Goal: Task Accomplishment & Management: Manage account settings

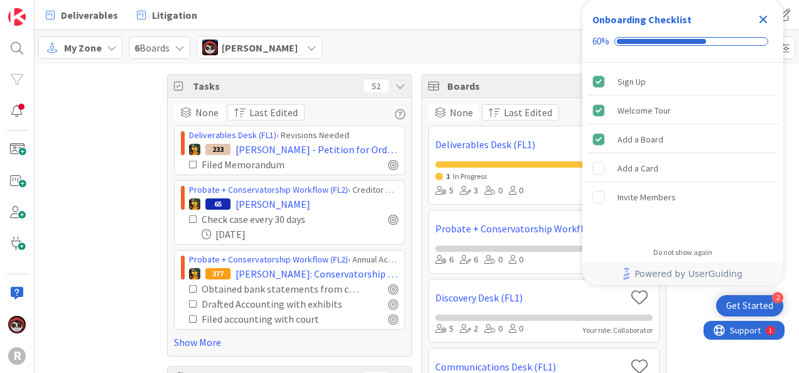
click at [764, 21] on icon "Close Checklist" at bounding box center [764, 20] width 8 height 8
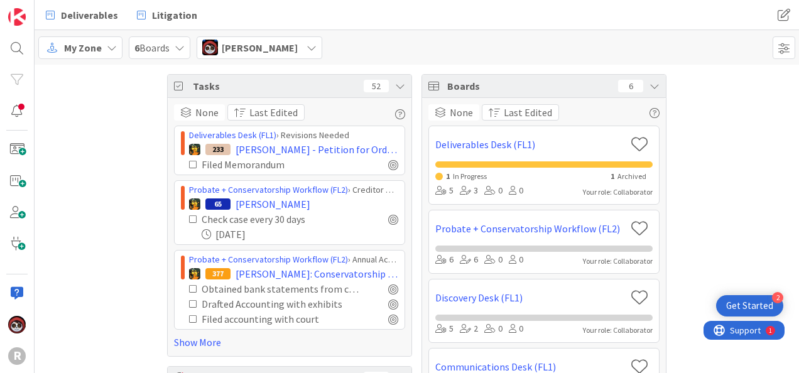
click at [258, 44] on span "Jasmin Sanchez" at bounding box center [260, 47] width 76 height 15
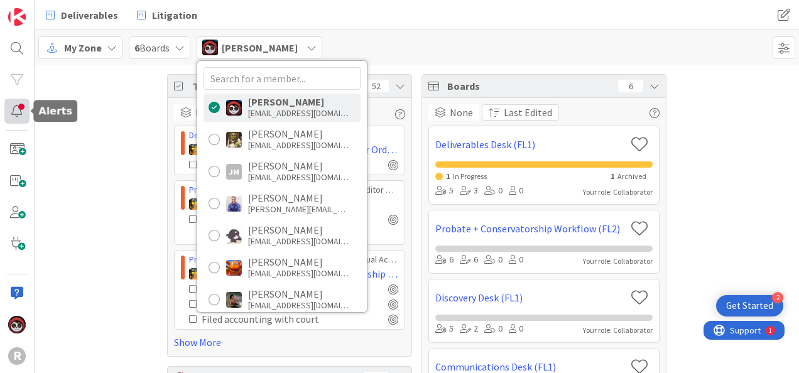
click at [13, 107] on div at bounding box center [16, 111] width 25 height 25
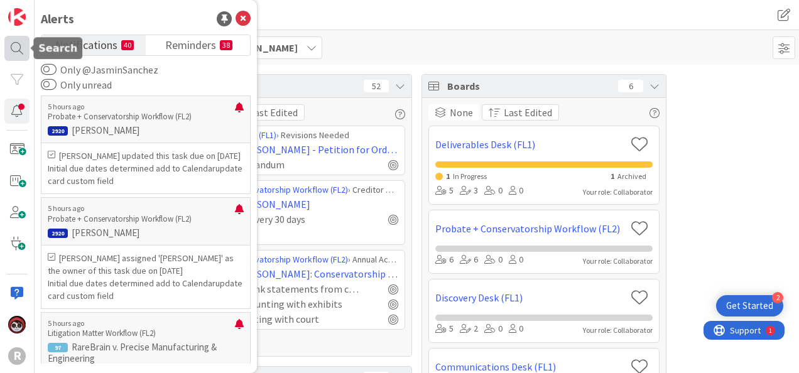
click at [21, 54] on div at bounding box center [16, 48] width 25 height 25
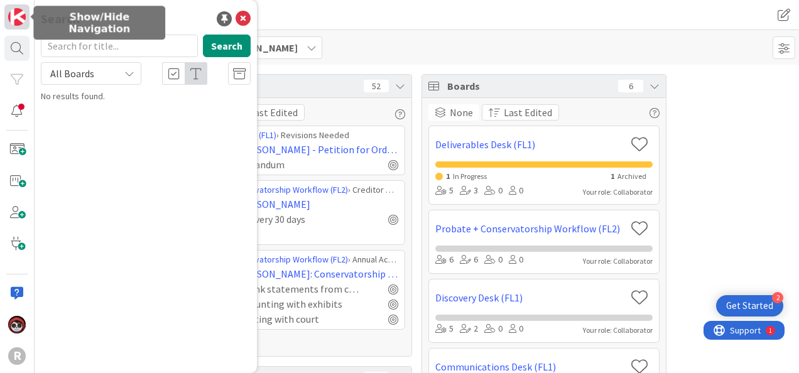
click at [22, 16] on img at bounding box center [17, 17] width 18 height 18
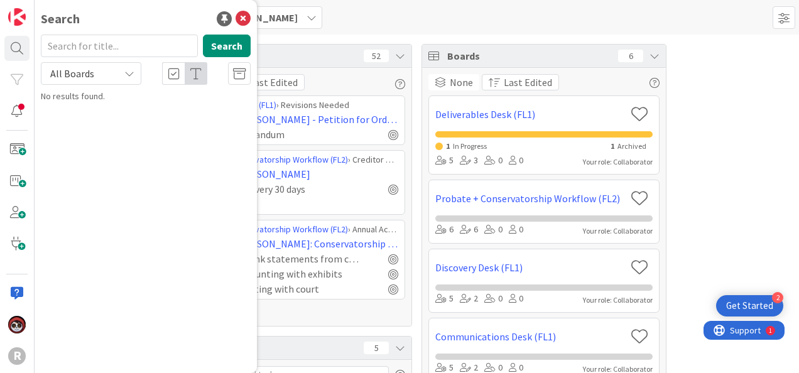
click at [357, 19] on div "My Zone 6 Boards Jasmin Sanchez Jasmin Sanchez jsanchez@reutercorbett.com Devin…" at bounding box center [417, 17] width 765 height 35
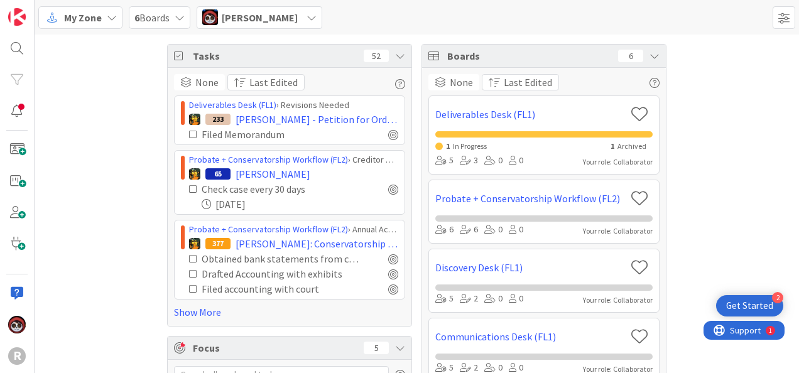
click at [77, 13] on span "My Zone" at bounding box center [83, 17] width 38 height 15
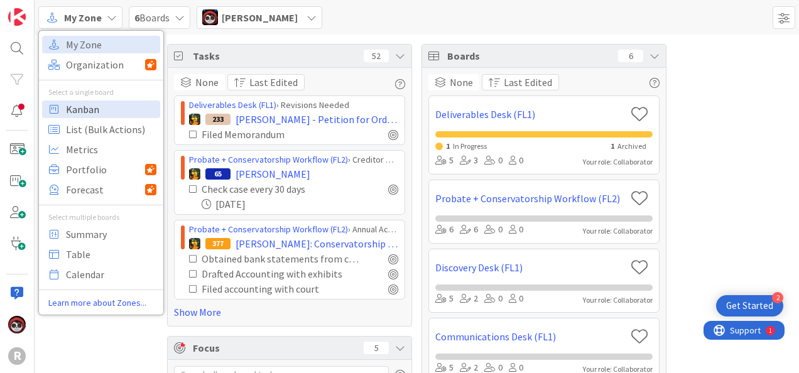
click at [89, 112] on span "Kanban" at bounding box center [111, 109] width 90 height 19
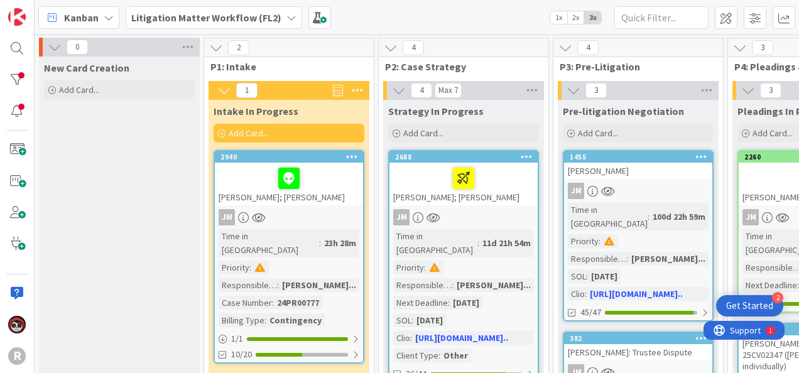
click at [175, 23] on b "Litigation Matter Workflow (FL2)" at bounding box center [206, 17] width 150 height 13
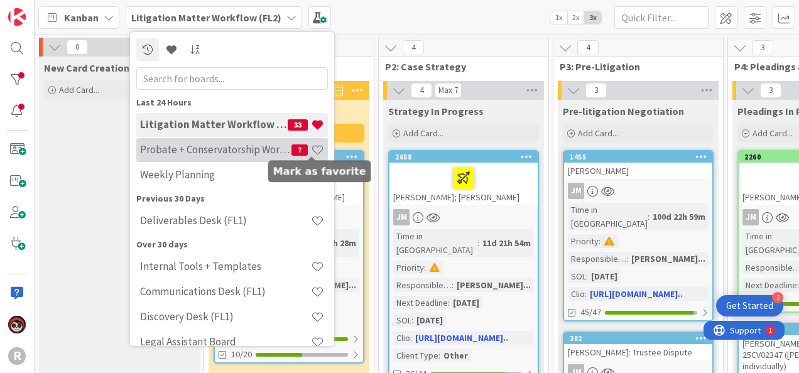
click at [311, 151] on span at bounding box center [317, 149] width 13 height 13
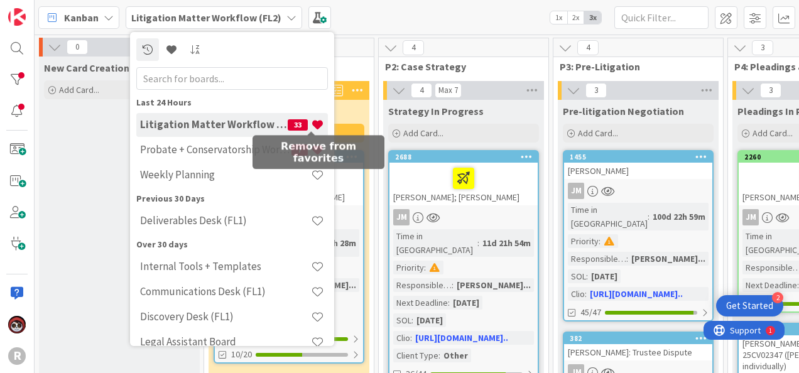
click at [311, 123] on span at bounding box center [317, 124] width 13 height 13
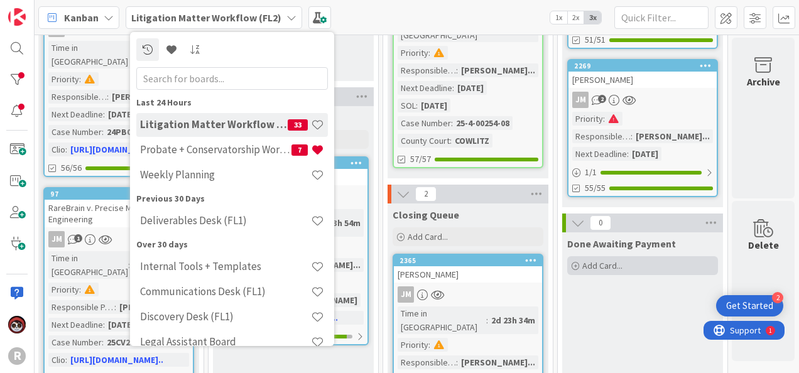
scroll to position [0, 1572]
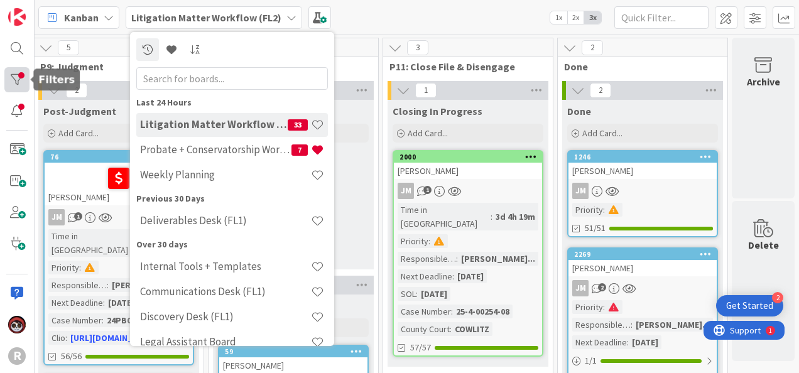
click at [26, 80] on div at bounding box center [16, 79] width 25 height 25
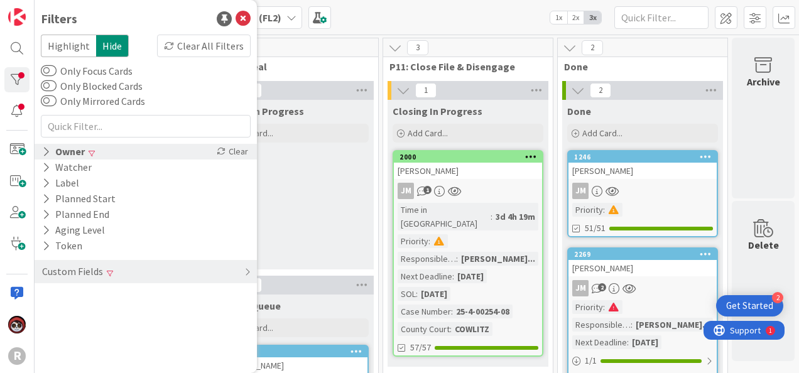
click at [74, 157] on div "Owner" at bounding box center [63, 152] width 45 height 16
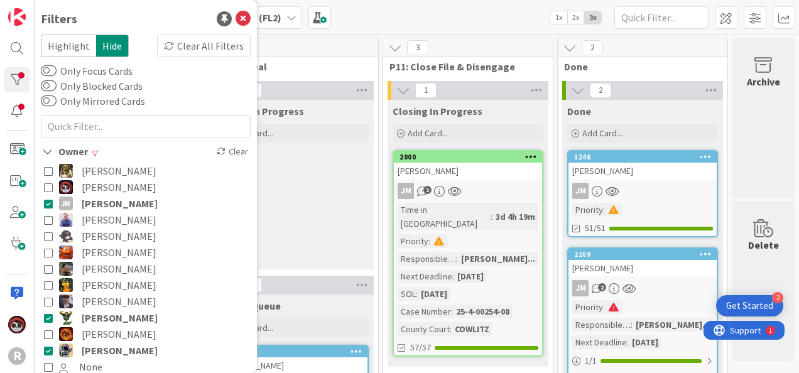
click at [50, 317] on icon at bounding box center [48, 318] width 9 height 9
click at [47, 205] on icon at bounding box center [48, 203] width 9 height 9
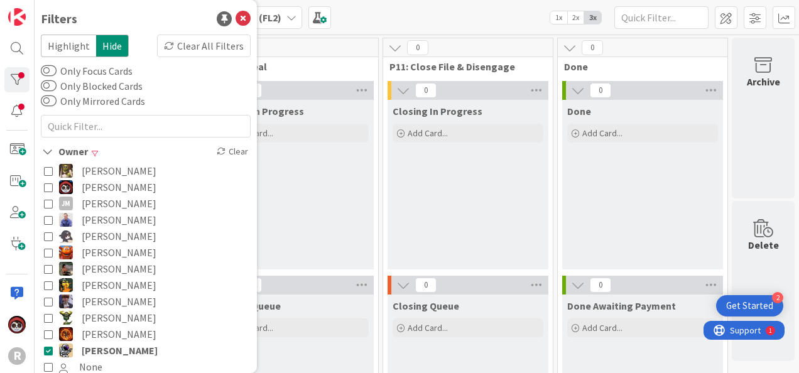
click at [48, 347] on icon at bounding box center [48, 350] width 9 height 9
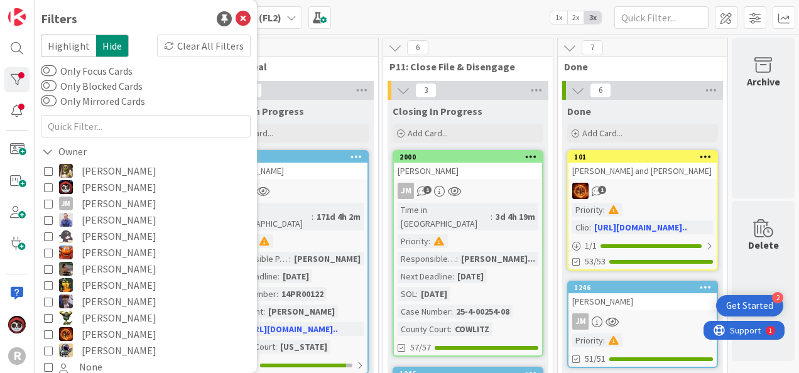
click at [45, 284] on icon at bounding box center [48, 285] width 9 height 9
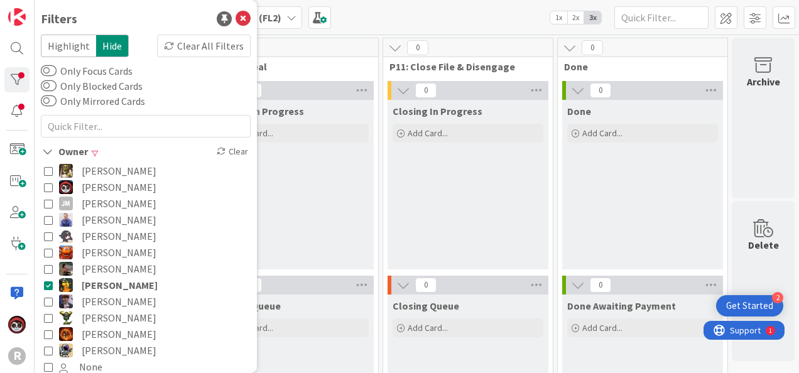
click at [526, 33] on div "Kanban Litigation Matter Workflow (FL2) 1x 2x 3x" at bounding box center [417, 17] width 765 height 35
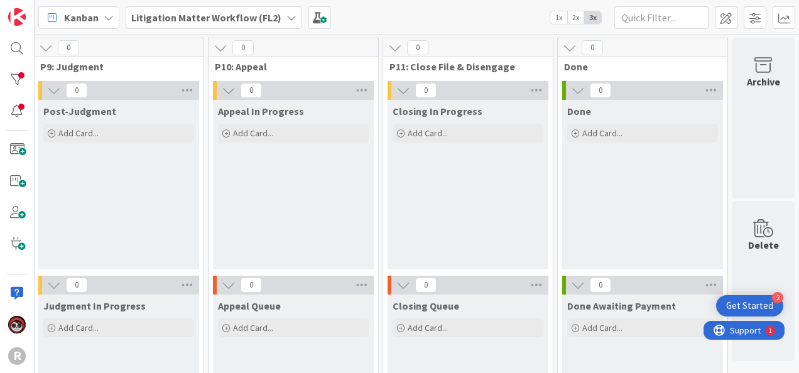
scroll to position [372, 1572]
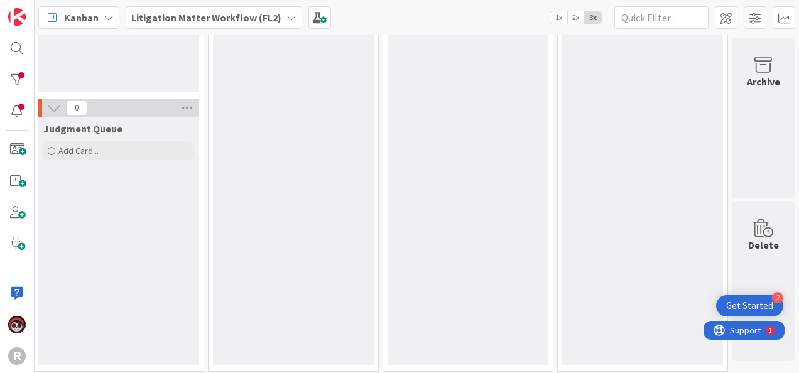
click at [243, 23] on b "Litigation Matter Workflow (FL2)" at bounding box center [206, 17] width 150 height 13
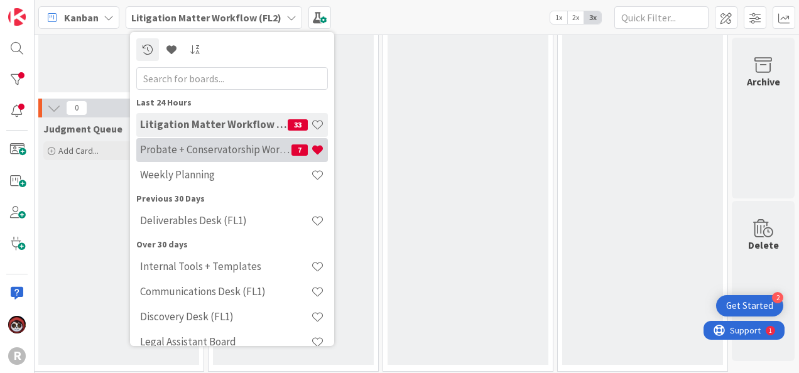
click at [206, 154] on h4 "Probate + Conservatorship Workflow (FL2)" at bounding box center [215, 149] width 151 height 13
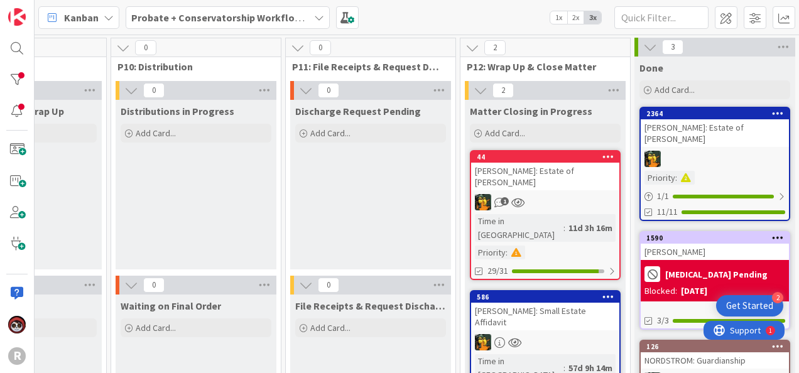
scroll to position [0, 1665]
click at [543, 200] on link "44 BEEBE: Estate of Lois E. Larsen 1 Time in Column : 11d 3h 16m Priority : 29/…" at bounding box center [545, 215] width 151 height 130
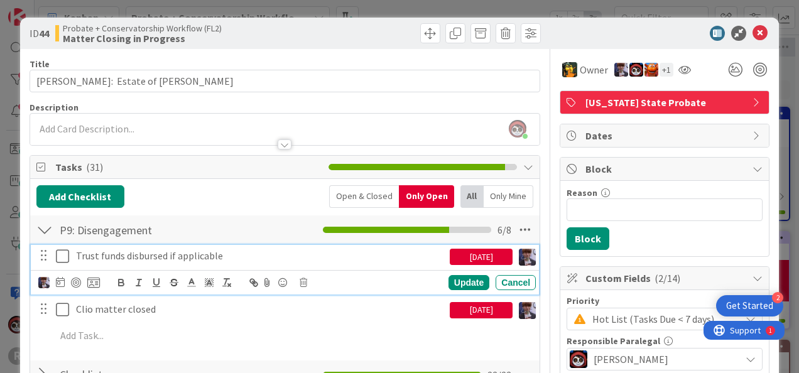
click at [66, 258] on icon at bounding box center [62, 256] width 13 height 15
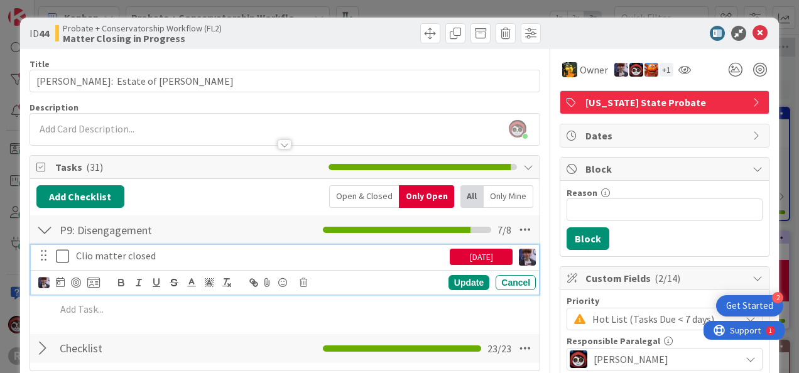
click at [58, 253] on icon at bounding box center [62, 256] width 13 height 15
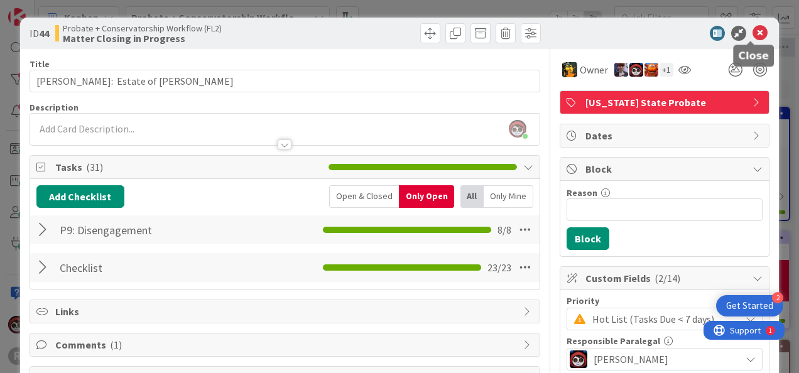
click at [753, 39] on icon at bounding box center [760, 33] width 15 height 15
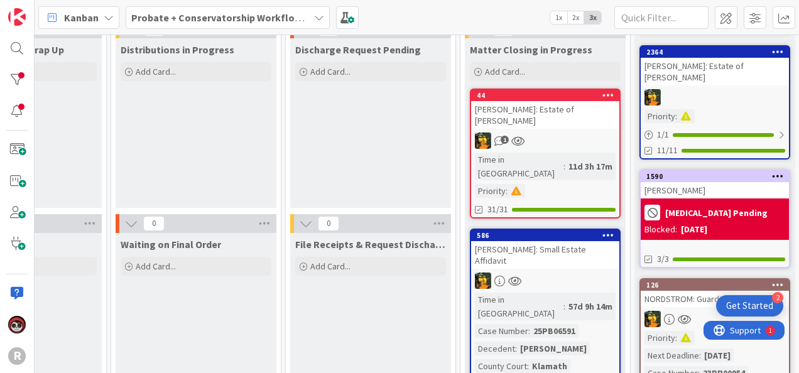
scroll to position [62, 1665]
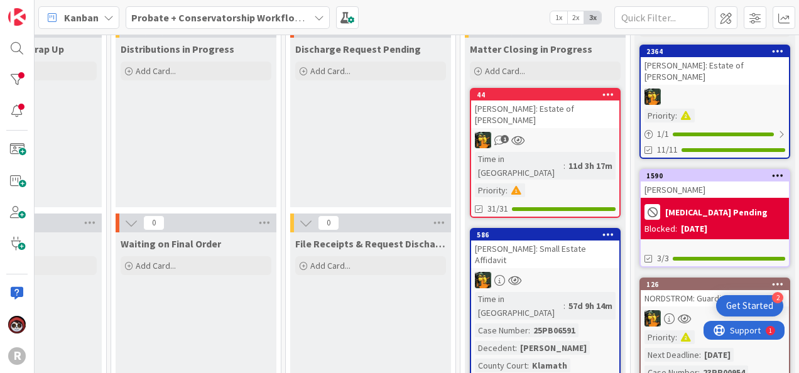
click at [560, 272] on div at bounding box center [545, 280] width 148 height 16
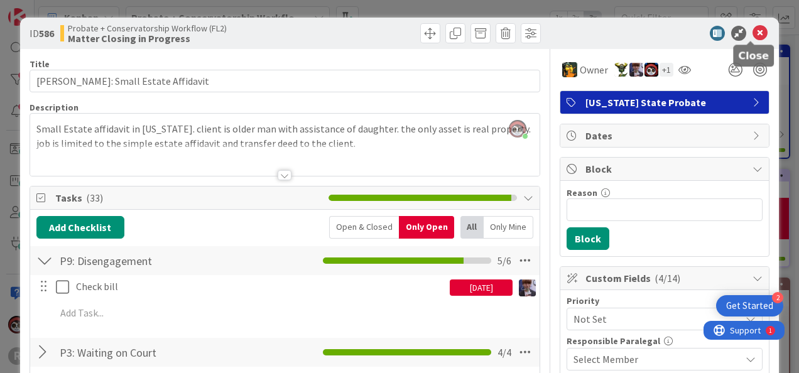
click at [753, 30] on icon at bounding box center [760, 33] width 15 height 15
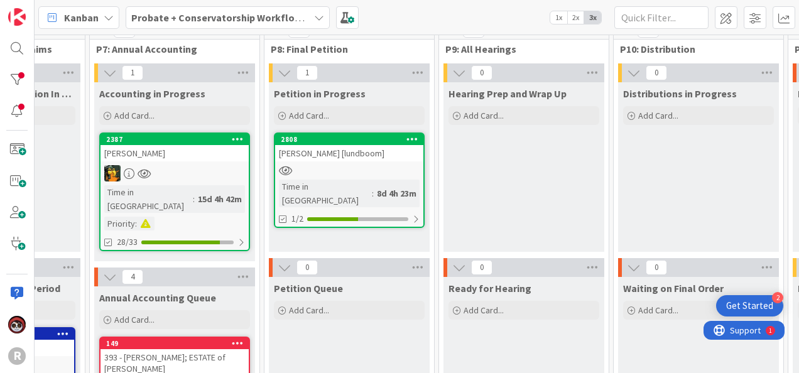
scroll to position [0, 1162]
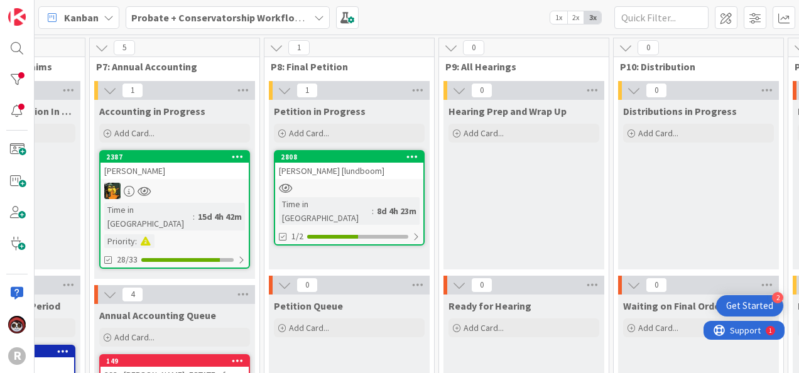
click at [351, 183] on div at bounding box center [349, 188] width 148 height 11
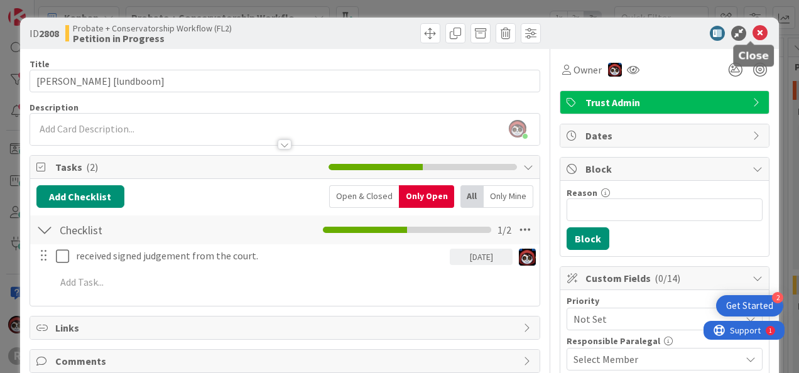
click at [755, 37] on icon at bounding box center [760, 33] width 15 height 15
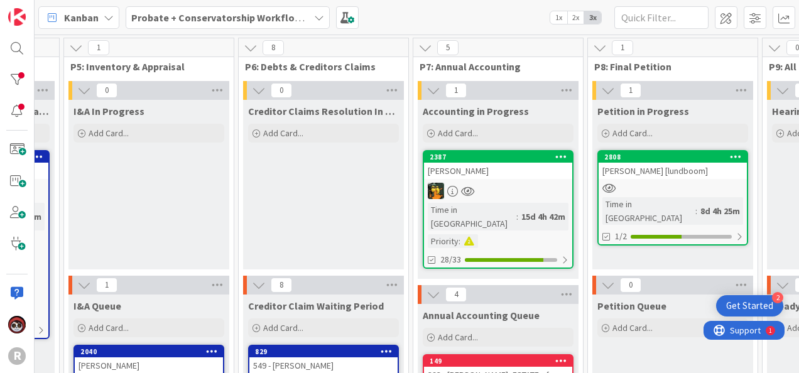
scroll to position [0, 834]
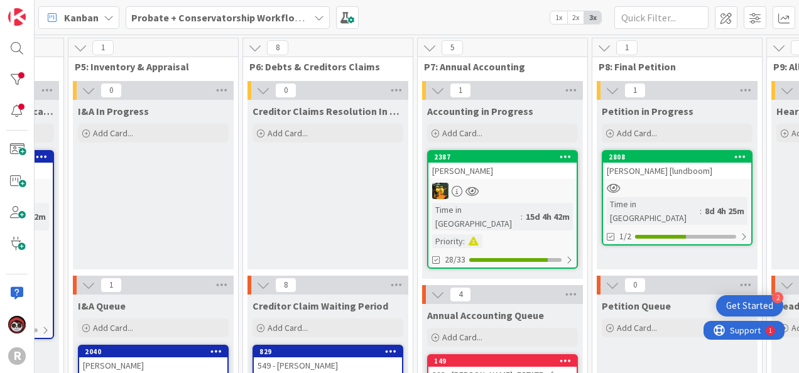
click at [518, 177] on div "BABIN, Gaillard" at bounding box center [502, 171] width 148 height 16
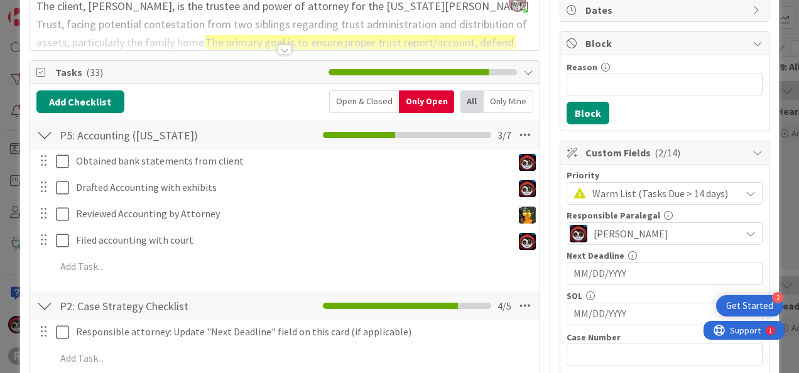
scroll to position [126, 0]
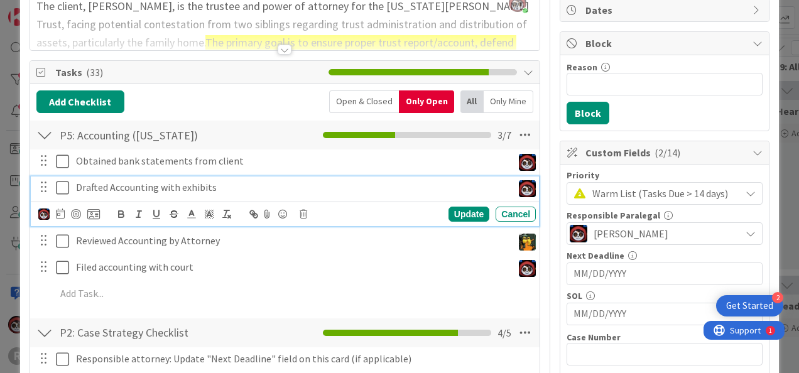
click at [62, 192] on icon at bounding box center [62, 187] width 13 height 15
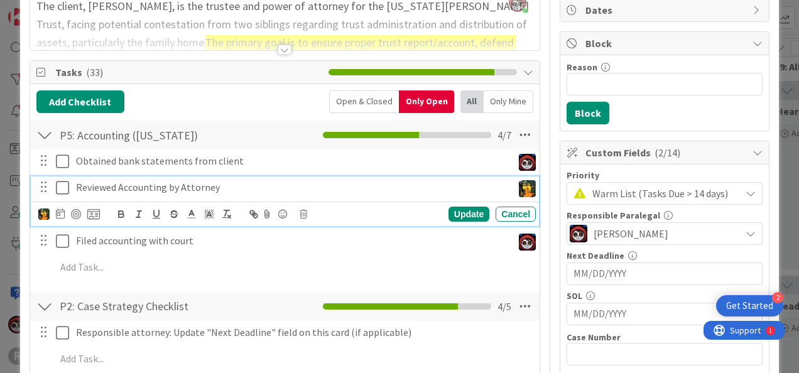
click at [62, 178] on button at bounding box center [63, 188] width 15 height 20
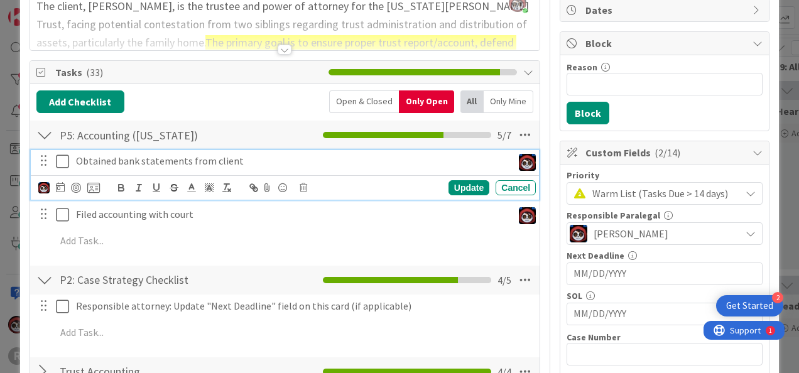
click at [62, 168] on button at bounding box center [63, 161] width 15 height 20
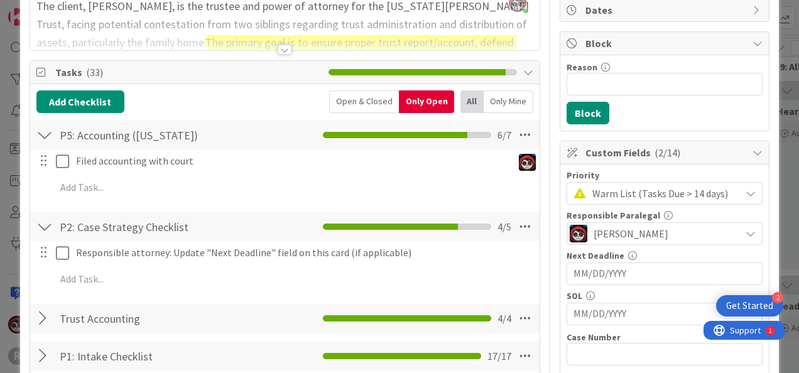
click at [278, 49] on div at bounding box center [285, 50] width 14 height 10
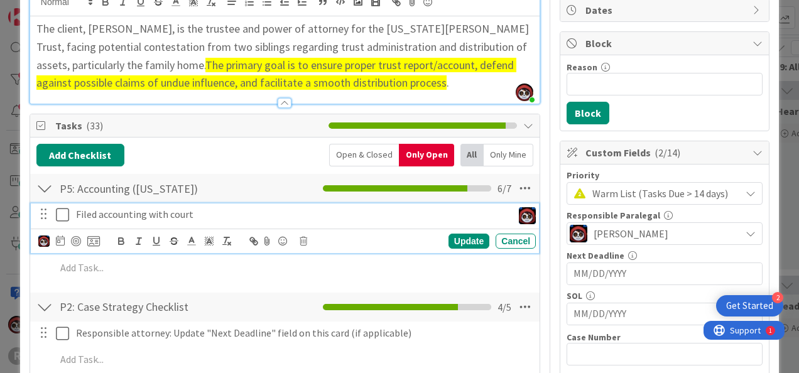
click at [148, 215] on p "Filed accounting with court" at bounding box center [292, 214] width 432 height 14
click at [298, 240] on div "Update Cancel" at bounding box center [287, 241] width 498 height 18
click at [302, 237] on icon at bounding box center [304, 241] width 8 height 9
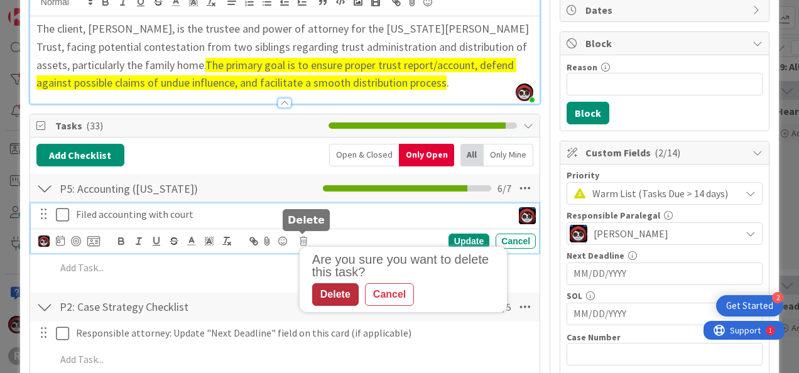
click at [328, 296] on div "Delete" at bounding box center [335, 294] width 46 height 23
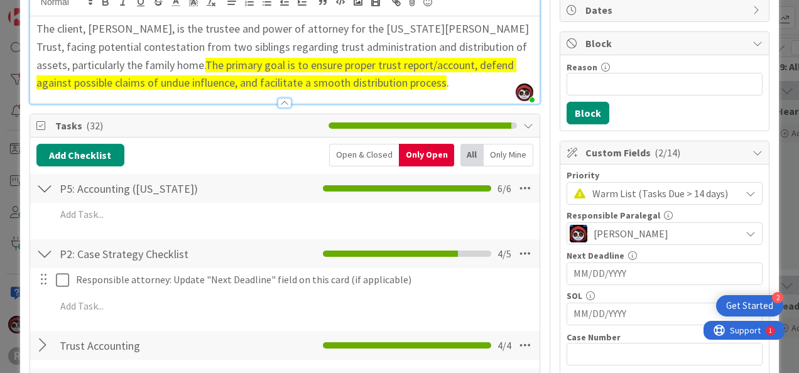
click at [196, 234] on div "Add Checklist Open & Closed Only Open All Only Mine P5: Accounting (Oregon) Che…" at bounding box center [284, 271] width 497 height 255
click at [87, 161] on button "Add Checklist" at bounding box center [80, 155] width 88 height 23
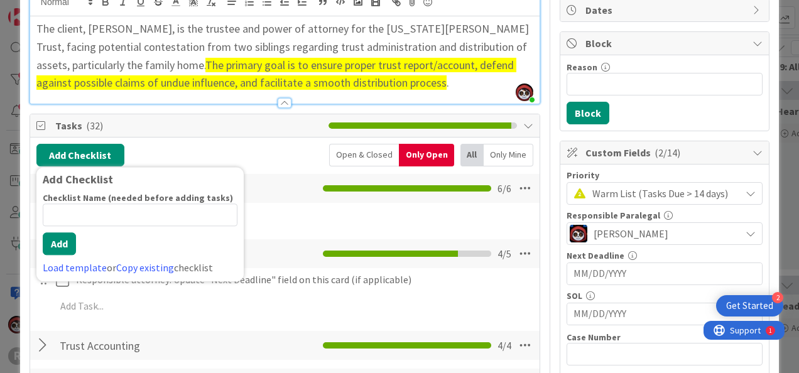
click at [324, 186] on li at bounding box center [337, 188] width 28 height 6
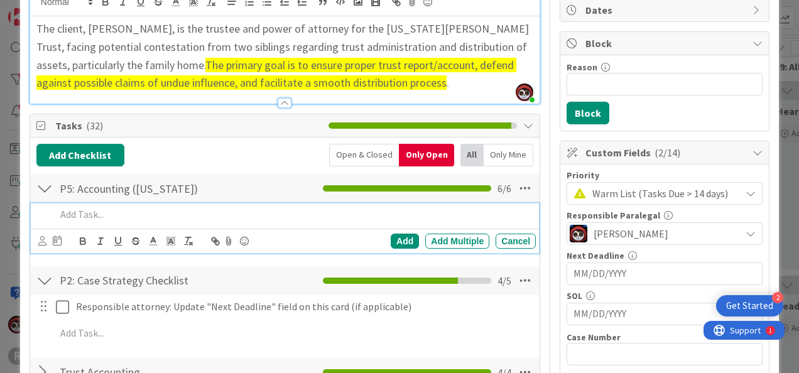
click at [132, 217] on p at bounding box center [293, 214] width 475 height 14
click at [40, 237] on icon at bounding box center [42, 240] width 8 height 9
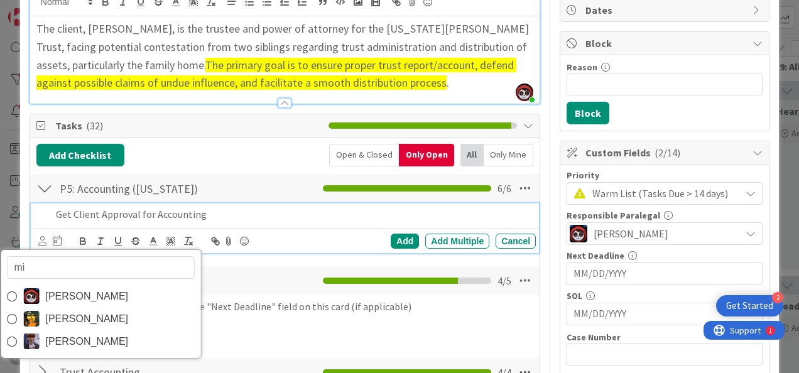
type input "mic"
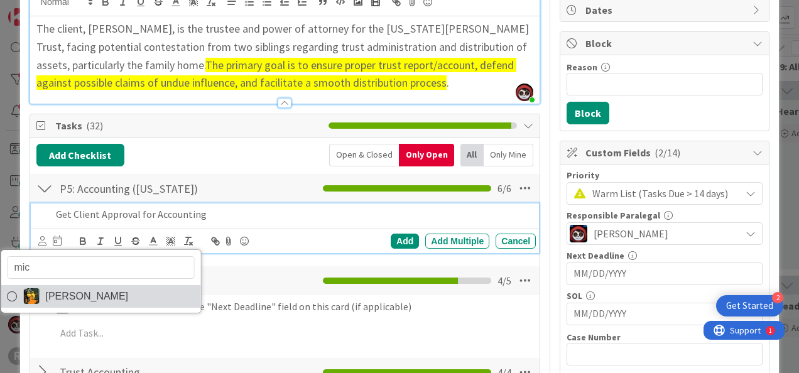
click at [58, 298] on span "Michael Robb" at bounding box center [86, 296] width 83 height 19
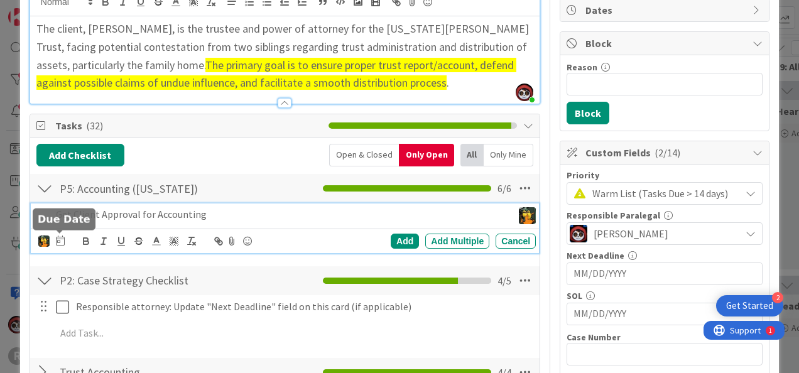
click at [63, 239] on icon at bounding box center [60, 241] width 9 height 10
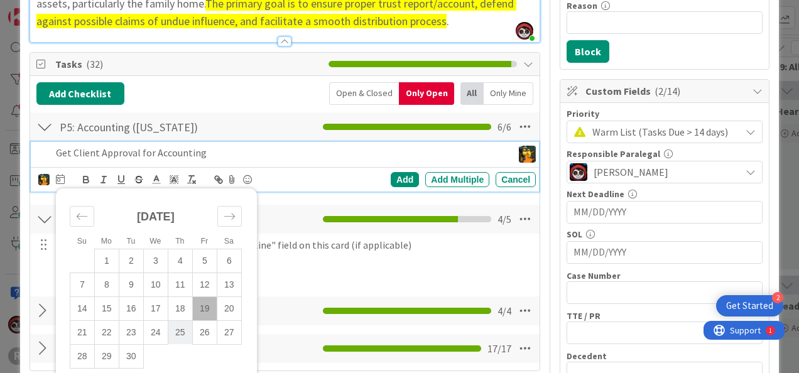
scroll to position [188, 0]
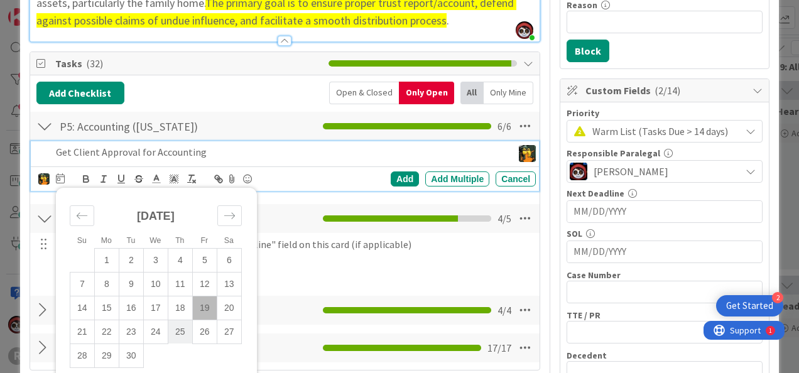
click at [176, 330] on td "25" at bounding box center [180, 332] width 25 height 24
type input "09/25/2025"
click at [394, 177] on div "Add" at bounding box center [405, 179] width 28 height 15
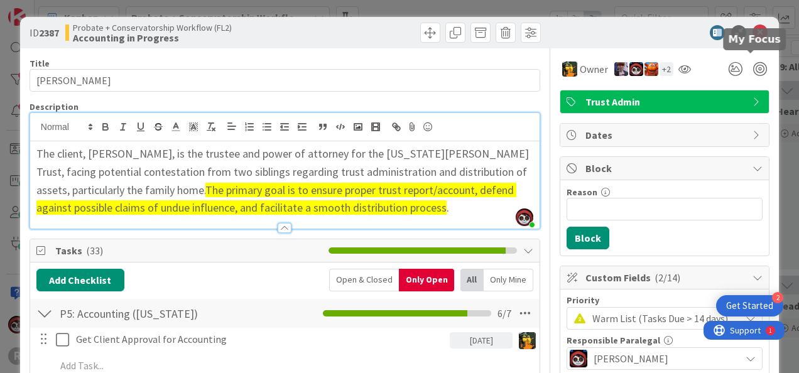
scroll to position [0, 0]
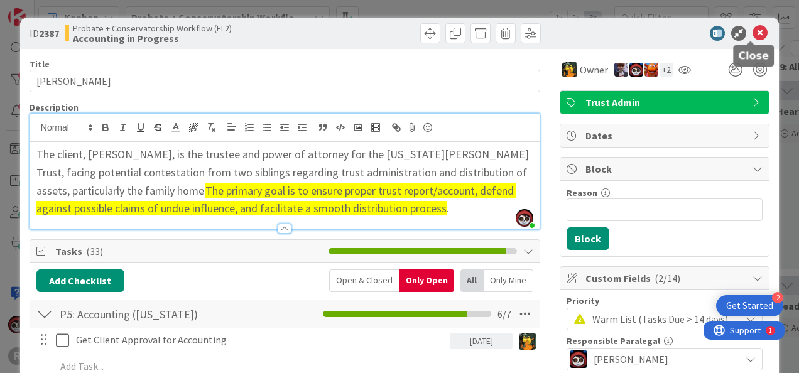
click at [753, 36] on icon at bounding box center [760, 33] width 15 height 15
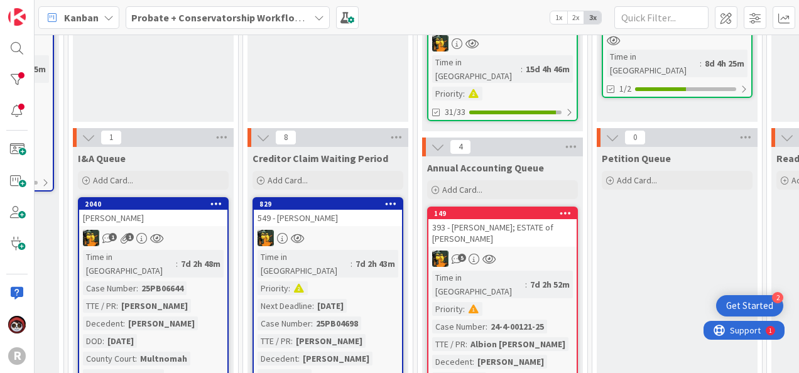
scroll to position [164, 834]
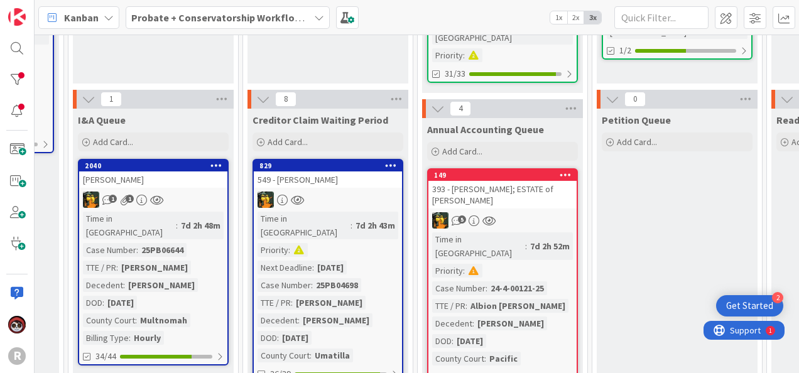
click at [535, 212] on div "5" at bounding box center [502, 220] width 148 height 16
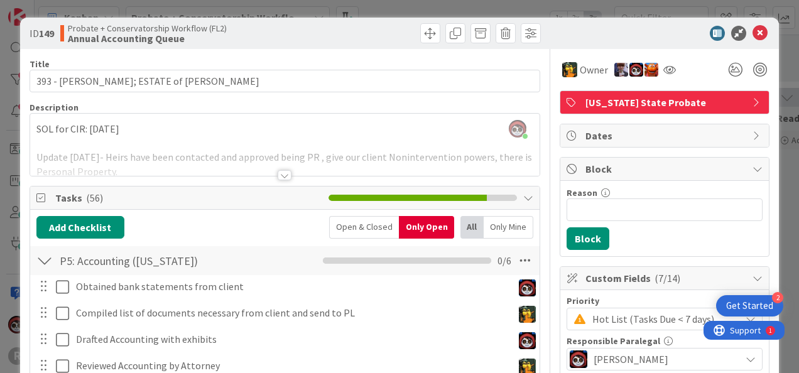
click at [279, 172] on div at bounding box center [285, 175] width 14 height 10
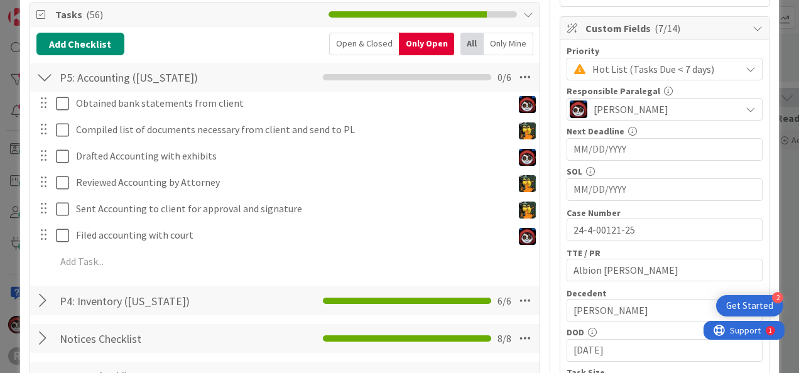
scroll to position [250, 0]
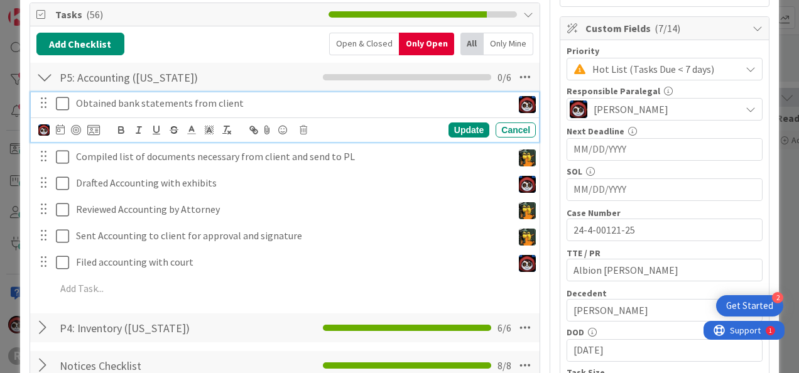
click at [166, 102] on p "Obtained bank statements from client" at bounding box center [292, 103] width 432 height 14
click at [57, 127] on icon at bounding box center [60, 129] width 9 height 10
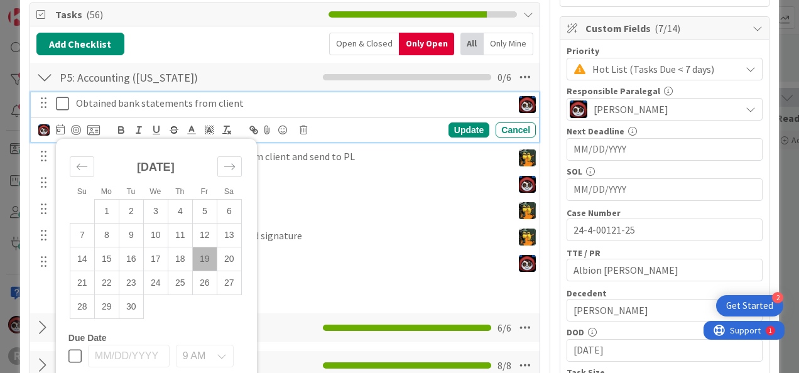
click at [375, 219] on div "Reviewed Accounting by Attorney Update Cancel" at bounding box center [285, 210] width 508 height 23
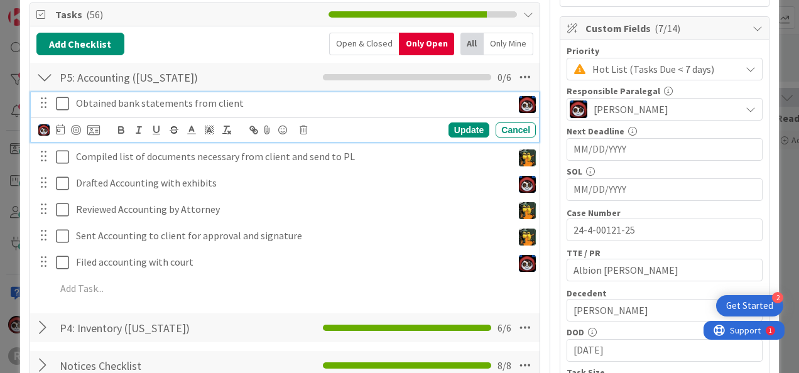
click at [65, 104] on icon at bounding box center [62, 103] width 13 height 15
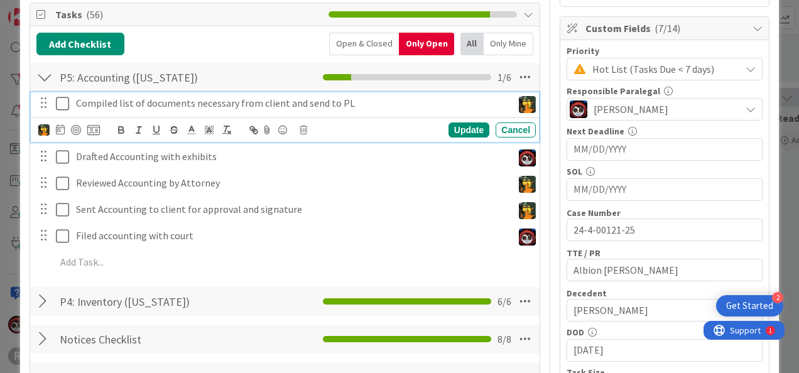
click at [65, 104] on icon at bounding box center [62, 103] width 13 height 15
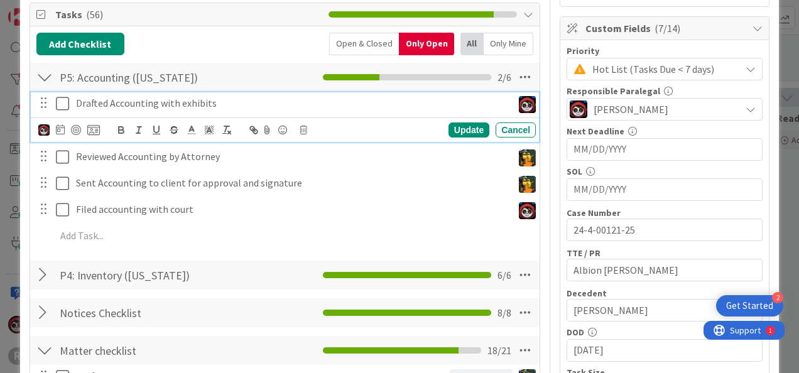
click at [65, 104] on icon at bounding box center [62, 103] width 13 height 15
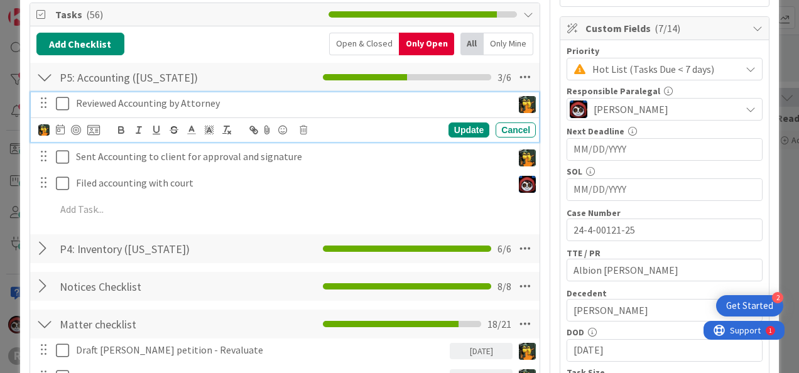
click at [65, 104] on icon at bounding box center [62, 103] width 13 height 15
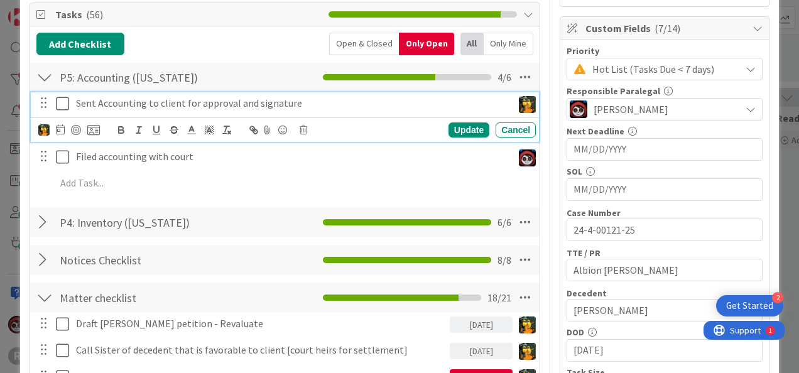
click at [65, 104] on icon at bounding box center [62, 103] width 13 height 15
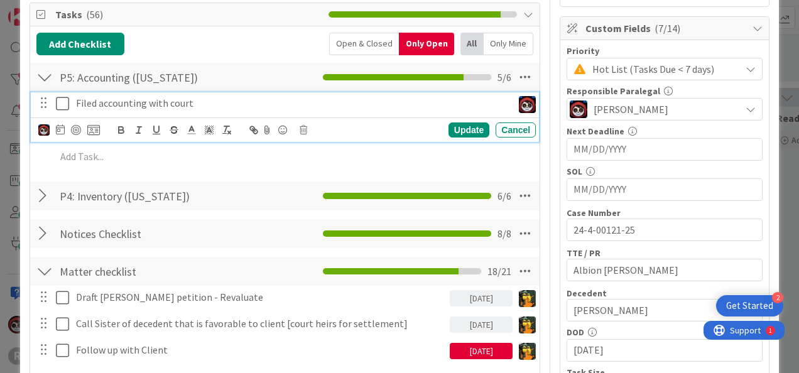
click at [65, 104] on icon at bounding box center [62, 103] width 13 height 15
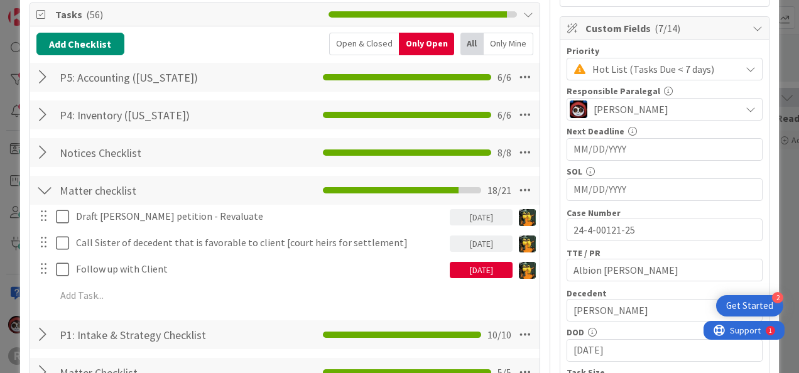
click at [46, 114] on div at bounding box center [44, 115] width 16 height 23
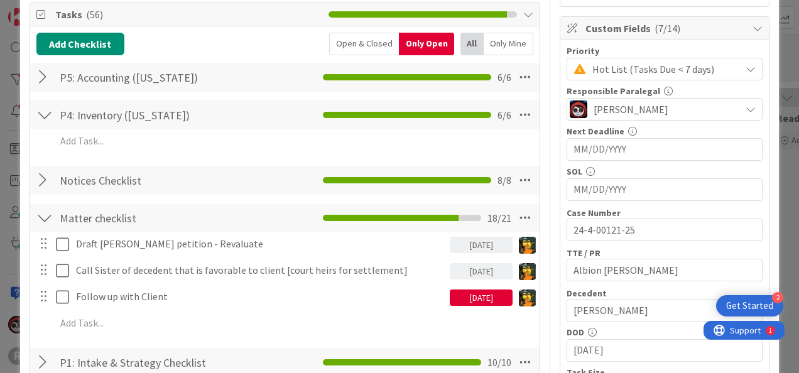
click at [40, 178] on div at bounding box center [44, 180] width 16 height 23
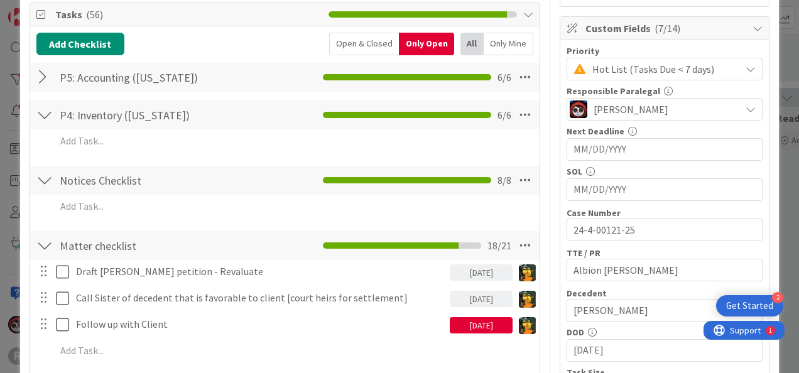
click at [476, 325] on div "09/17/2025" at bounding box center [481, 325] width 63 height 16
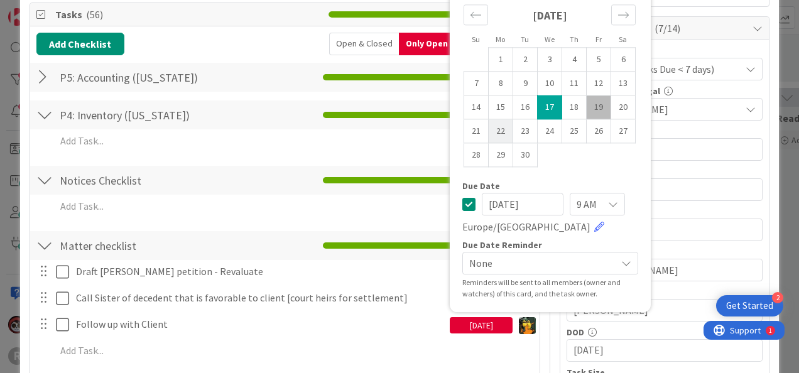
click at [503, 133] on td "22" at bounding box center [501, 131] width 25 height 24
type input "09/22/2025"
click at [297, 219] on div "Add Add Multiple Cancel" at bounding box center [284, 209] width 497 height 28
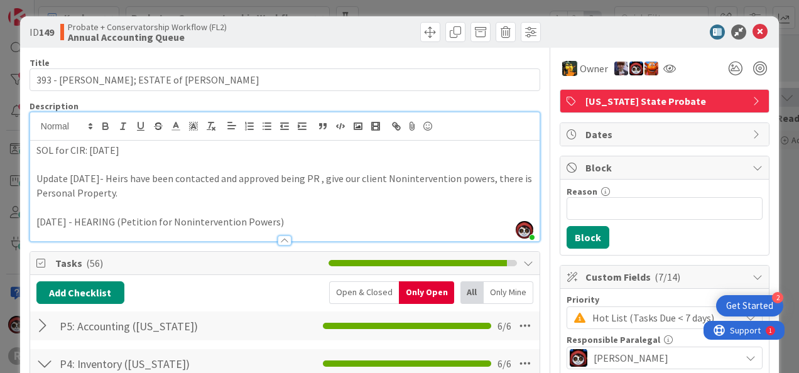
scroll to position [0, 0]
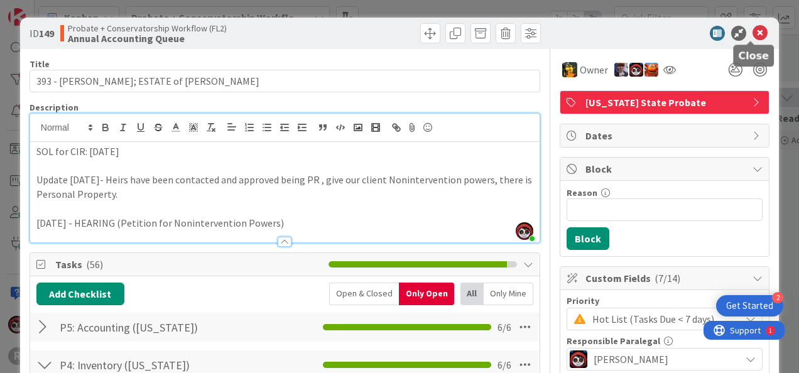
click at [753, 38] on icon at bounding box center [760, 33] width 15 height 15
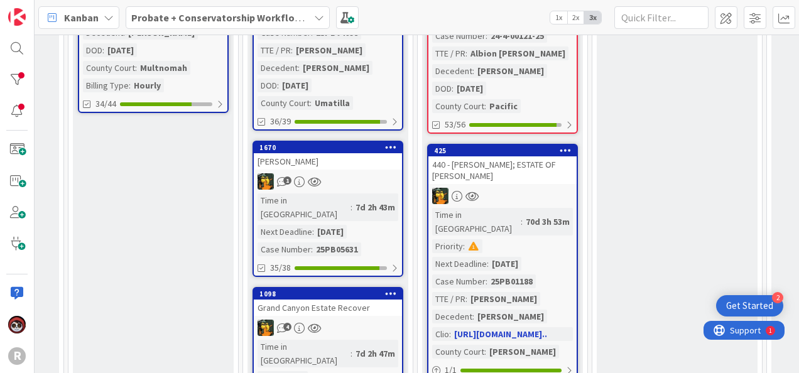
scroll to position [439, 834]
click at [532, 188] on div at bounding box center [502, 196] width 148 height 16
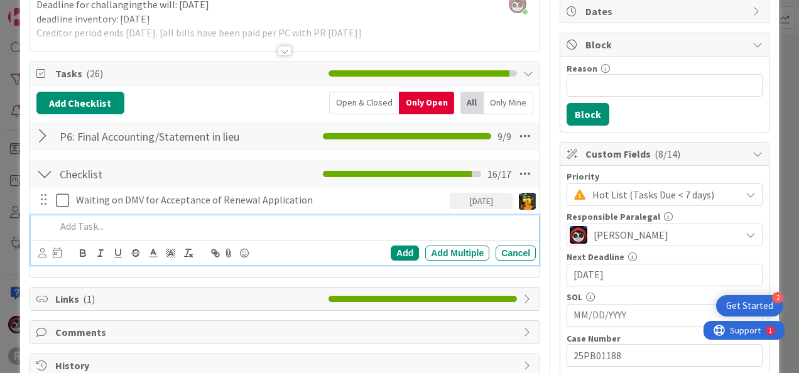
scroll to position [124, 0]
click at [104, 226] on p at bounding box center [293, 226] width 475 height 14
click at [39, 249] on icon at bounding box center [42, 252] width 8 height 9
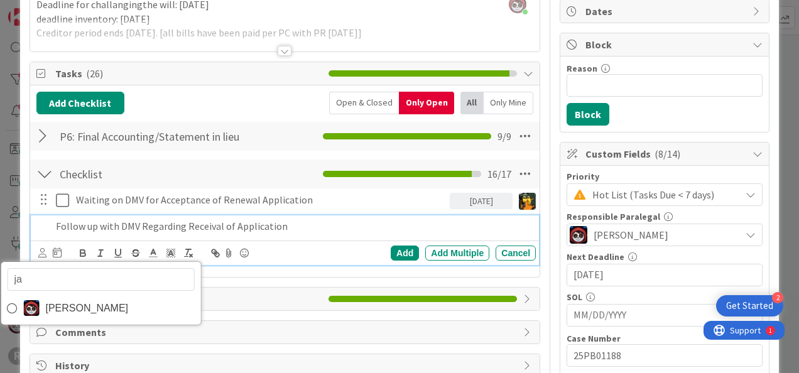
type input "jas"
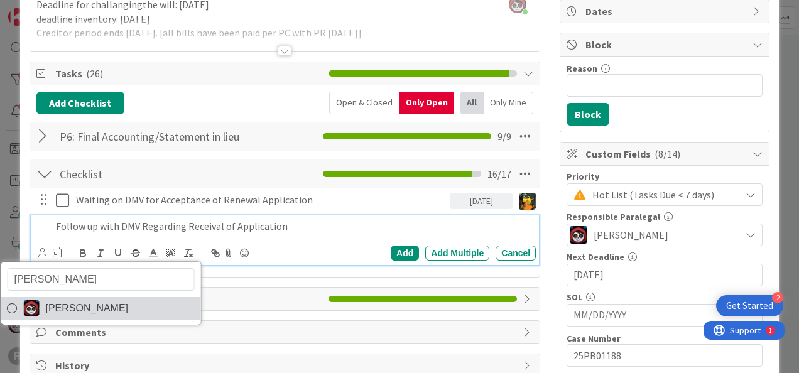
click at [83, 312] on span "Jasmin Sanchez" at bounding box center [86, 308] width 83 height 19
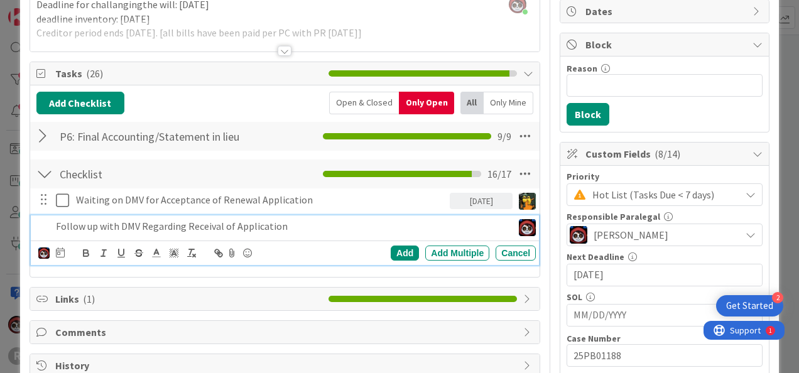
click at [51, 246] on div "jas Jasmin Sanchez" at bounding box center [51, 253] width 26 height 15
click at [60, 254] on icon at bounding box center [60, 253] width 9 height 10
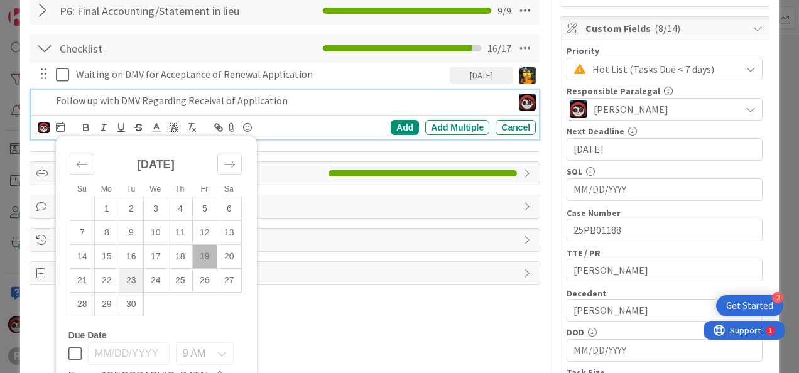
scroll to position [250, 0]
click at [206, 257] on td "19" at bounding box center [204, 256] width 25 height 24
type input "09/19/2025"
click at [397, 129] on div "Add" at bounding box center [405, 127] width 28 height 15
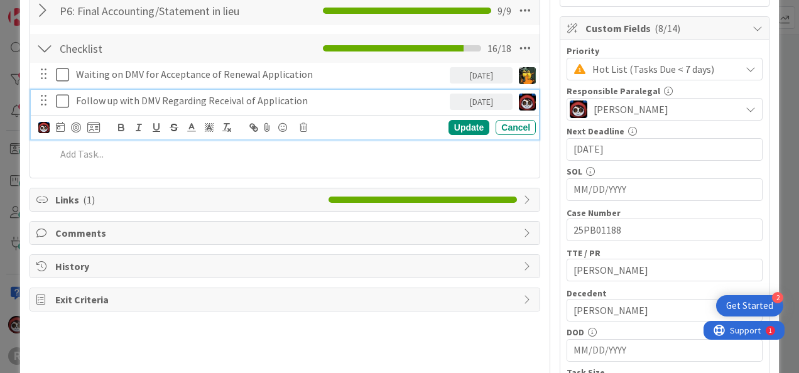
click at [153, 99] on p "Follow up with DMV Regarding Receival of Application" at bounding box center [260, 101] width 369 height 14
click at [72, 124] on div at bounding box center [76, 128] width 10 height 10
click at [465, 129] on div "Update" at bounding box center [469, 127] width 41 height 15
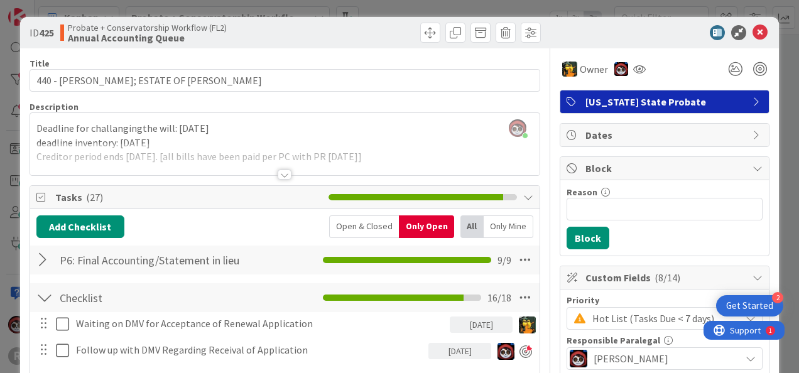
scroll to position [0, 0]
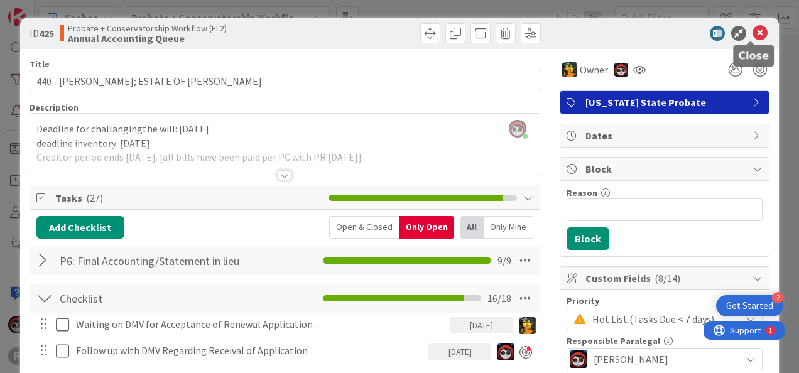
click at [756, 33] on icon at bounding box center [760, 33] width 15 height 15
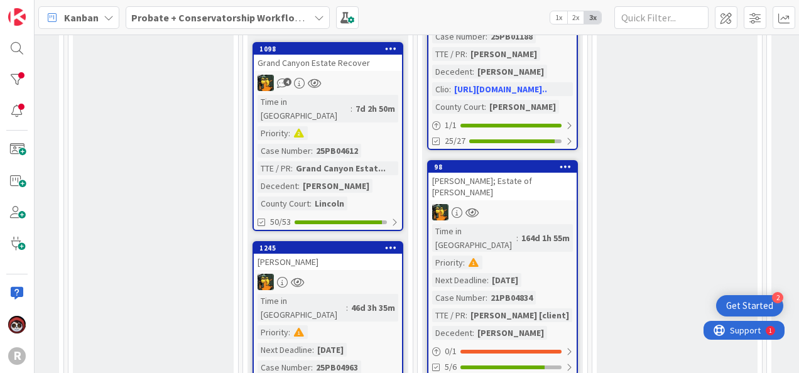
scroll to position [684, 834]
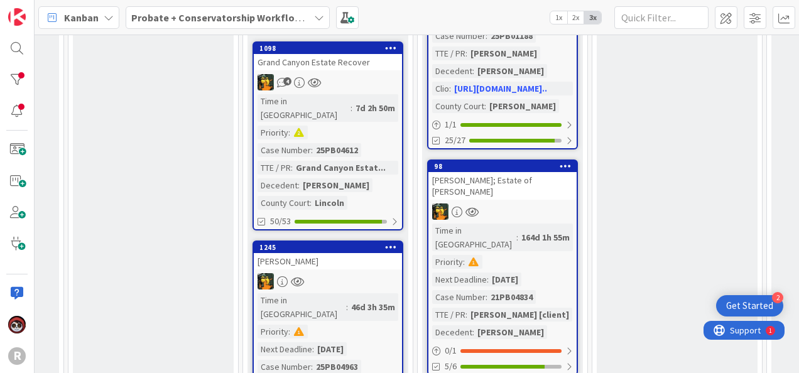
click at [538, 204] on div at bounding box center [502, 212] width 148 height 16
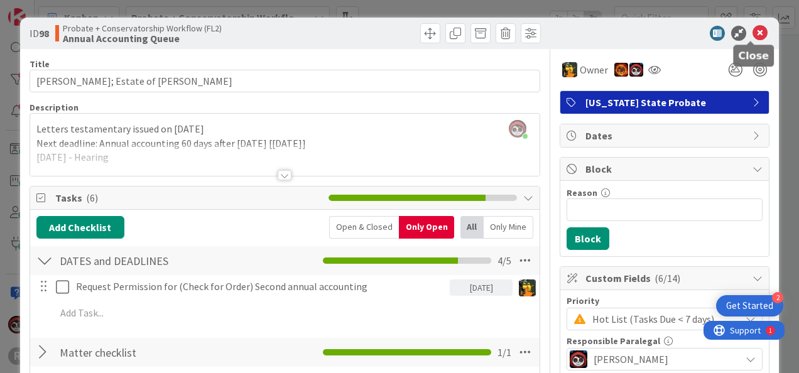
click at [753, 35] on icon at bounding box center [760, 33] width 15 height 15
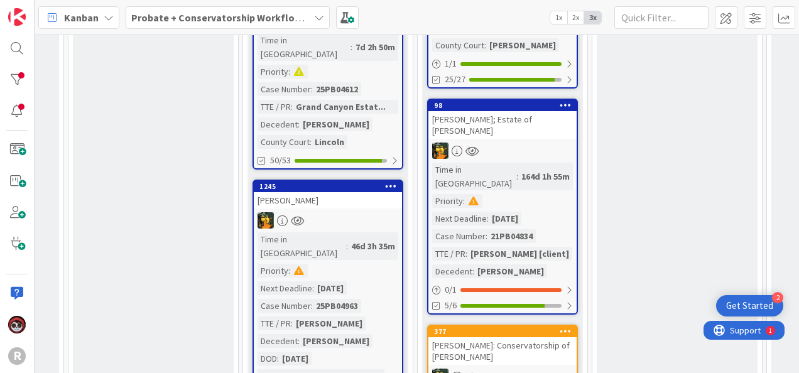
scroll to position [746, 834]
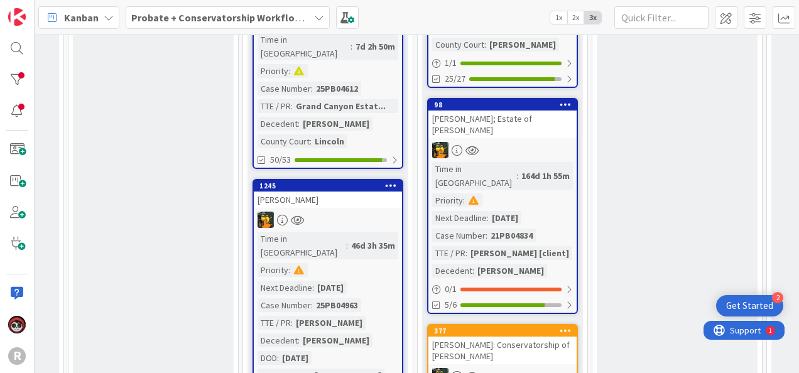
click at [527, 337] on div "BAILEY: Conservatorship of Jennifer Bailey" at bounding box center [502, 351] width 148 height 28
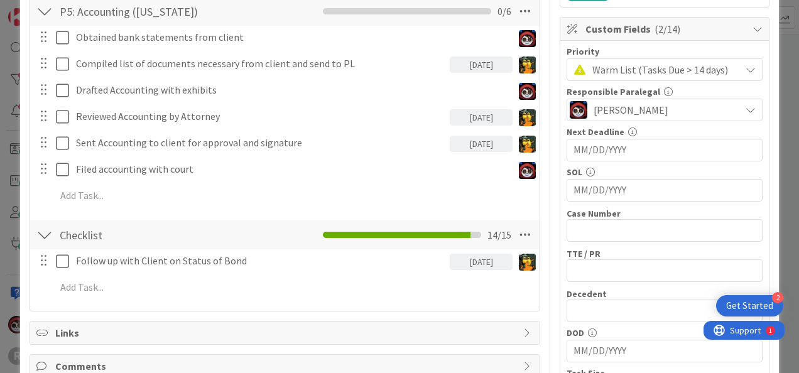
scroll to position [250, 0]
click at [128, 298] on div "Follow up with Client on Status of Bond 10/20/2025 Update Cancel Add Add Multip…" at bounding box center [284, 276] width 497 height 54
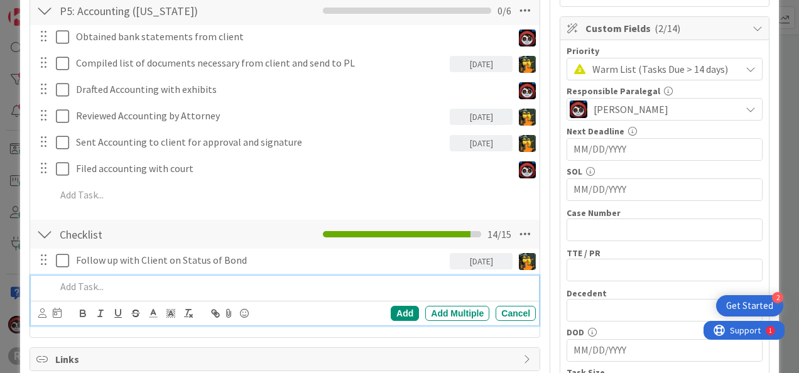
click at [129, 283] on p at bounding box center [293, 287] width 475 height 14
click at [56, 308] on icon at bounding box center [57, 313] width 9 height 10
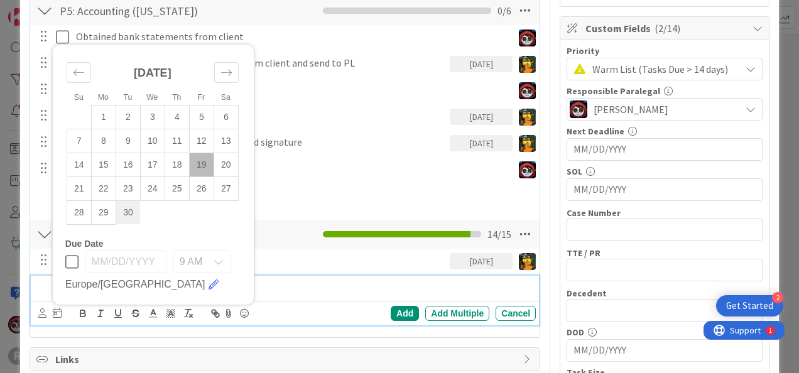
click at [130, 212] on td "30" at bounding box center [128, 212] width 25 height 24
type input "09/30/2025"
click at [393, 313] on div "Add" at bounding box center [405, 313] width 28 height 15
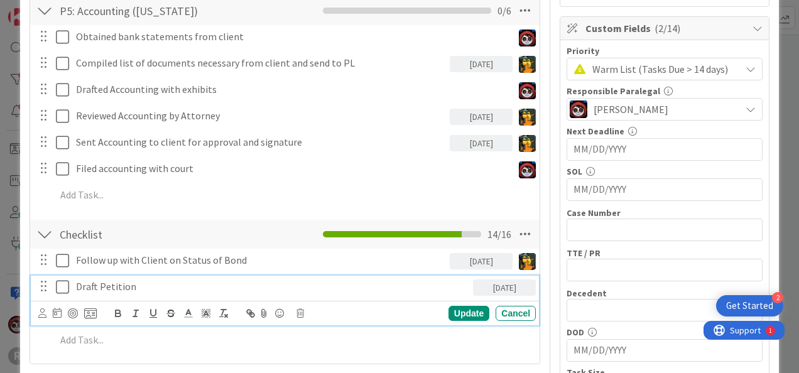
click at [101, 281] on p "Draft Petition" at bounding box center [272, 287] width 392 height 14
click at [44, 308] on icon at bounding box center [42, 312] width 8 height 9
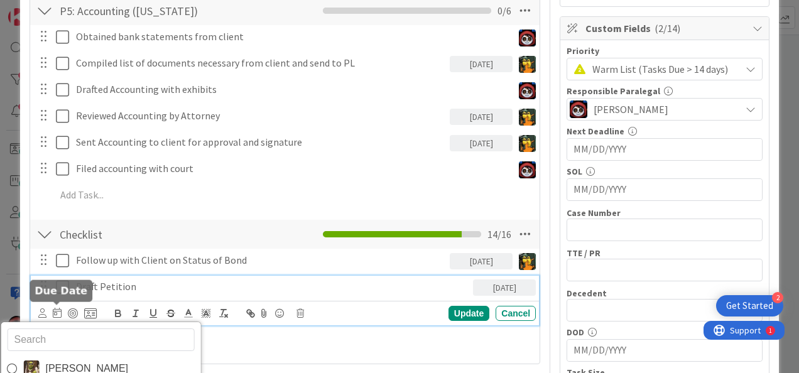
type input "m"
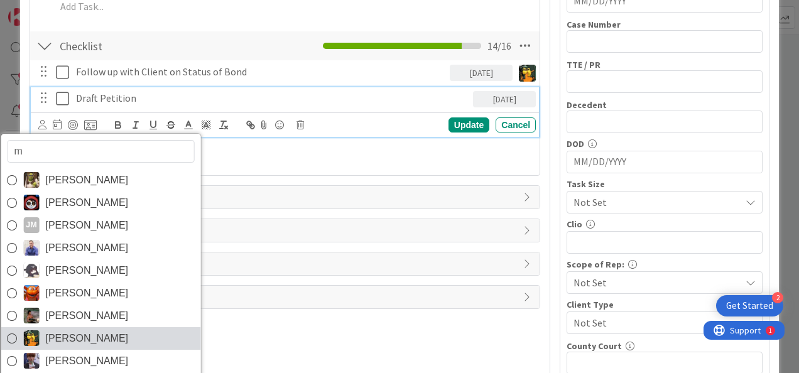
click at [82, 332] on span "Michael Robb" at bounding box center [86, 338] width 83 height 19
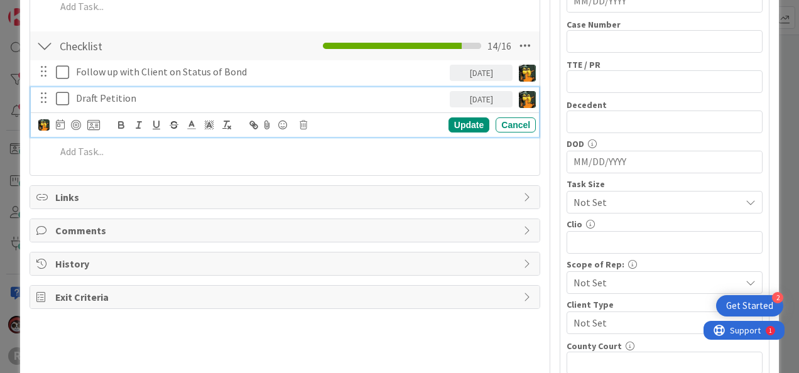
scroll to position [439, 0]
click at [467, 119] on div "Update" at bounding box center [469, 124] width 41 height 15
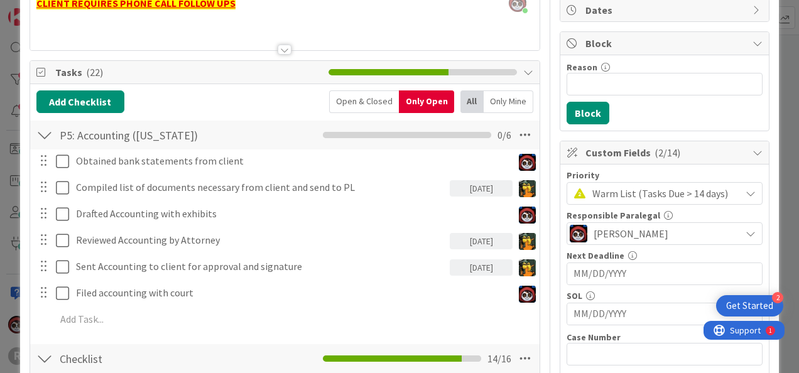
scroll to position [125, 0]
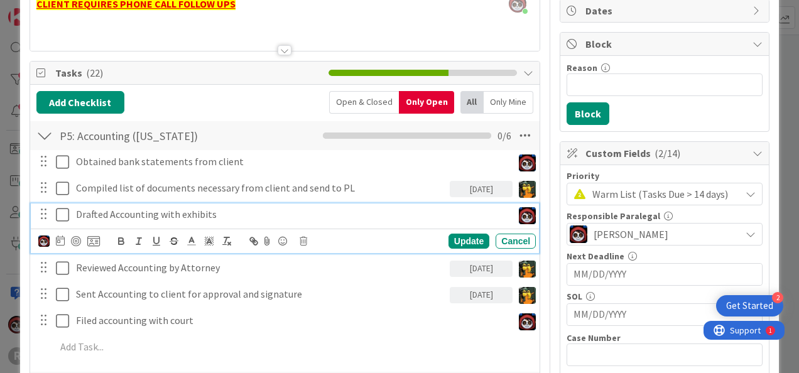
click at [141, 213] on p "Drafted Accounting with exhibits" at bounding box center [292, 214] width 432 height 14
click at [461, 237] on div "Update" at bounding box center [469, 241] width 41 height 15
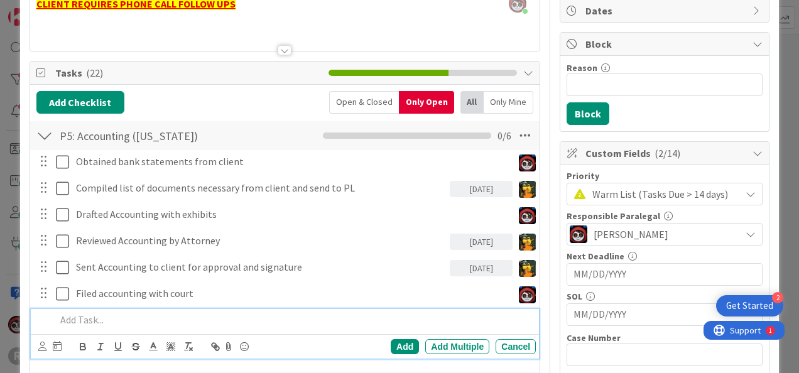
click at [142, 314] on p at bounding box center [293, 320] width 475 height 14
drag, startPoint x: 52, startPoint y: 317, endPoint x: 117, endPoint y: 316, distance: 65.3
click at [55, 317] on div "Accounting Deadline" at bounding box center [293, 320] width 485 height 22
click at [188, 316] on p "Input Accounting Deadline" at bounding box center [293, 320] width 475 height 14
click at [42, 344] on icon at bounding box center [42, 346] width 8 height 9
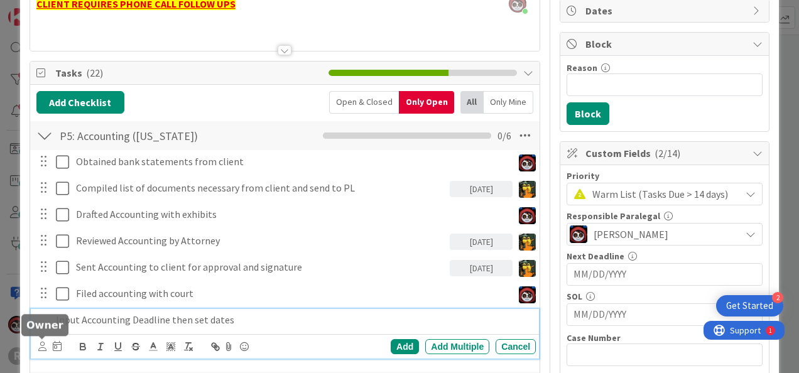
scroll to position [133, 0]
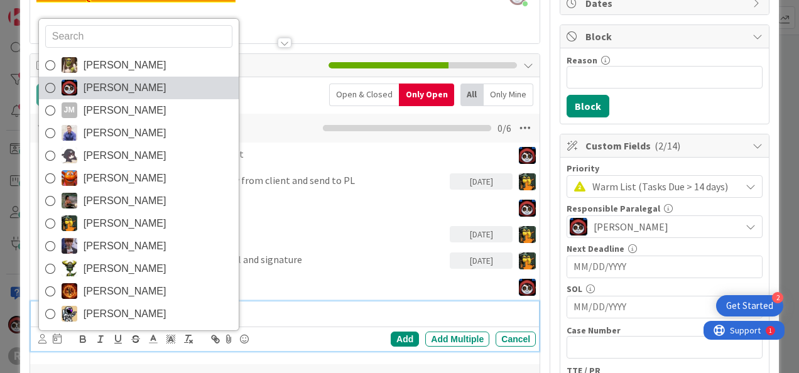
click at [95, 79] on span "Jasmin Sanchez" at bounding box center [125, 88] width 83 height 19
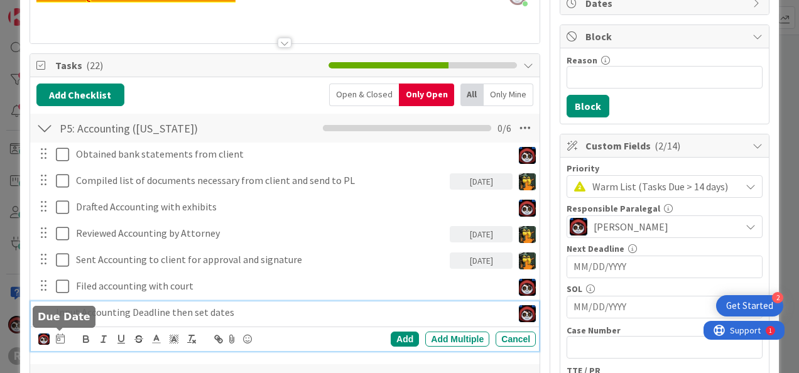
click at [60, 337] on icon at bounding box center [60, 339] width 9 height 10
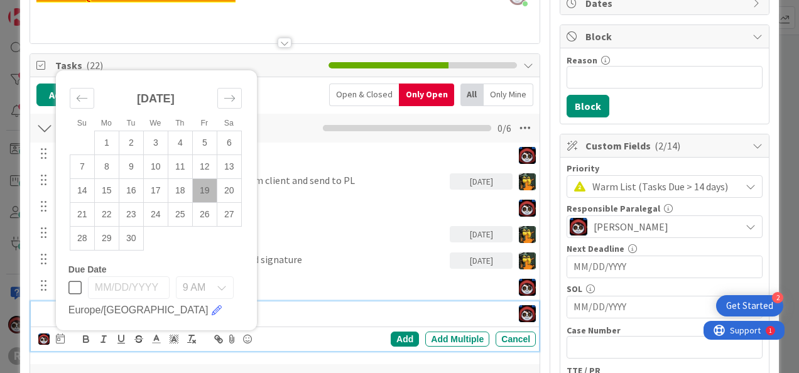
click at [209, 187] on td "19" at bounding box center [204, 190] width 25 height 24
type input "09/19/2025"
click at [382, 336] on div "Add Add Multiple Cancel" at bounding box center [436, 339] width 199 height 15
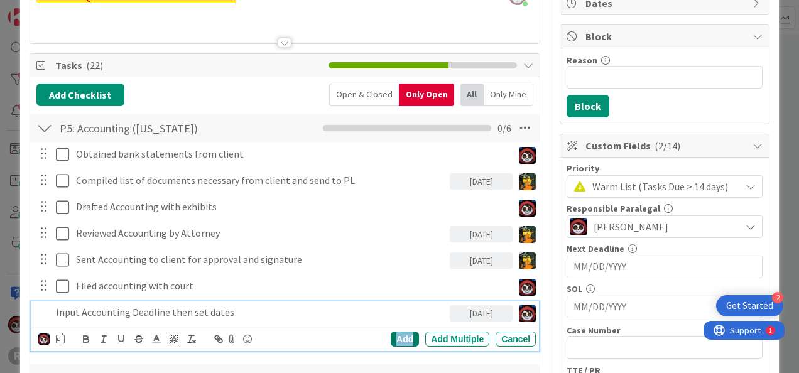
click at [391, 334] on div "Add" at bounding box center [405, 339] width 28 height 15
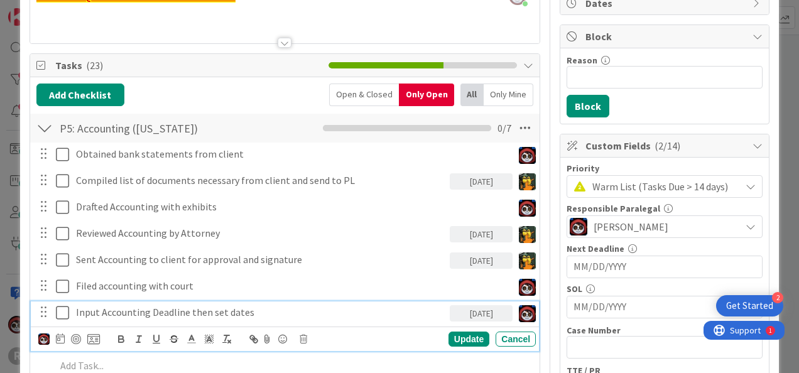
click at [183, 310] on p "Input Accounting Deadline then set dates" at bounding box center [260, 312] width 369 height 14
click at [79, 340] on div at bounding box center [76, 339] width 10 height 10
click at [435, 337] on div "Update Cancel" at bounding box center [461, 339] width 149 height 15
click at [459, 341] on div "Update" at bounding box center [469, 339] width 41 height 15
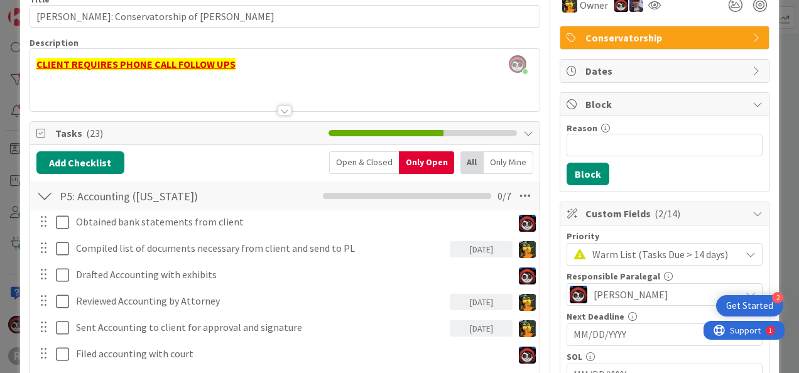
scroll to position [0, 0]
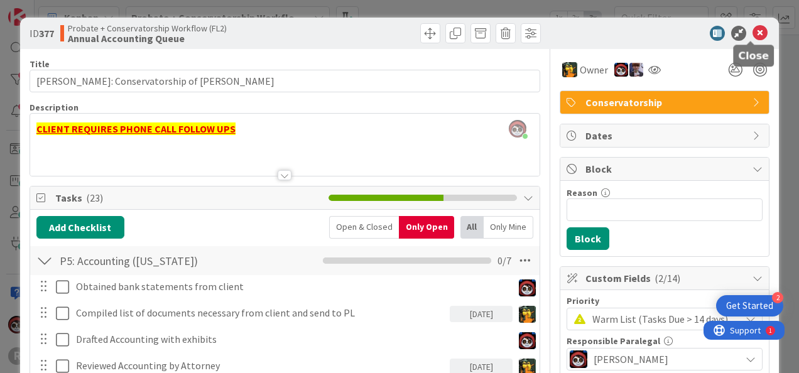
click at [753, 29] on icon at bounding box center [760, 33] width 15 height 15
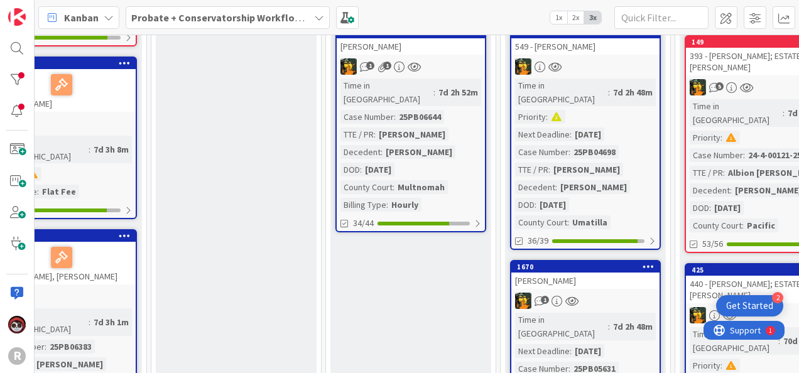
scroll to position [320, 577]
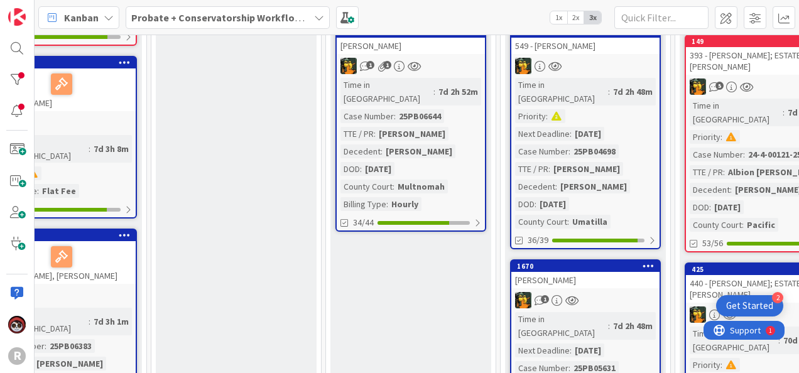
click at [610, 89] on div "7d 2h 48m" at bounding box center [633, 92] width 46 height 14
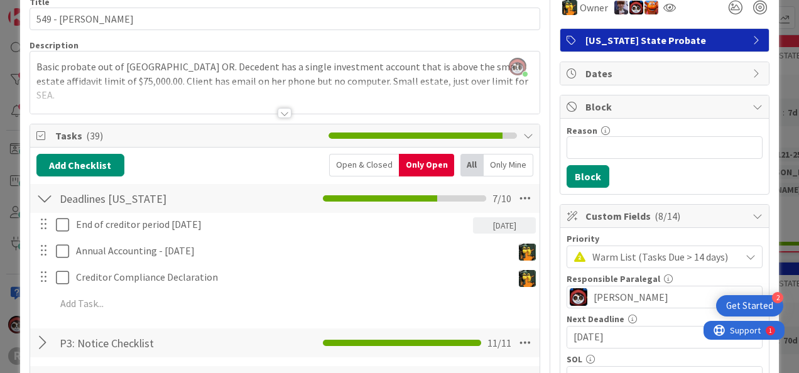
scroll to position [63, 0]
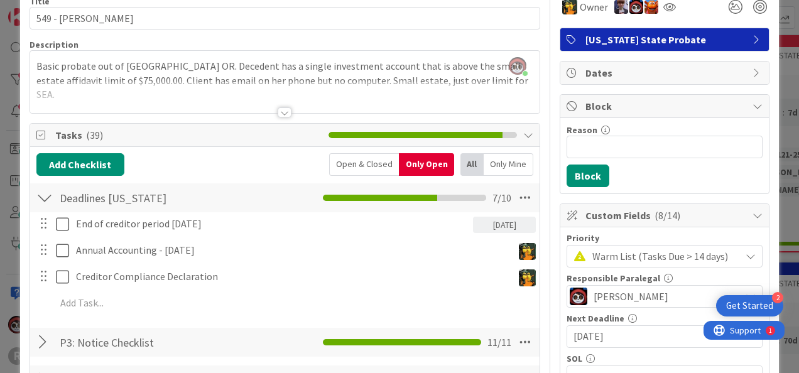
click at [280, 111] on div at bounding box center [285, 112] width 14 height 10
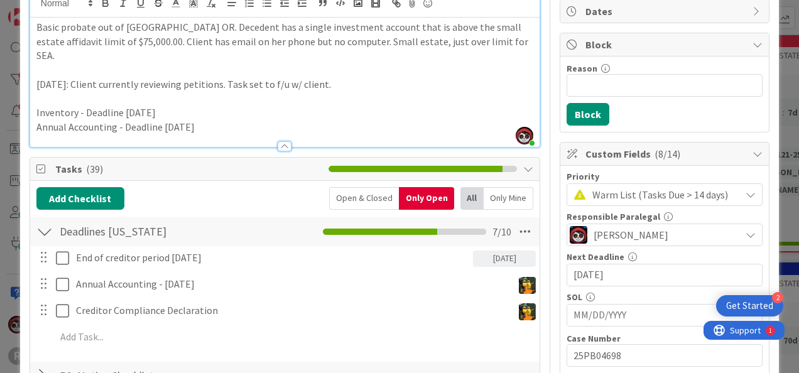
scroll to position [125, 0]
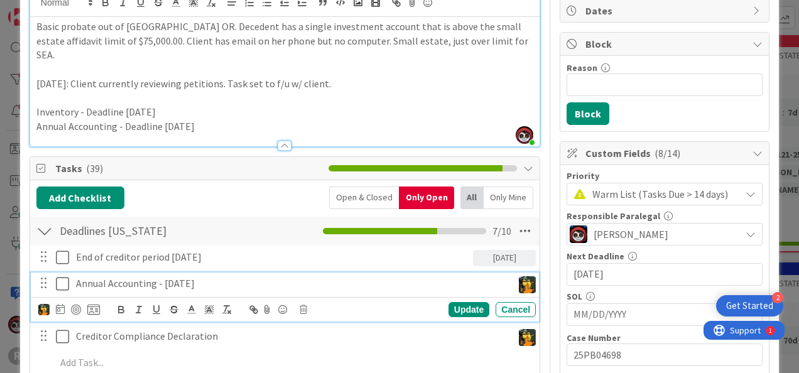
click at [214, 276] on p "Annual Accounting - July 24, 2026" at bounding box center [292, 283] width 432 height 14
click at [64, 302] on div at bounding box center [69, 309] width 62 height 15
click at [60, 304] on icon at bounding box center [60, 309] width 9 height 10
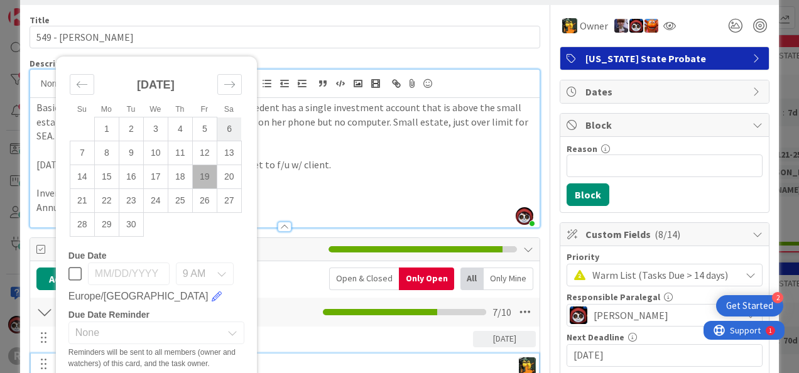
scroll to position [0, 0]
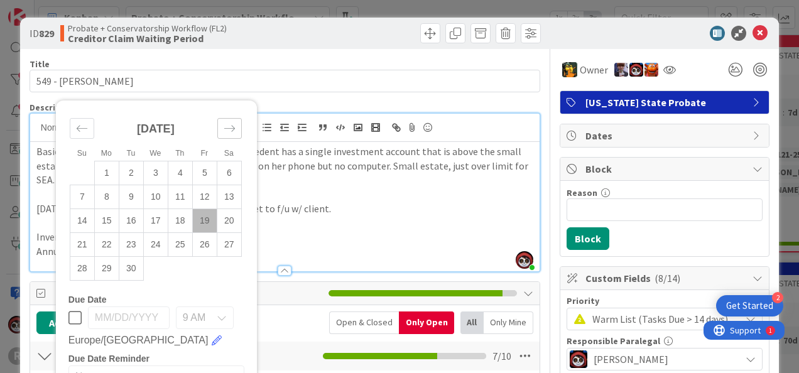
click at [234, 123] on icon "Move forward to switch to the next month." at bounding box center [230, 129] width 12 height 12
click at [232, 126] on icon "Move forward to switch to the next month." at bounding box center [229, 129] width 11 height 6
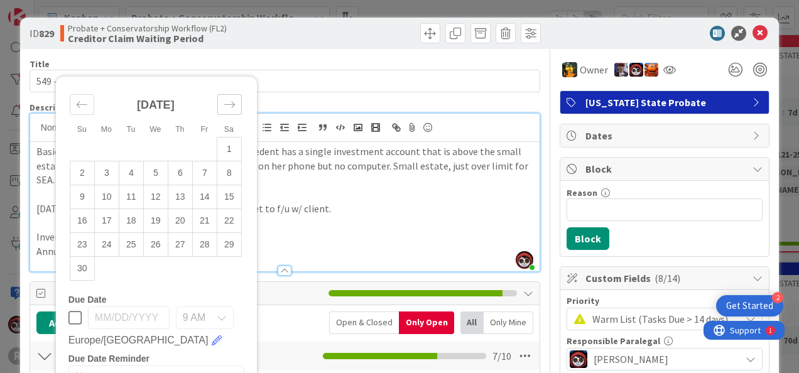
click at [232, 111] on div "Su Mo Tu We Th Fr Sa September 2025 1 2 3 4 5 6 7 8 9 10 11 12 13 14 15 16 17 1…" at bounding box center [156, 189] width 200 height 212
click at [232, 125] on small "Sa" at bounding box center [228, 129] width 9 height 9
click at [230, 105] on div "November 2025" at bounding box center [156, 110] width 172 height 54
click at [230, 95] on div "Move forward to switch to the next month." at bounding box center [229, 104] width 25 height 21
click at [230, 107] on div "December 2025" at bounding box center [156, 134] width 172 height 54
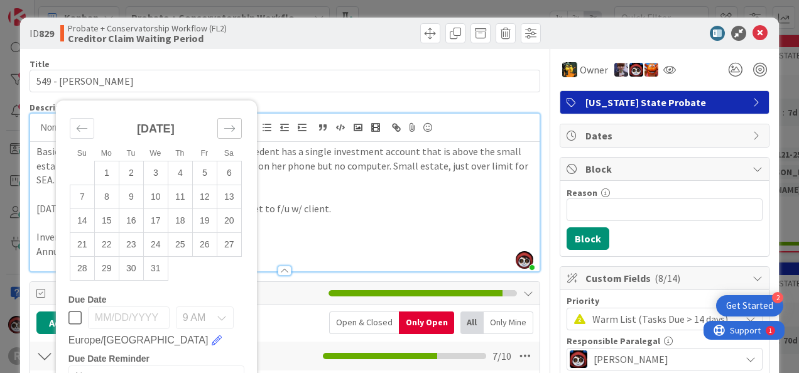
click at [230, 123] on icon "Move forward to switch to the next month." at bounding box center [230, 129] width 12 height 12
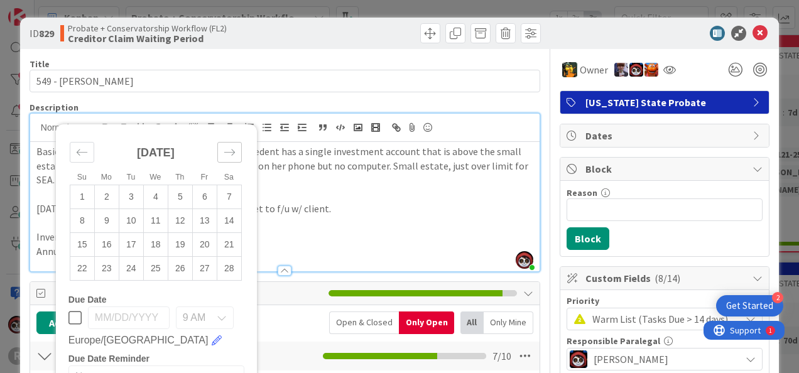
click at [230, 124] on div "Su Mo Tu We Th Fr Sa January 2026 1 2 3 4 5 6 7 8 9 10 11 12 13 14 15 16 17 18 …" at bounding box center [156, 275] width 201 height 302
click at [232, 146] on icon "Move forward to switch to the next month." at bounding box center [230, 152] width 12 height 12
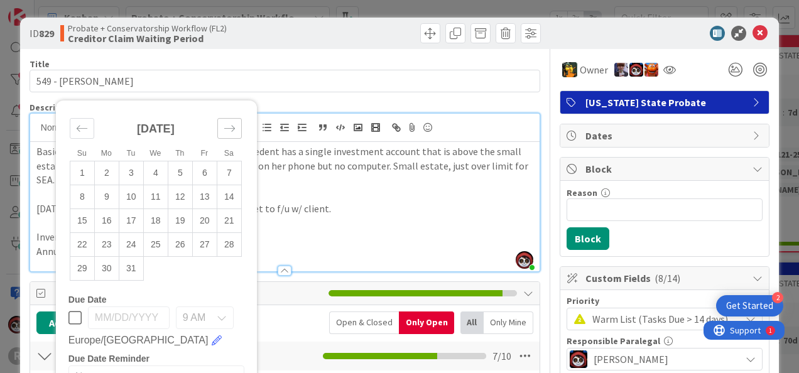
click at [232, 149] on small "Sa" at bounding box center [228, 153] width 9 height 9
click at [230, 126] on div "March 2026" at bounding box center [156, 134] width 172 height 54
click at [230, 123] on icon "Move forward to switch to the next month." at bounding box center [230, 129] width 12 height 12
click at [230, 125] on small "Sa" at bounding box center [228, 129] width 9 height 9
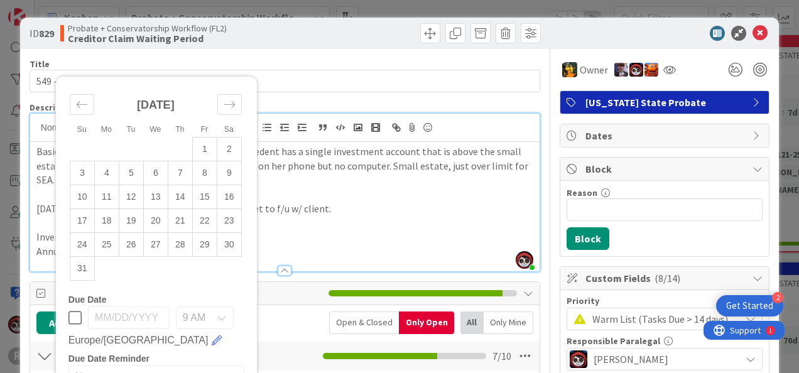
click at [230, 101] on div "May 2026" at bounding box center [156, 110] width 172 height 54
click at [230, 99] on icon "Move forward to switch to the next month." at bounding box center [230, 105] width 12 height 12
click at [232, 123] on icon "Move forward to switch to the next month." at bounding box center [230, 129] width 12 height 12
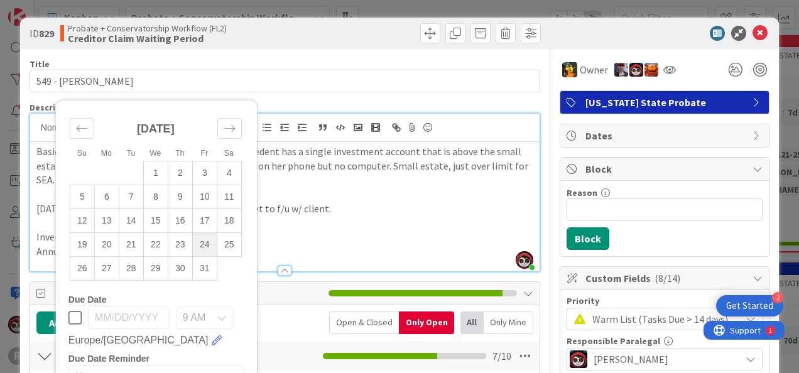
click at [210, 233] on td "24" at bounding box center [204, 245] width 25 height 24
type input "07/24/2026"
click at [294, 344] on div "Deadlines Oregon Checklist Name 16 / 64 Deadlines Oregon 7 / 10" at bounding box center [285, 356] width 510 height 29
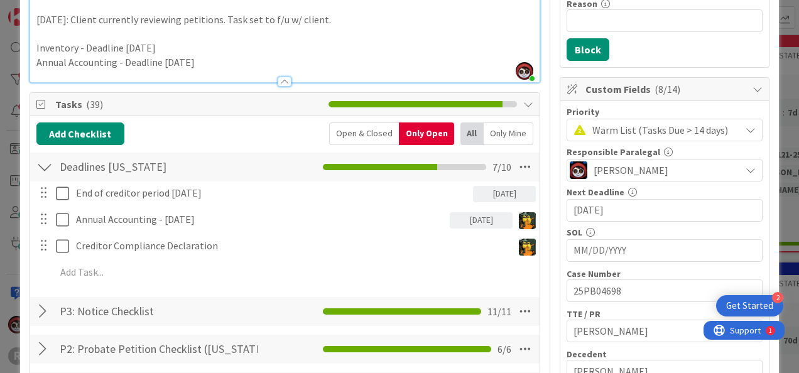
scroll to position [188, 0]
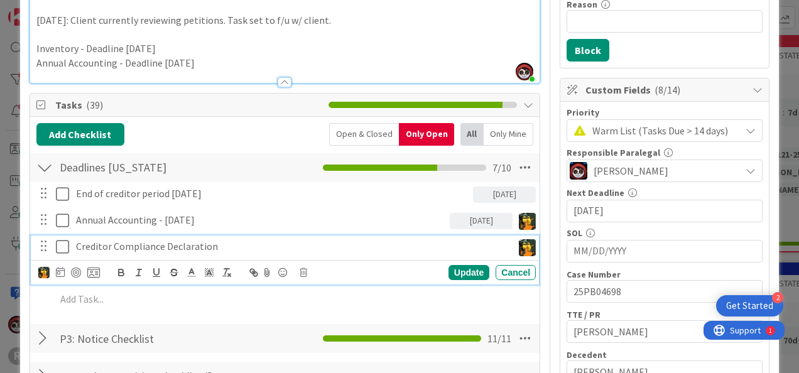
click at [192, 239] on p "Creditor Compliance Declaration" at bounding box center [292, 246] width 432 height 14
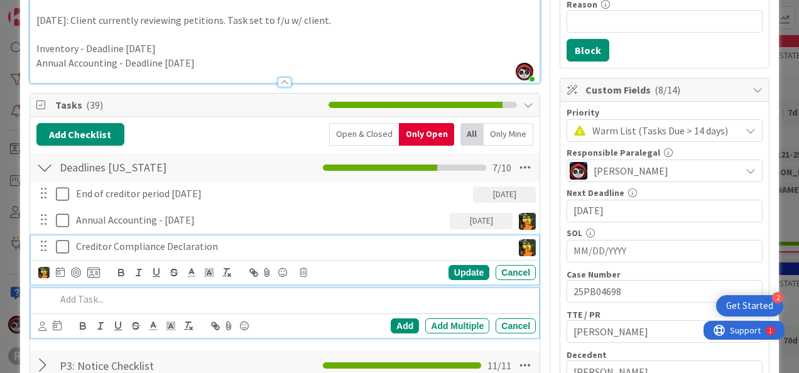
click at [140, 294] on div at bounding box center [293, 299] width 485 height 22
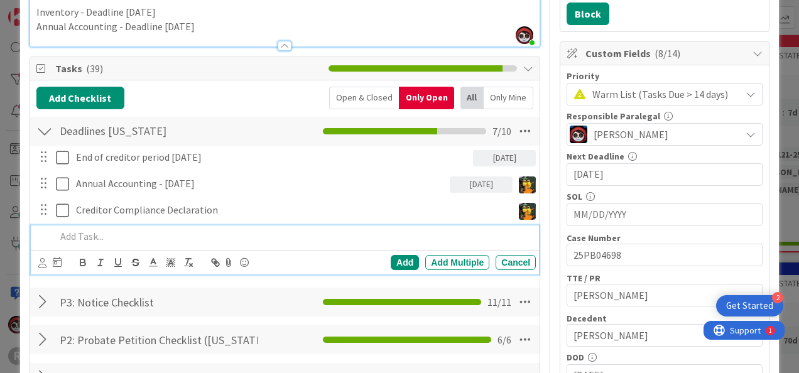
scroll to position [225, 0]
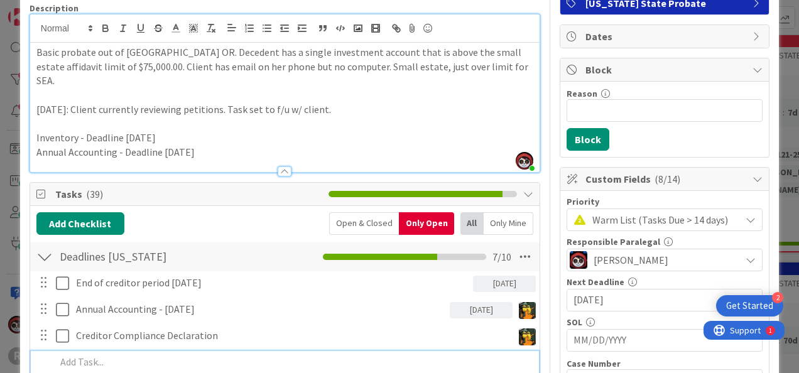
click at [243, 212] on div "Add Checklist Open & Closed Only Open All Only Mine" at bounding box center [284, 223] width 497 height 23
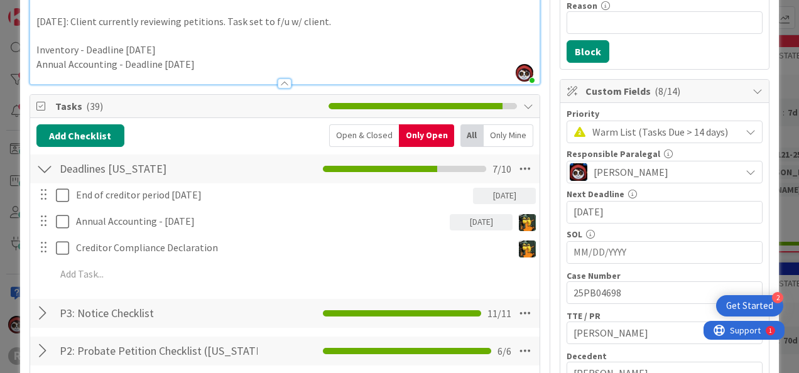
scroll to position [187, 0]
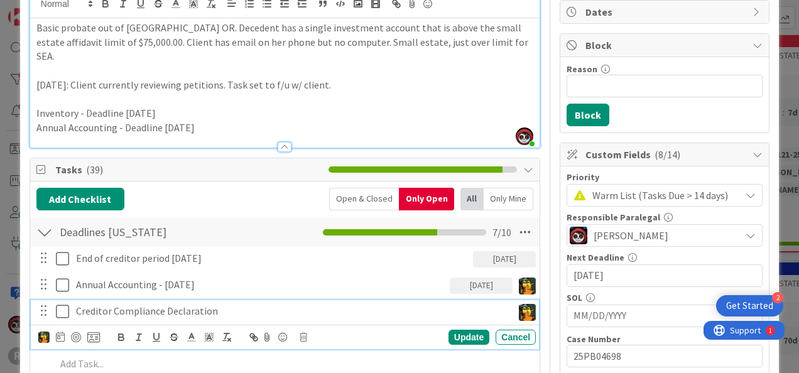
click at [174, 304] on p "Creditor Compliance Declaration" at bounding box center [292, 311] width 432 height 14
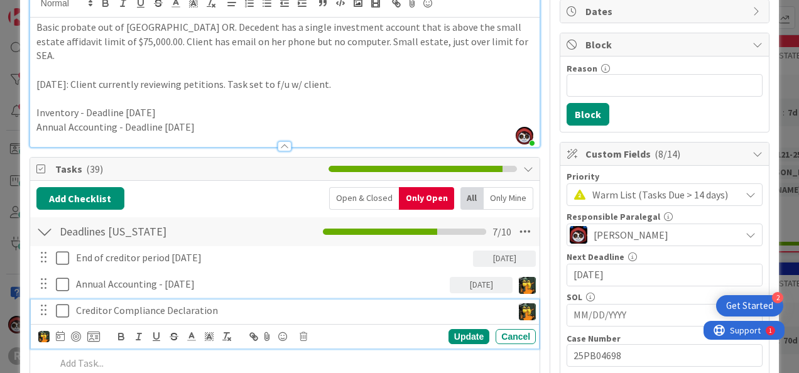
scroll to position [124, 0]
click at [58, 331] on icon at bounding box center [60, 336] width 9 height 10
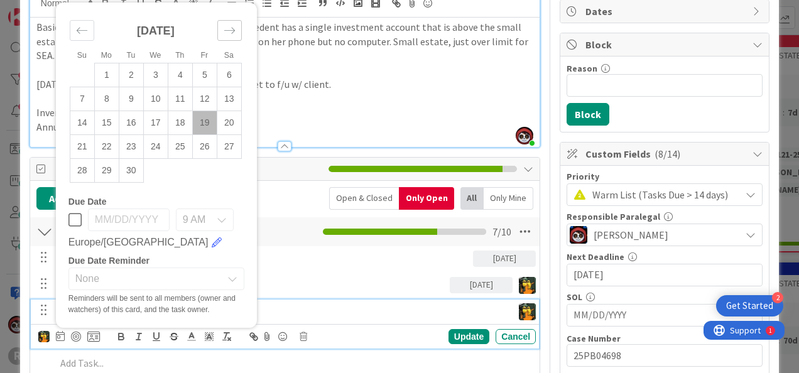
click at [230, 25] on icon "Move forward to switch to the next month." at bounding box center [230, 31] width 12 height 12
click at [510, 329] on div "Cancel" at bounding box center [516, 336] width 40 height 15
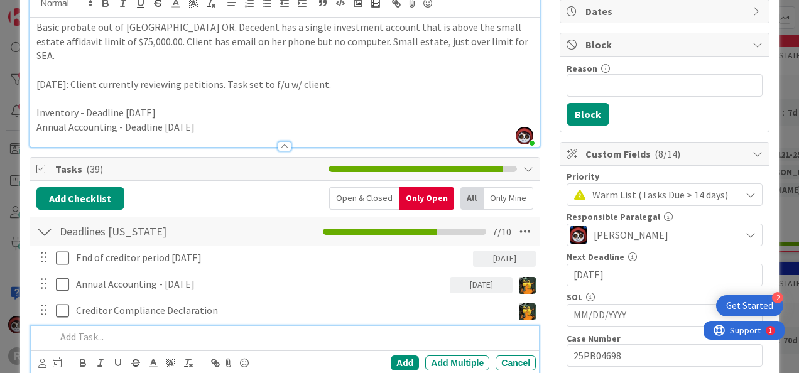
click at [210, 329] on div at bounding box center [293, 337] width 485 height 22
click at [181, 330] on p "Draft Statement in Lieu" at bounding box center [293, 337] width 475 height 14
click at [41, 359] on icon at bounding box center [42, 363] width 8 height 9
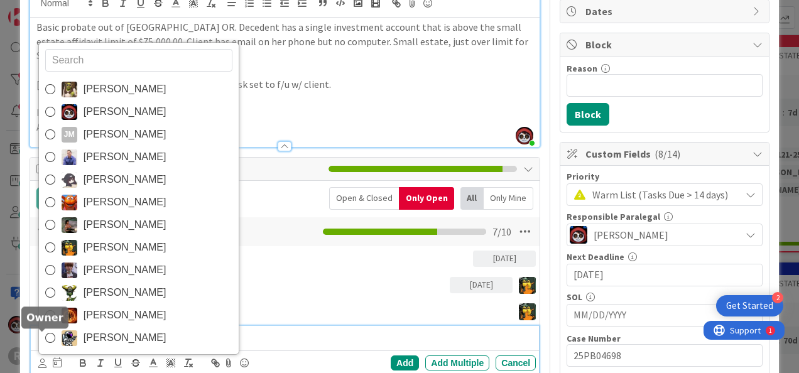
scroll to position [134, 0]
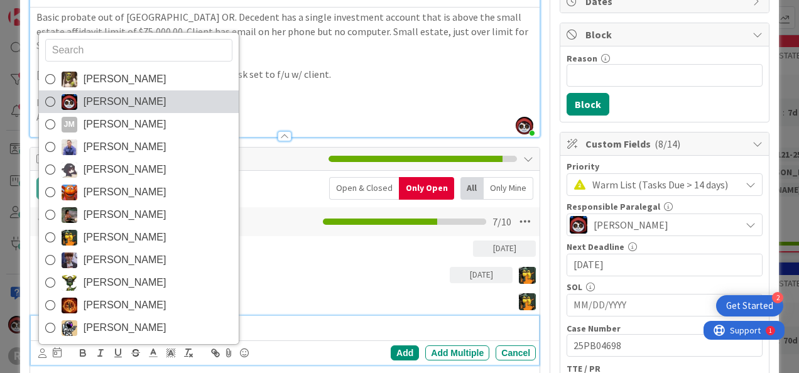
click at [103, 92] on span "Jasmin Sanchez" at bounding box center [125, 101] width 83 height 19
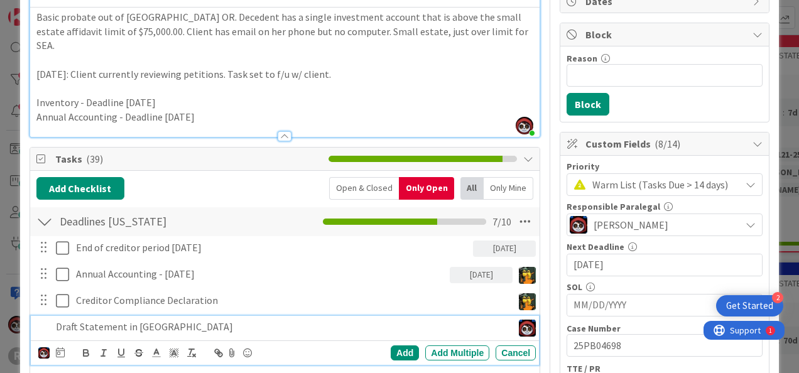
click at [60, 346] on div at bounding box center [60, 353] width 9 height 15
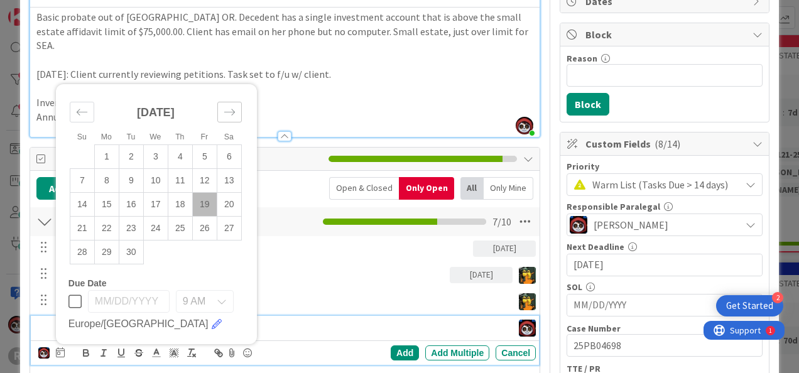
click at [227, 106] on icon "Move forward to switch to the next month." at bounding box center [230, 112] width 12 height 12
click at [139, 217] on td "21" at bounding box center [131, 229] width 25 height 24
type input "10/21/2025"
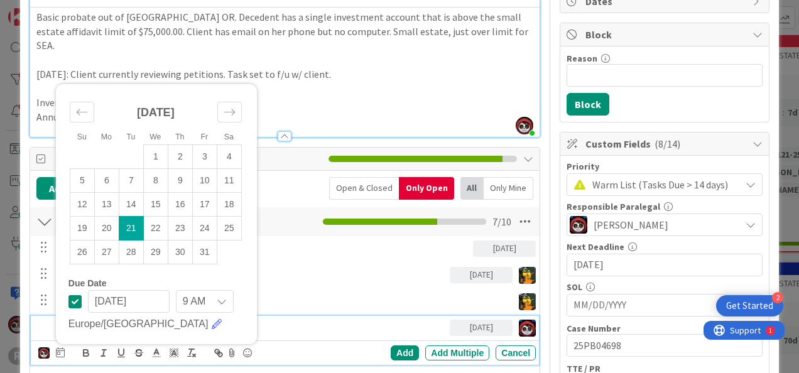
click at [354, 320] on p "Draft Statement in Lieu" at bounding box center [250, 327] width 389 height 14
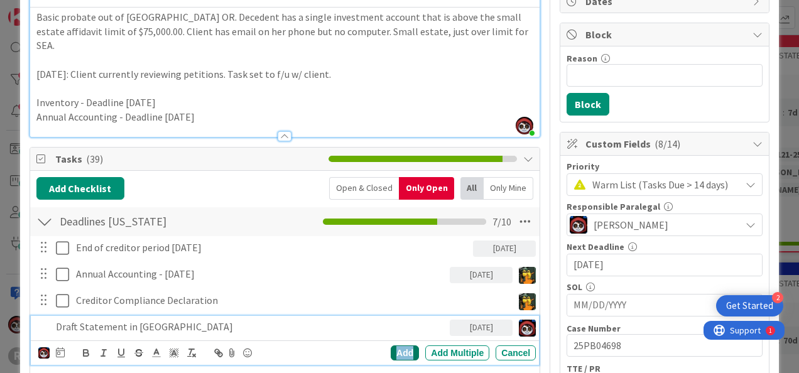
click at [399, 346] on div "Add" at bounding box center [405, 353] width 28 height 15
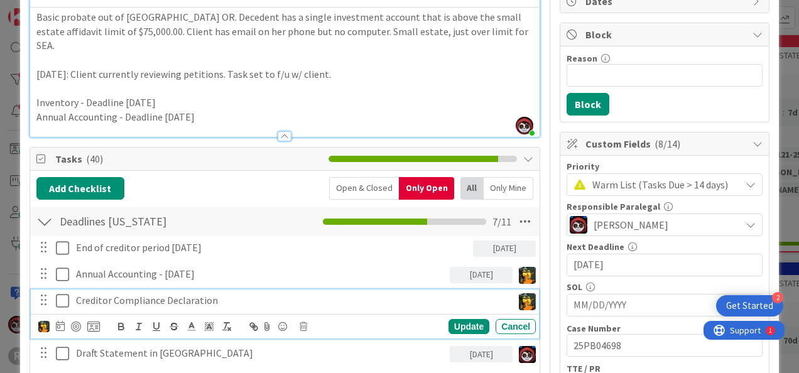
click at [185, 293] on p "Creditor Compliance Declaration" at bounding box center [292, 300] width 432 height 14
click at [60, 321] on icon at bounding box center [60, 326] width 9 height 10
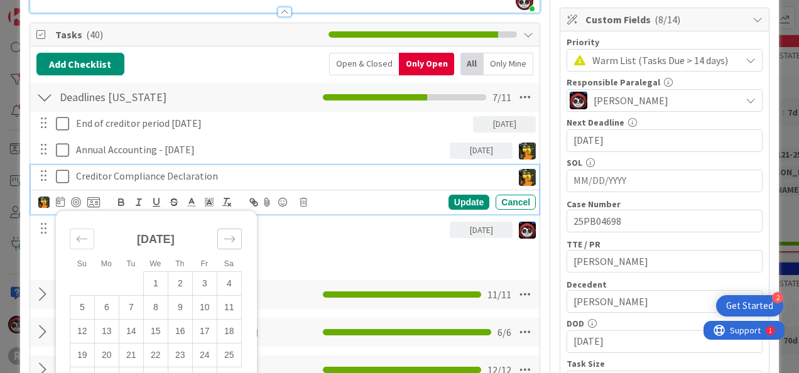
scroll to position [259, 0]
click at [226, 233] on icon "Move forward to switch to the next month." at bounding box center [230, 239] width 12 height 12
click at [83, 229] on div "Move backward to switch to the previous month." at bounding box center [82, 239] width 25 height 21
click at [109, 344] on td "20" at bounding box center [106, 356] width 25 height 24
type input "10/20/2025"
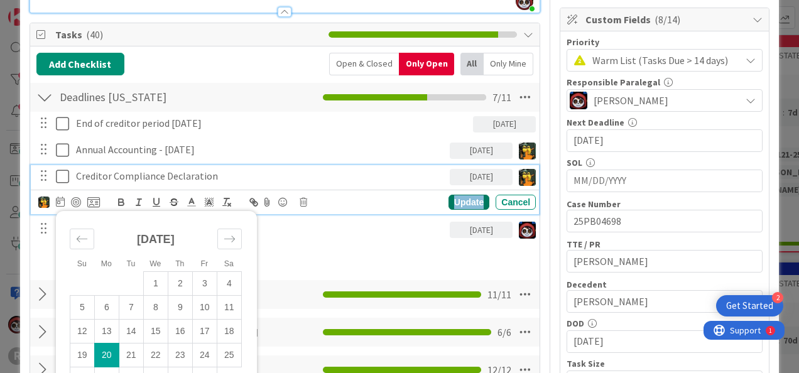
click at [459, 195] on div "Update" at bounding box center [469, 202] width 41 height 15
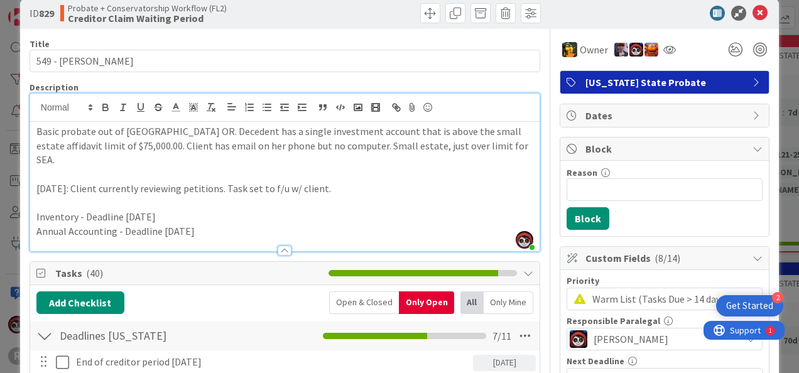
scroll to position [0, 0]
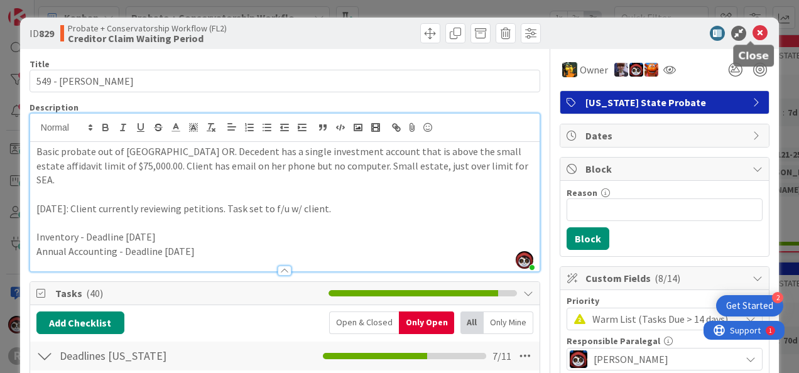
click at [753, 30] on icon at bounding box center [760, 33] width 15 height 15
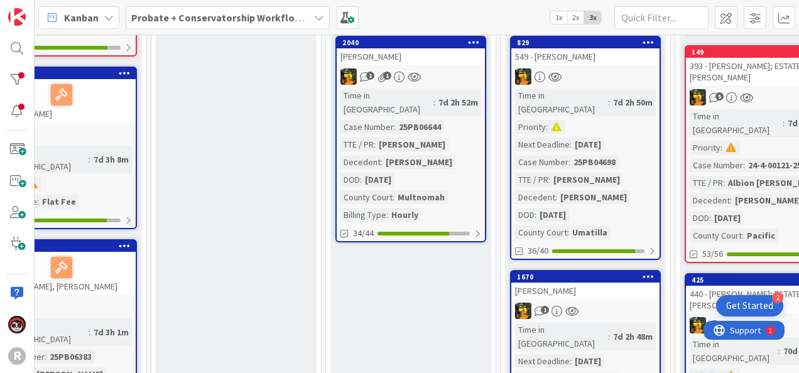
click at [602, 283] on div "SHIPP, Janet" at bounding box center [585, 291] width 148 height 16
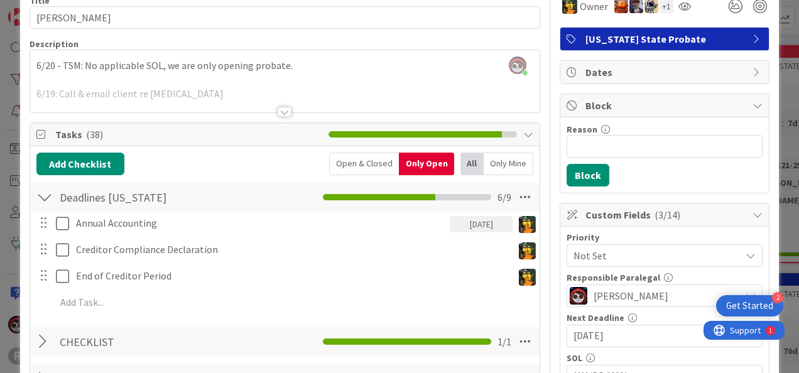
scroll to position [63, 0]
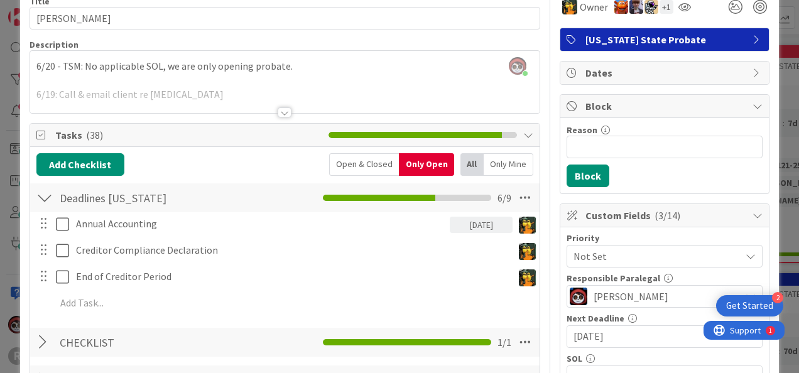
click at [281, 114] on div at bounding box center [285, 112] width 14 height 10
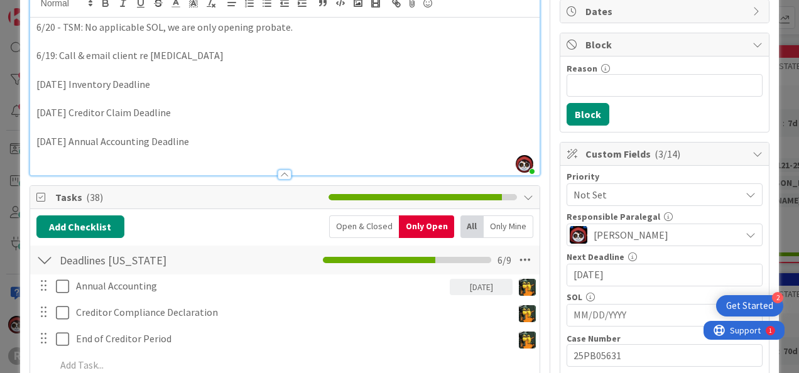
scroll to position [125, 0]
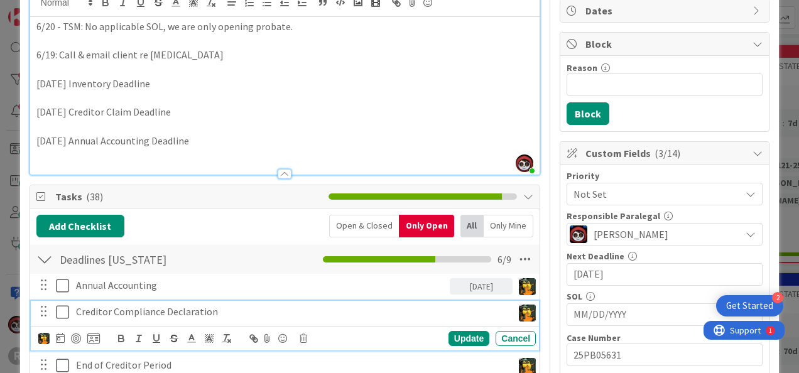
click at [153, 312] on p "Creditor Compliance Declaration" at bounding box center [292, 312] width 432 height 14
click at [464, 337] on div "Update" at bounding box center [469, 338] width 41 height 15
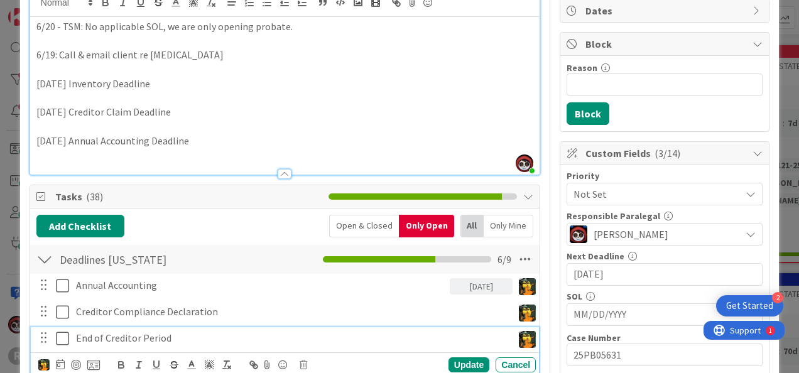
click at [148, 337] on p "End of Creditor Period" at bounding box center [292, 338] width 432 height 14
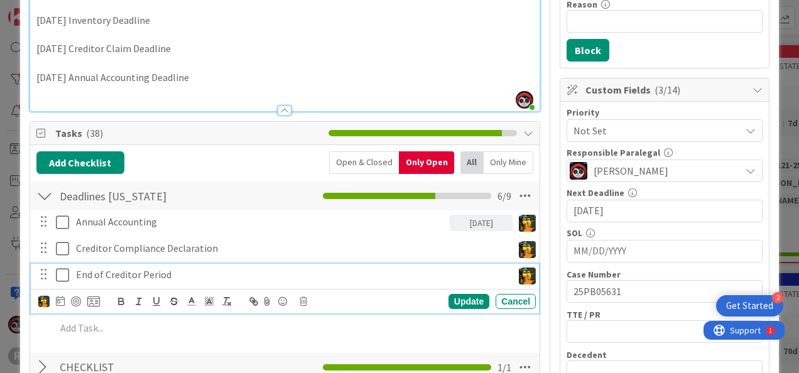
scroll to position [188, 0]
click at [589, 210] on input "09/23/2025" at bounding box center [665, 210] width 182 height 21
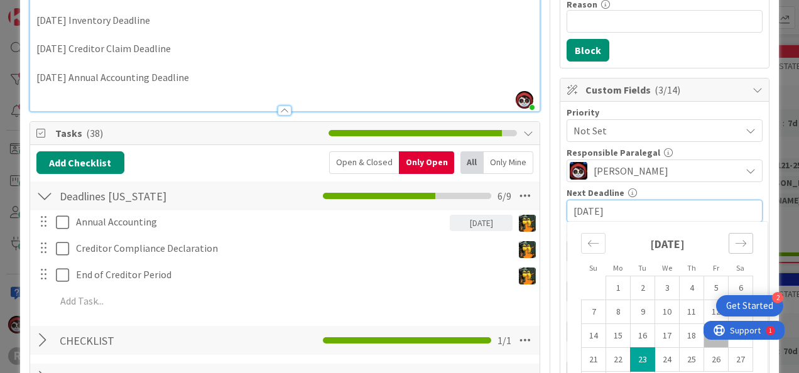
click at [735, 239] on icon "Move forward to switch to the next month." at bounding box center [741, 243] width 12 height 12
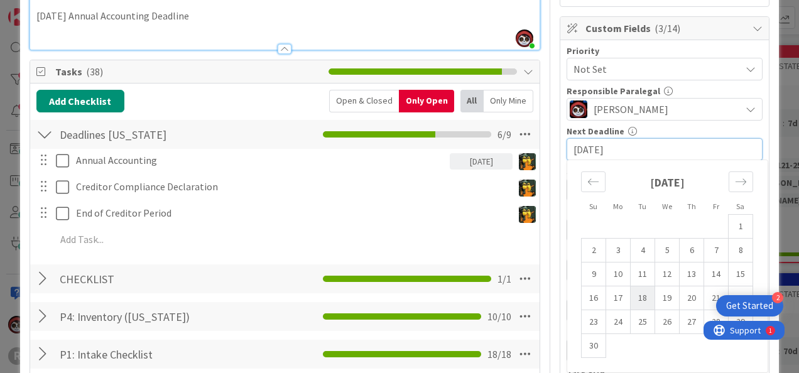
scroll to position [251, 0]
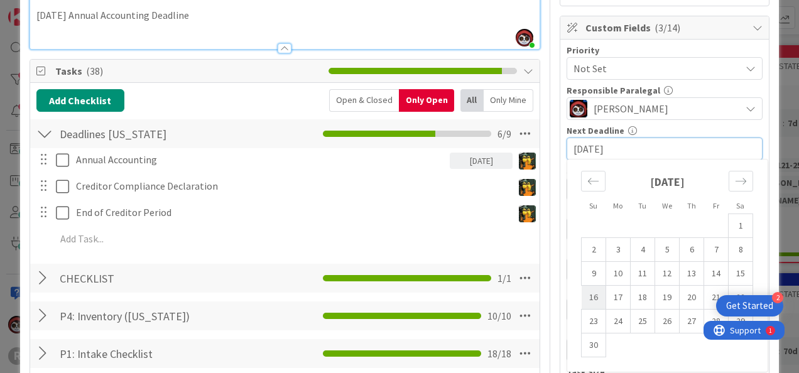
click at [584, 294] on td "16" at bounding box center [594, 298] width 25 height 24
type input "11/16/2025"
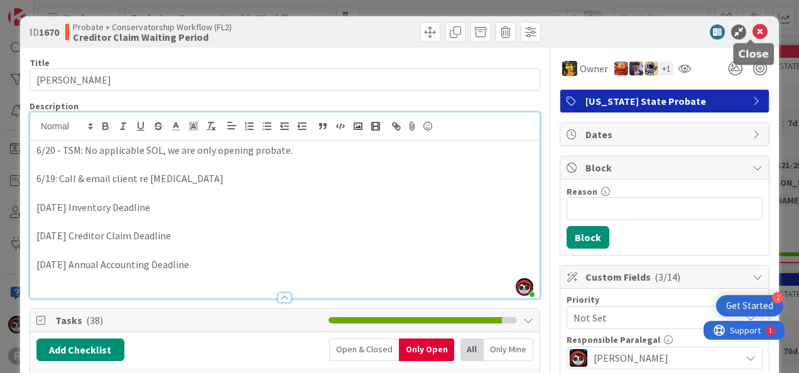
scroll to position [0, 0]
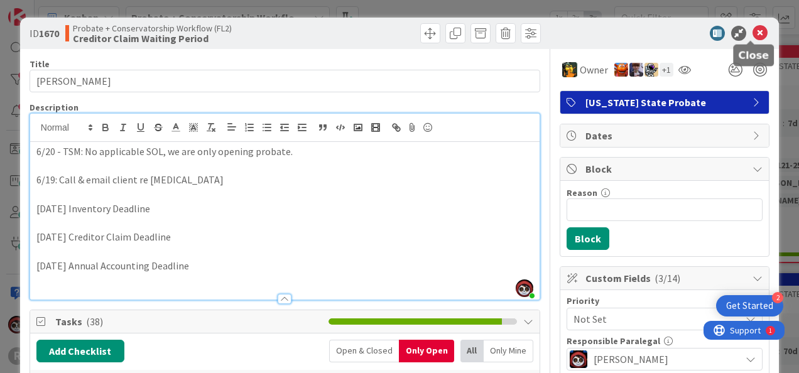
click at [753, 33] on icon at bounding box center [760, 33] width 15 height 15
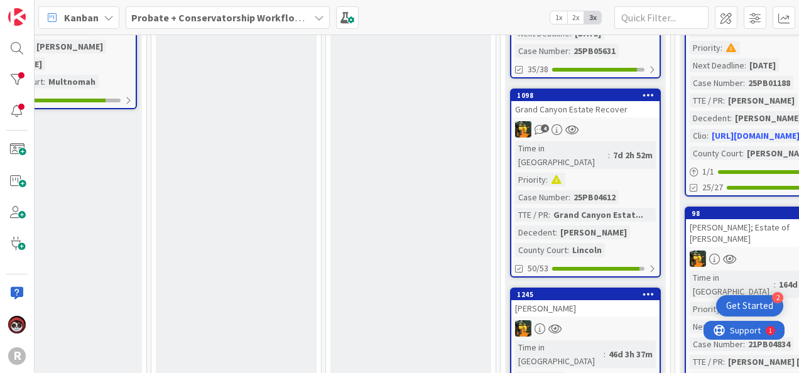
scroll to position [637, 577]
click at [649, 141] on div "Time in Column : 7d 2h 52m Priority : Case Number : 25PB04612 TTE / PR : Grand …" at bounding box center [585, 199] width 141 height 116
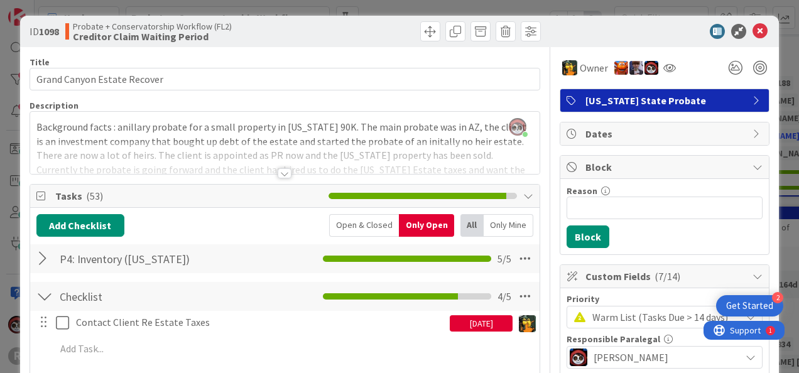
scroll to position [1, 0]
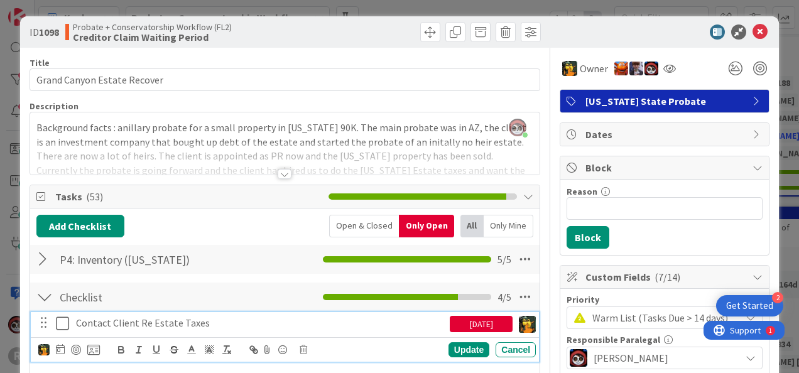
click at [59, 322] on icon at bounding box center [62, 323] width 13 height 15
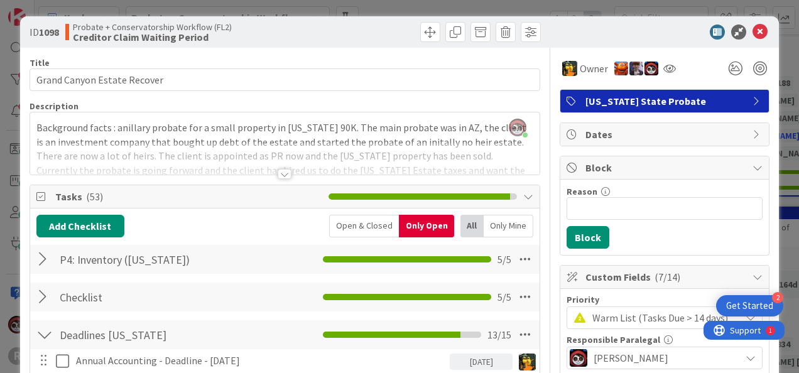
click at [41, 295] on div at bounding box center [44, 297] width 16 height 23
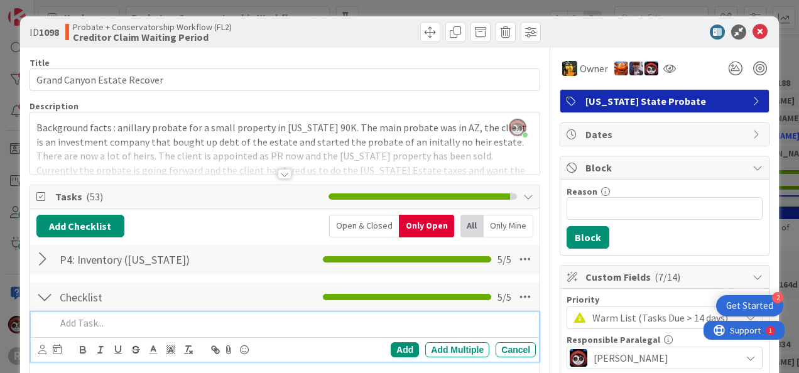
click at [123, 318] on p at bounding box center [293, 323] width 475 height 14
click at [753, 37] on icon at bounding box center [760, 32] width 15 height 15
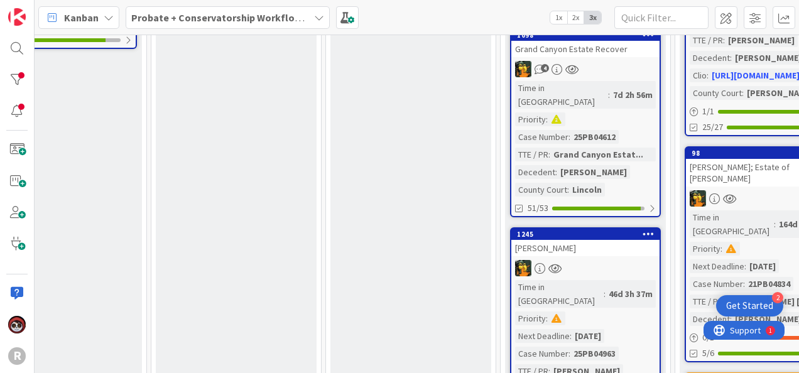
click at [613, 227] on link "1245 MARKLE, Kevin Time in Column : 46d 3h 37m Priority : Next Deadline : 10/09…" at bounding box center [585, 348] width 151 height 242
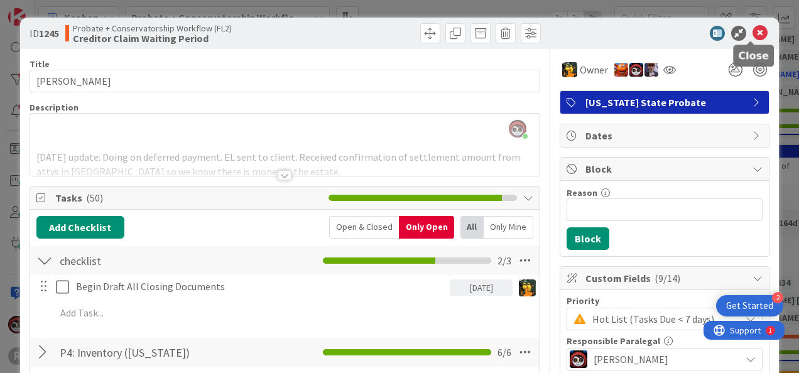
click at [754, 35] on icon at bounding box center [760, 33] width 15 height 15
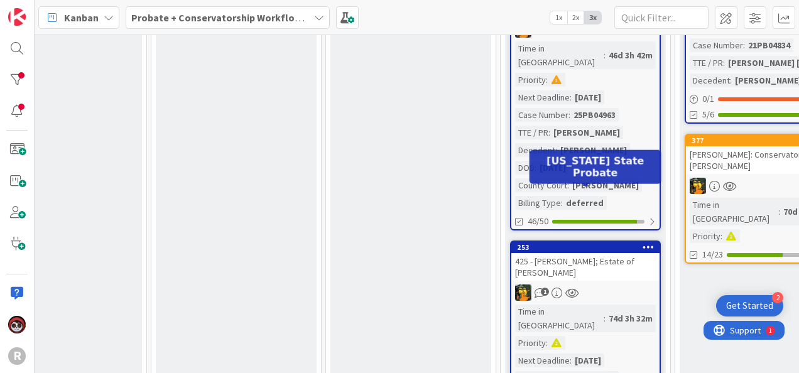
scroll to position [936, 577]
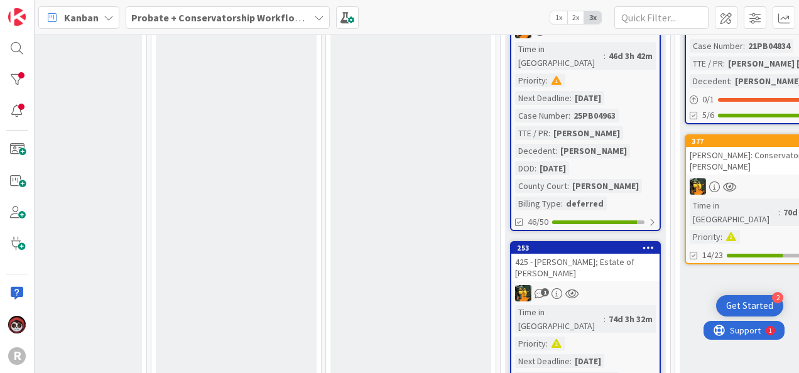
click at [636, 285] on div "1" at bounding box center [585, 293] width 148 height 16
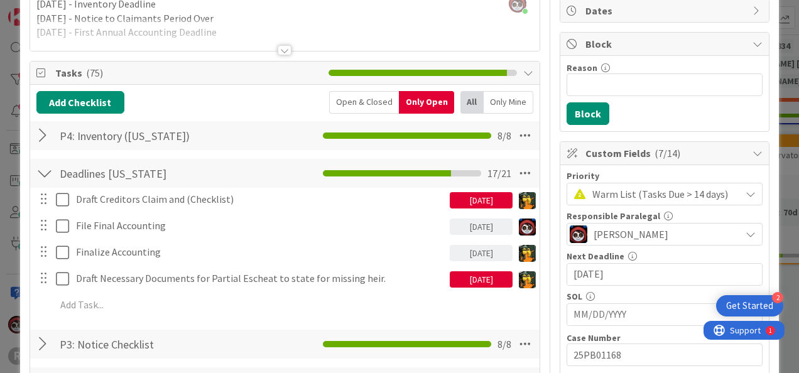
click at [278, 51] on div at bounding box center [285, 50] width 14 height 10
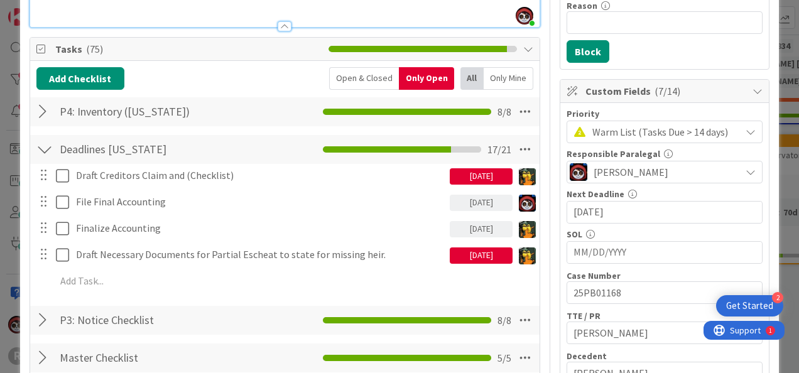
scroll to position [188, 0]
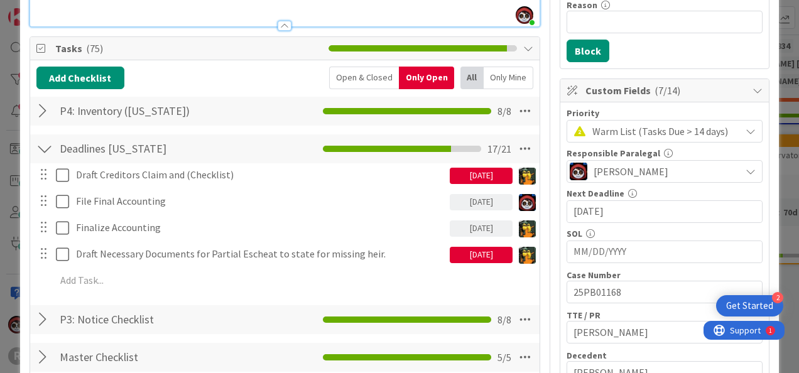
click at [477, 199] on div "09/26/2025" at bounding box center [481, 202] width 63 height 16
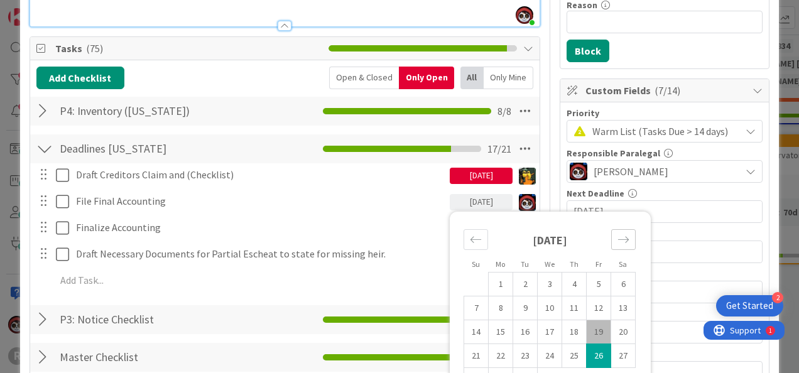
click at [618, 239] on icon "Move forward to switch to the next month." at bounding box center [624, 240] width 12 height 12
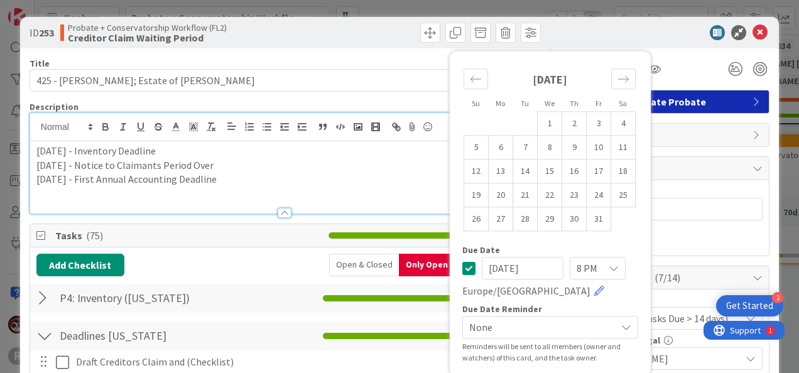
scroll to position [0, 0]
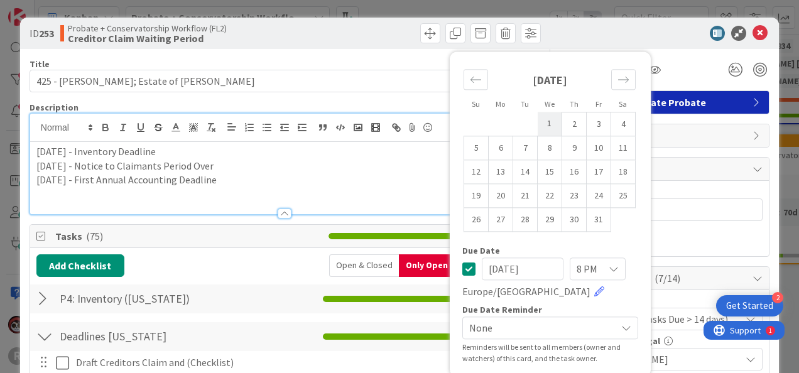
click at [545, 129] on td "1" at bounding box center [550, 124] width 25 height 24
type input "10/01/2025"
click at [250, 270] on div "Add Checklist Open & Closed Only Open All Only Mine" at bounding box center [284, 265] width 497 height 23
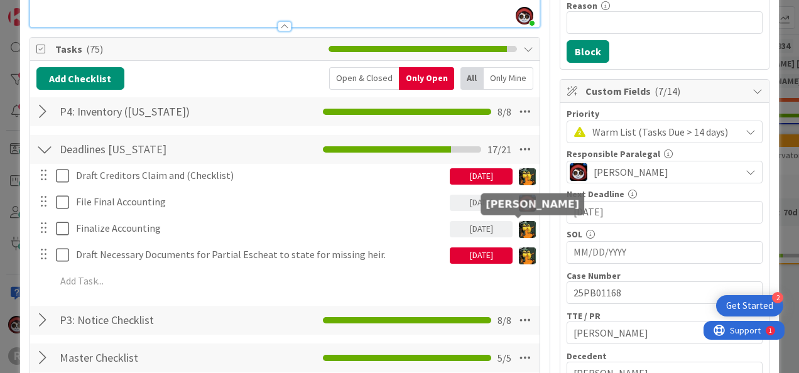
scroll to position [188, 0]
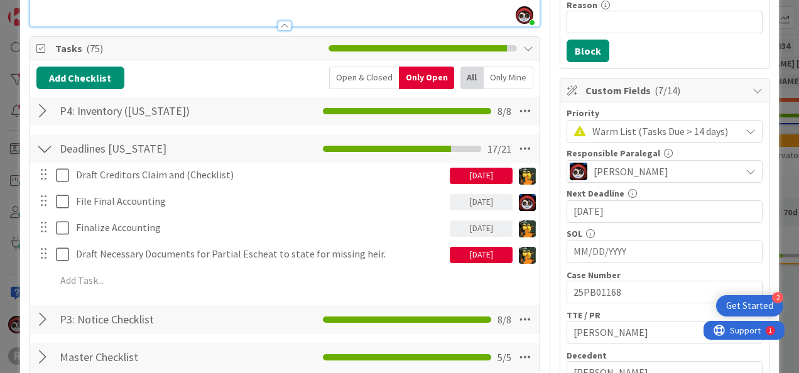
click at [477, 231] on div "09/26/2025" at bounding box center [481, 229] width 63 height 16
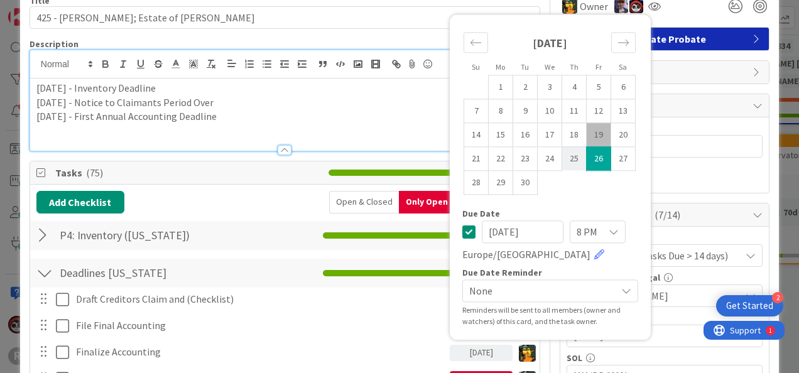
scroll to position [63, 0]
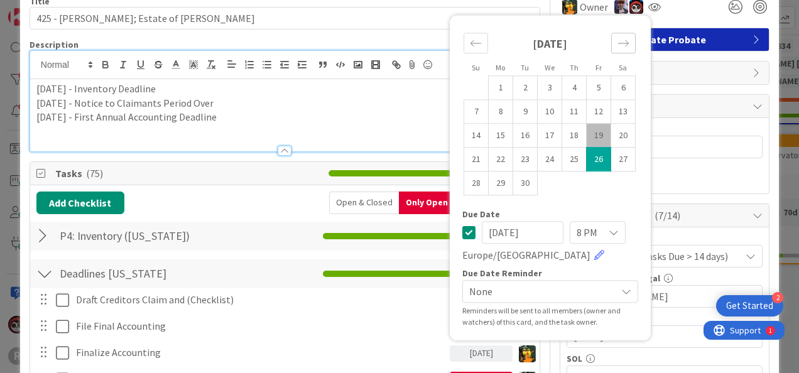
click at [618, 39] on icon "Move forward to switch to the next month." at bounding box center [624, 43] width 12 height 12
click at [538, 80] on td "1" at bounding box center [550, 87] width 25 height 24
type input "10/01/2025"
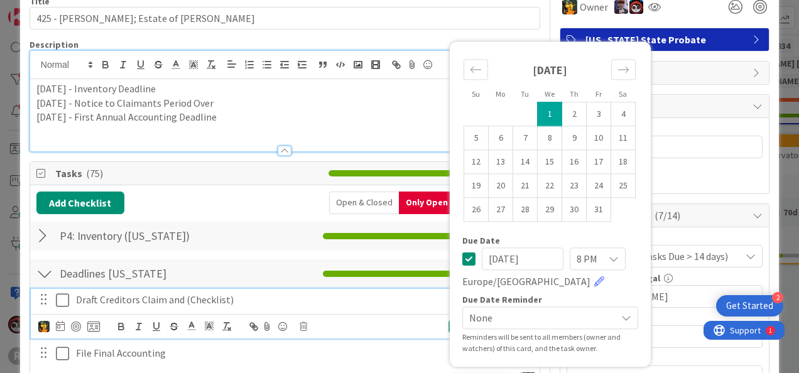
click at [357, 293] on p "Draft Creditors Claim and (Checklist)" at bounding box center [260, 300] width 369 height 14
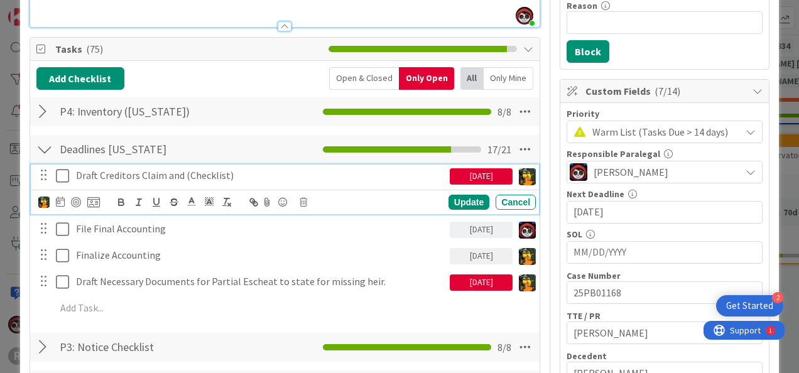
scroll to position [188, 0]
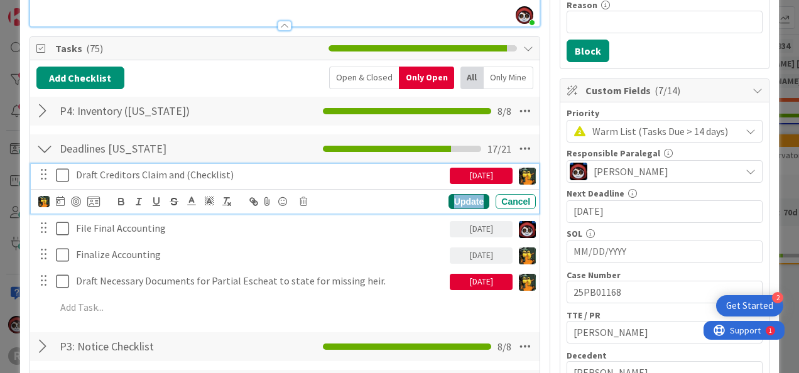
click at [455, 203] on div "Update" at bounding box center [469, 201] width 41 height 15
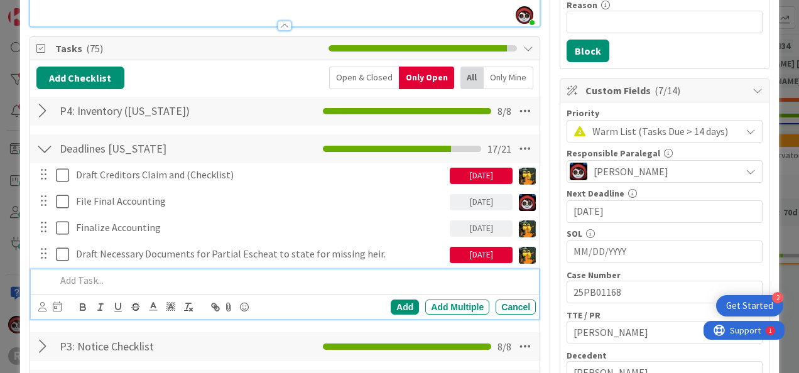
click at [246, 273] on p at bounding box center [293, 280] width 475 height 14
click at [38, 305] on icon at bounding box center [42, 306] width 8 height 9
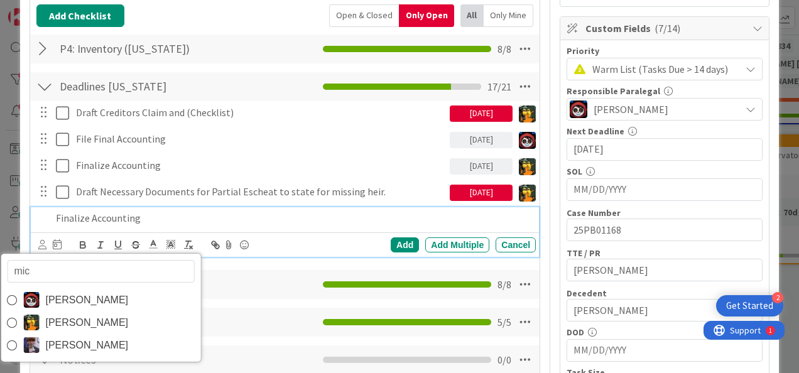
scroll to position [250, 0]
type input "mich"
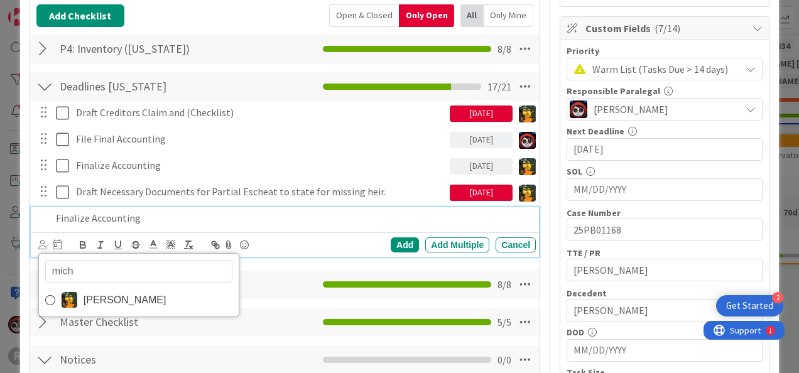
click at [85, 300] on span "Michael Robb" at bounding box center [125, 300] width 83 height 19
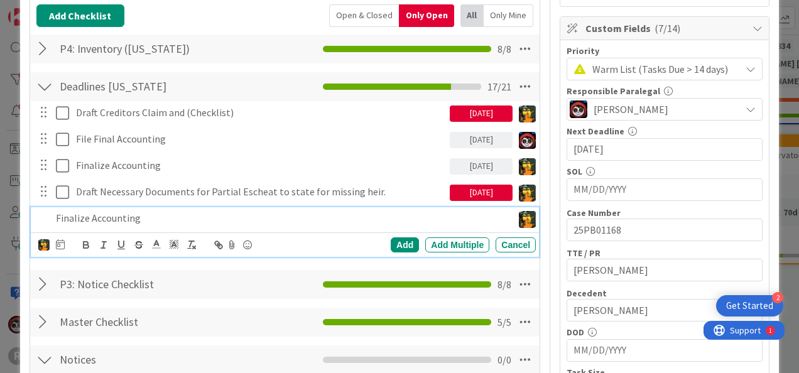
click at [60, 248] on div at bounding box center [60, 244] width 9 height 15
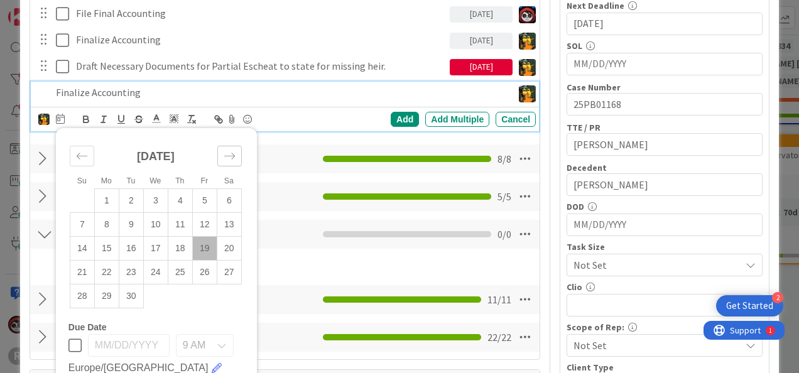
scroll to position [376, 0]
click at [200, 270] on td "26" at bounding box center [204, 272] width 25 height 24
type input "09/26/2025"
click at [391, 114] on div "Add" at bounding box center [405, 119] width 28 height 15
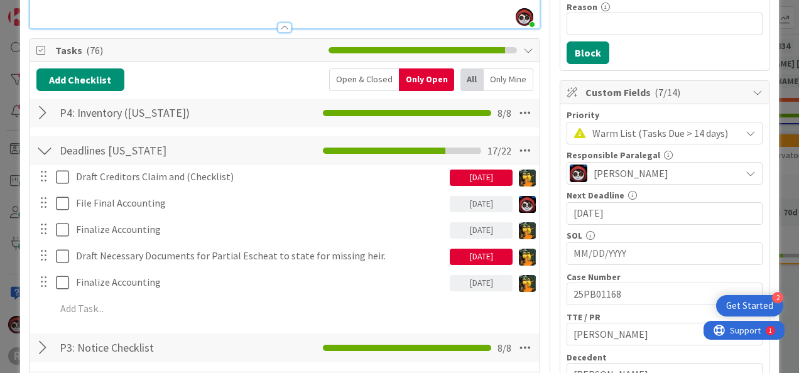
scroll to position [187, 0]
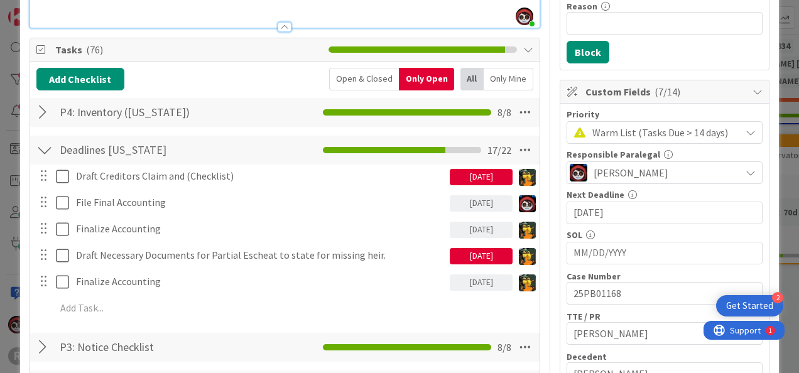
click at [462, 172] on div "09/17/2025" at bounding box center [481, 177] width 63 height 16
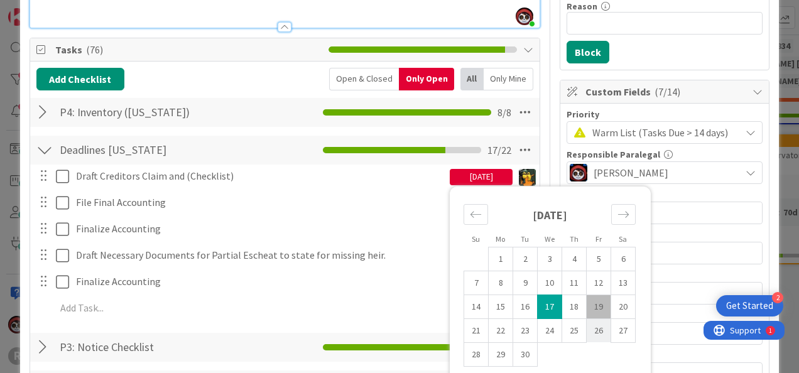
click at [587, 330] on td "26" at bounding box center [599, 331] width 25 height 24
type input "09/26/2025"
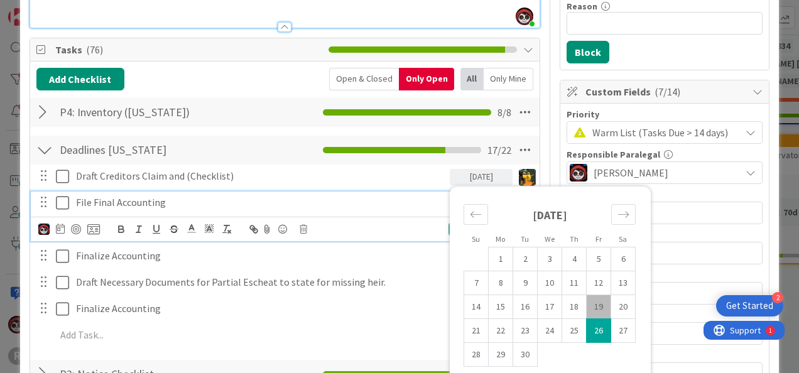
click at [173, 205] on p "File Final Accounting" at bounding box center [260, 202] width 369 height 14
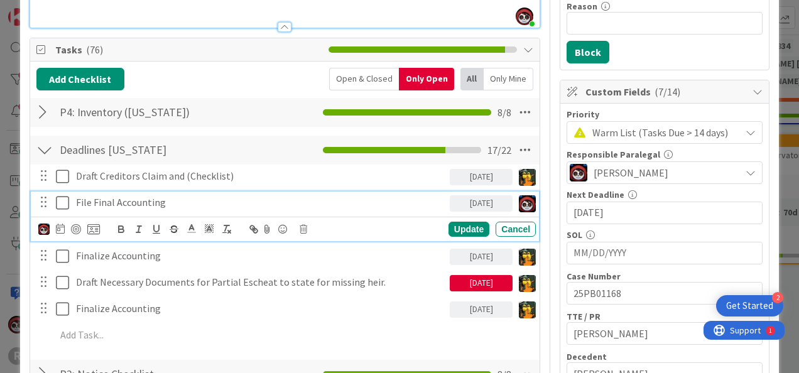
click at [456, 281] on div "09/17/2025" at bounding box center [481, 283] width 63 height 16
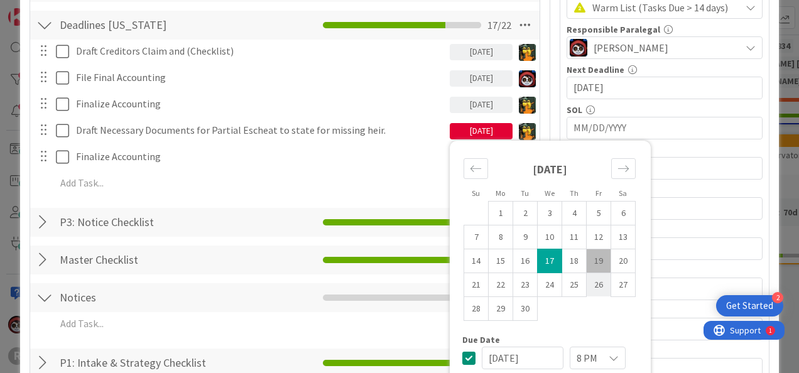
scroll to position [312, 0]
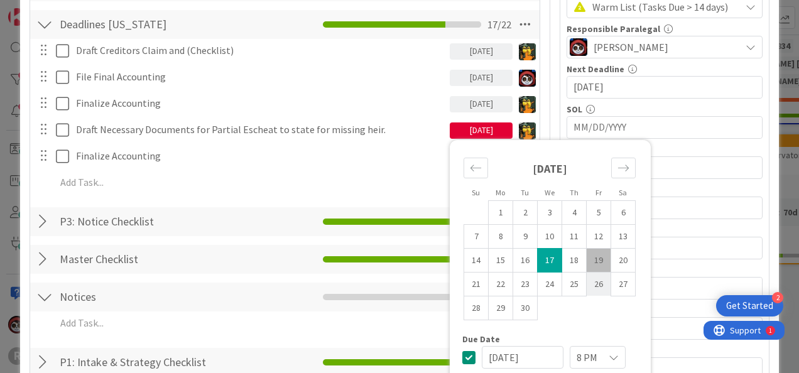
click at [589, 278] on td "26" at bounding box center [599, 284] width 25 height 24
type input "09/26/2025"
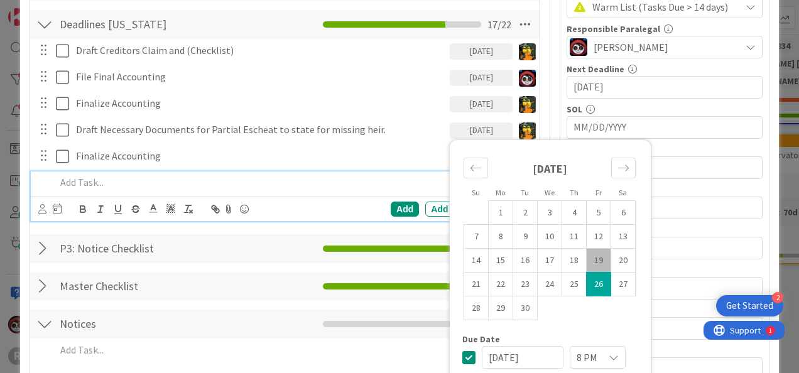
click at [315, 187] on p at bounding box center [293, 182] width 475 height 14
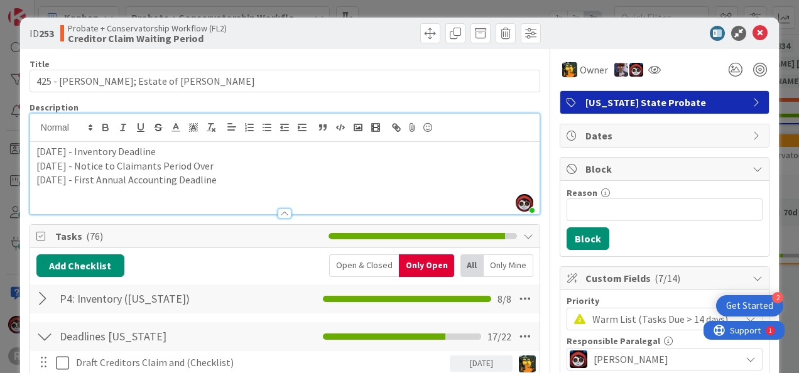
scroll to position [0, 0]
click at [753, 31] on icon at bounding box center [760, 33] width 15 height 15
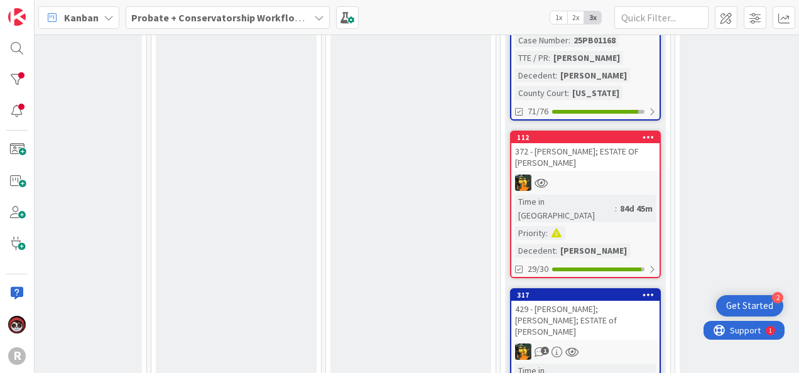
scroll to position [1274, 577]
click at [621, 175] on div at bounding box center [585, 183] width 148 height 16
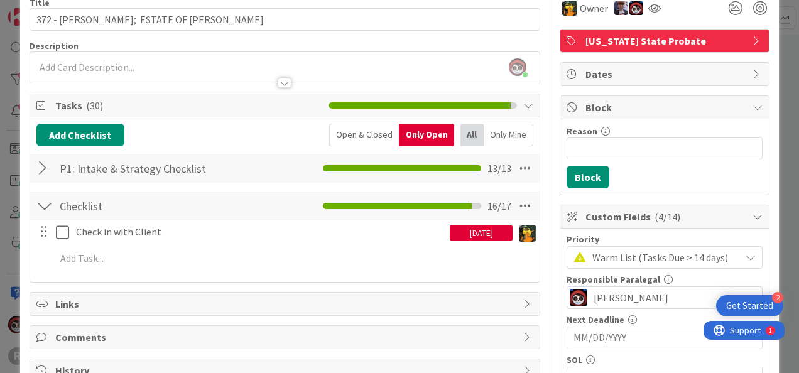
scroll to position [62, 0]
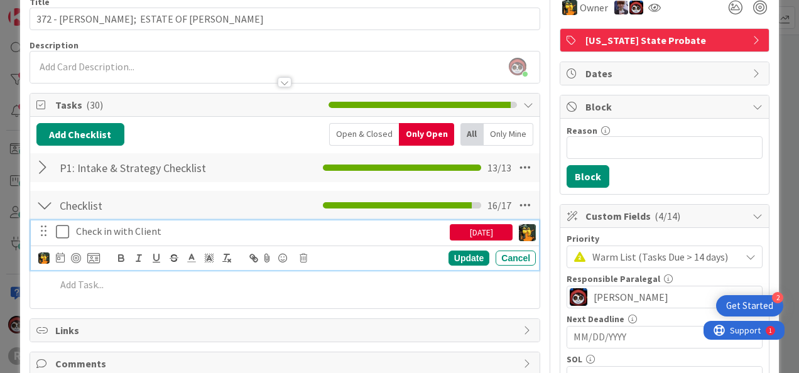
click at [60, 229] on icon at bounding box center [62, 231] width 13 height 15
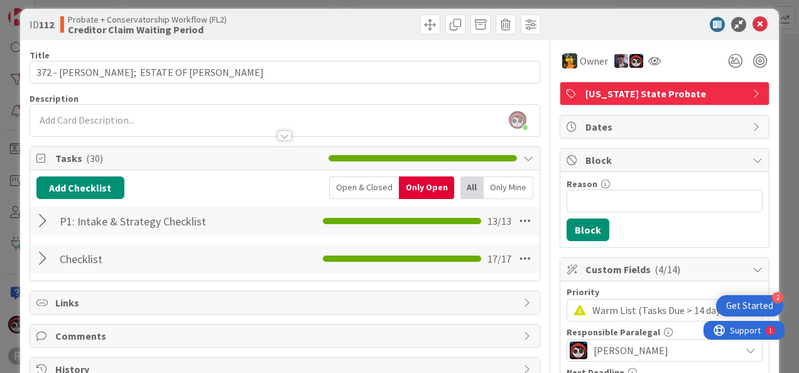
scroll to position [0, 0]
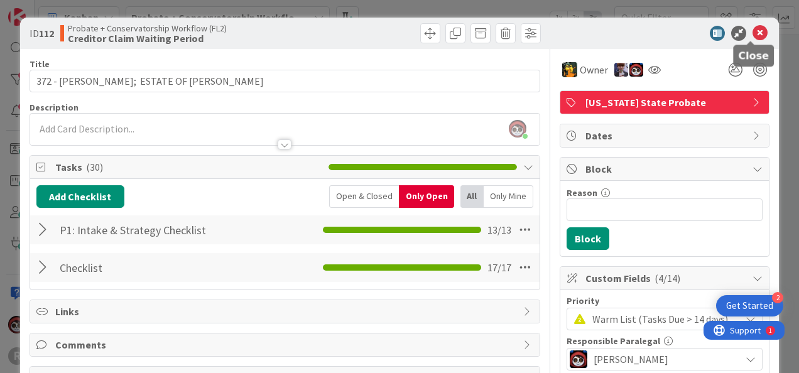
click at [753, 33] on icon at bounding box center [760, 33] width 15 height 15
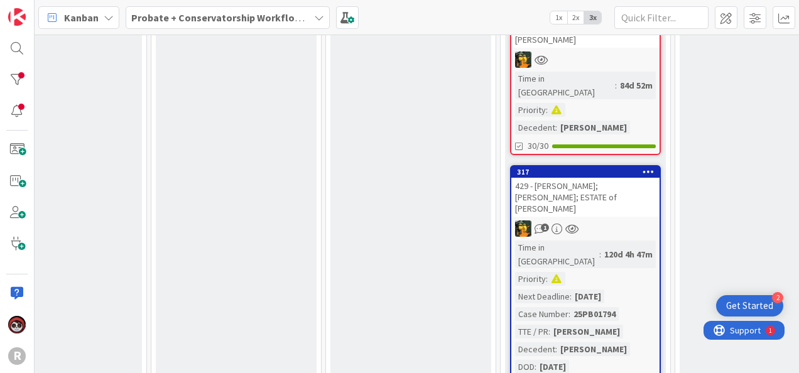
scroll to position [1399, 577]
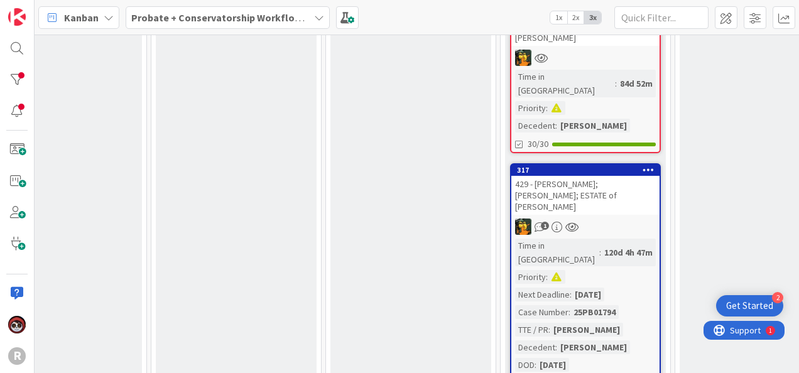
click at [599, 219] on div "1" at bounding box center [585, 227] width 148 height 16
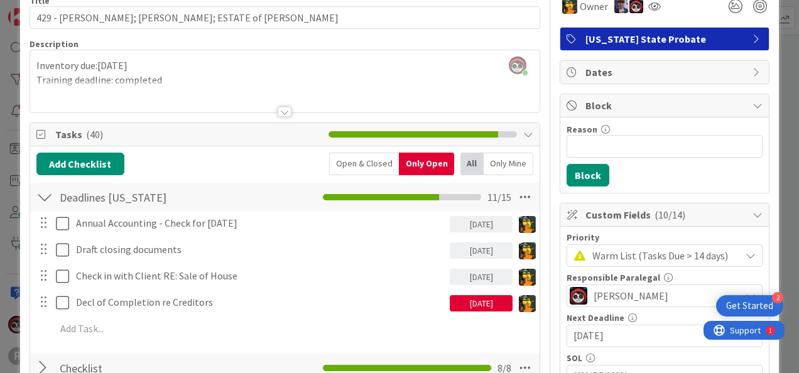
scroll to position [63, 0]
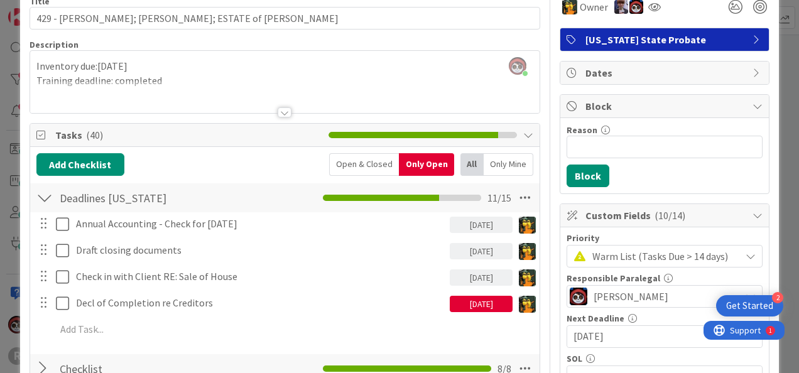
click at [280, 114] on div at bounding box center [285, 112] width 14 height 10
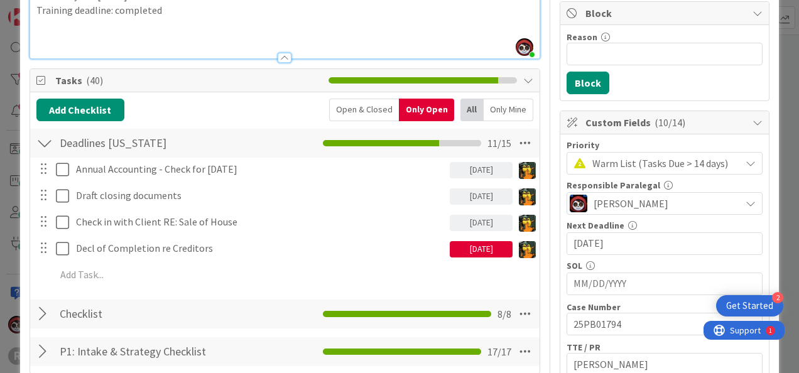
scroll to position [156, 0]
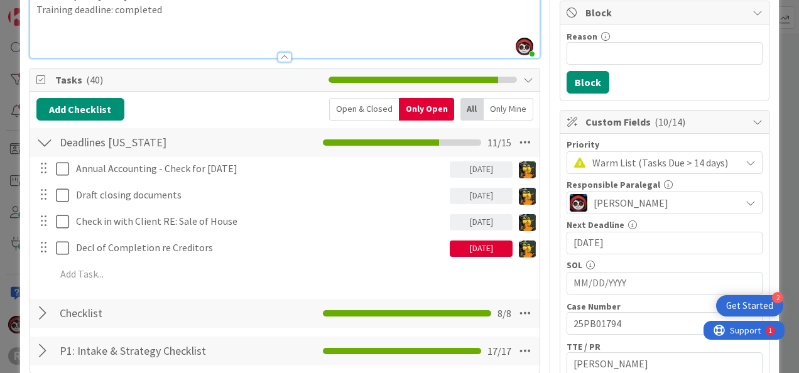
click at [460, 251] on div "09/10/2025" at bounding box center [481, 249] width 63 height 16
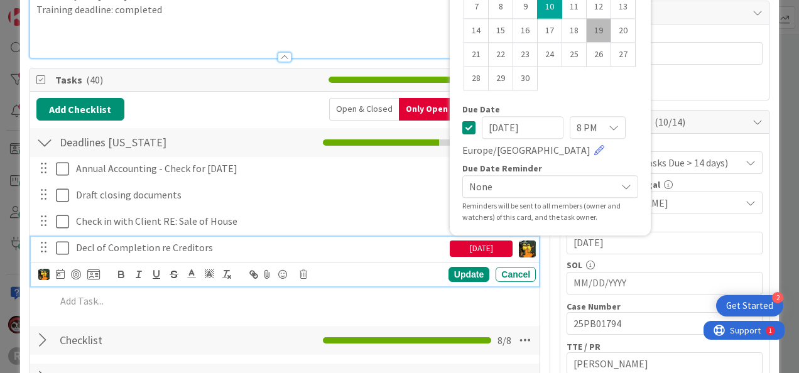
click at [387, 254] on div "Decl of Completion re Creditors" at bounding box center [260, 248] width 379 height 22
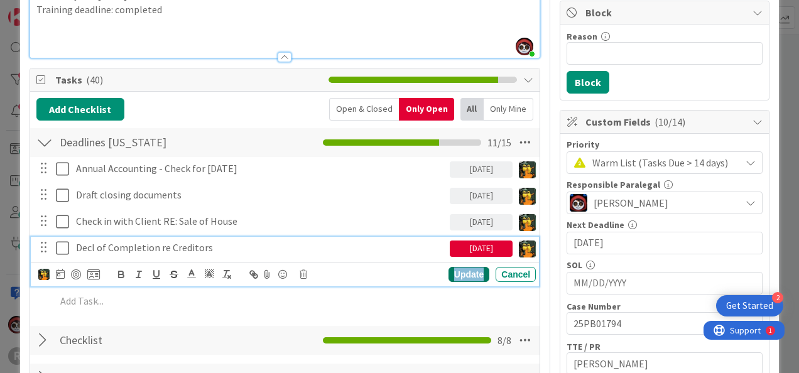
click at [474, 274] on div "Update" at bounding box center [469, 274] width 41 height 15
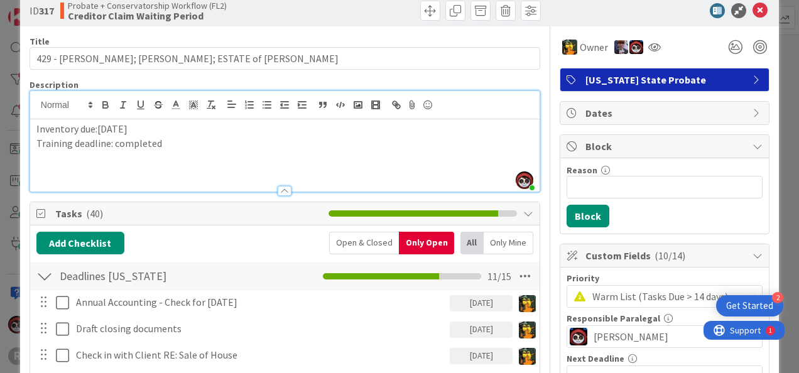
scroll to position [0, 0]
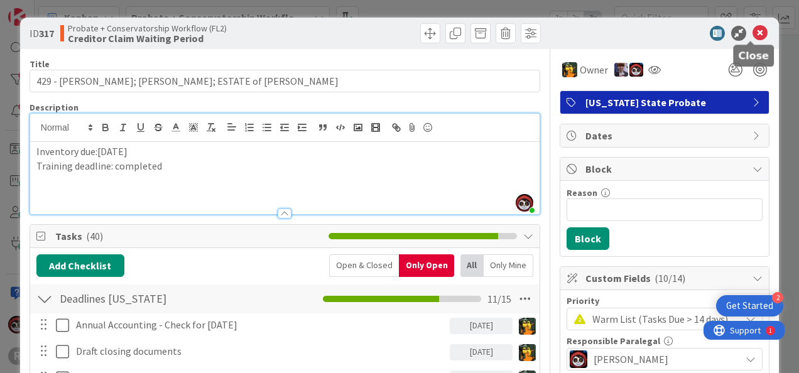
click at [753, 31] on icon at bounding box center [760, 33] width 15 height 15
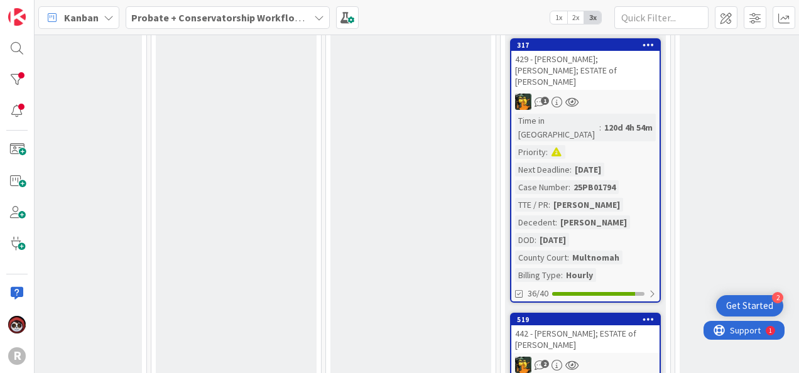
scroll to position [1524, 577]
click at [602, 325] on div "442 - BURNAM, Randall; ESTATE of RANDALL BURNAM" at bounding box center [585, 339] width 148 height 28
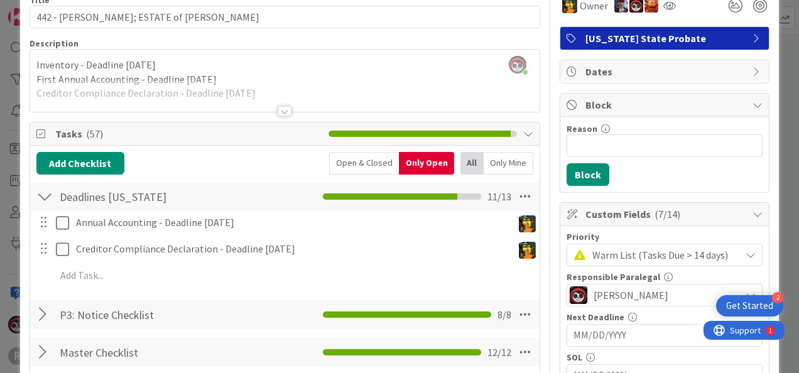
scroll to position [63, 0]
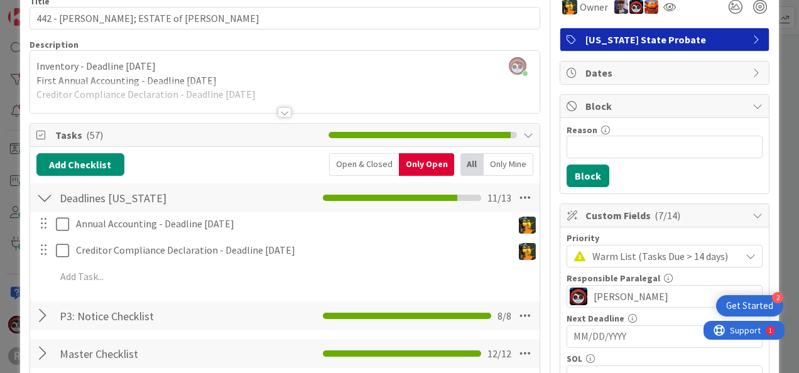
click at [283, 113] on div at bounding box center [285, 112] width 14 height 10
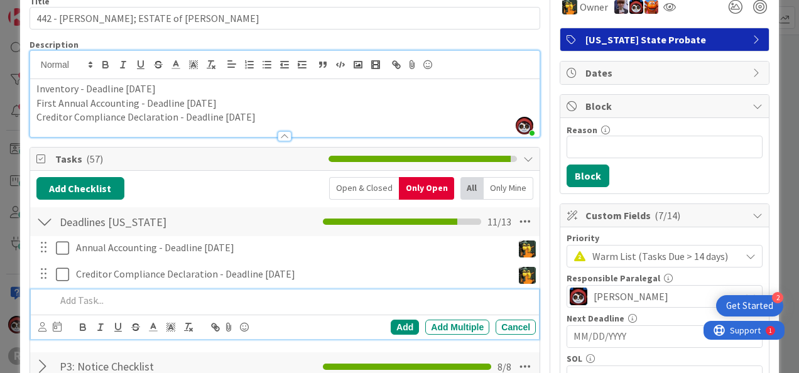
click at [168, 303] on p at bounding box center [293, 300] width 475 height 14
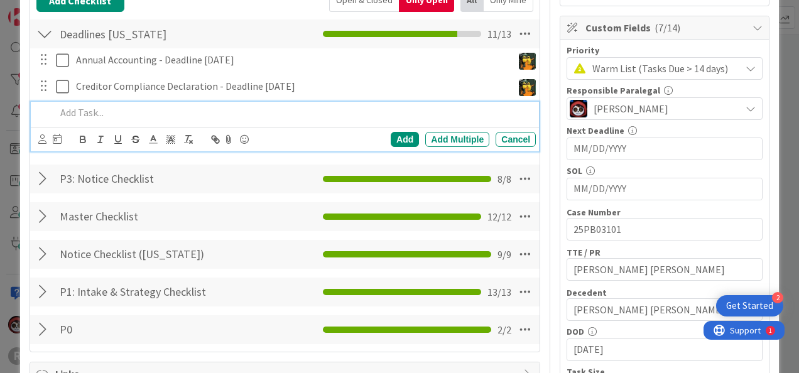
scroll to position [251, 0]
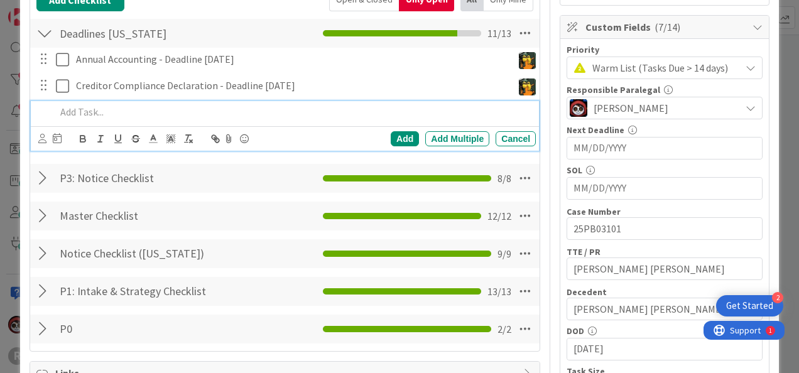
click at [46, 212] on div at bounding box center [44, 216] width 16 height 23
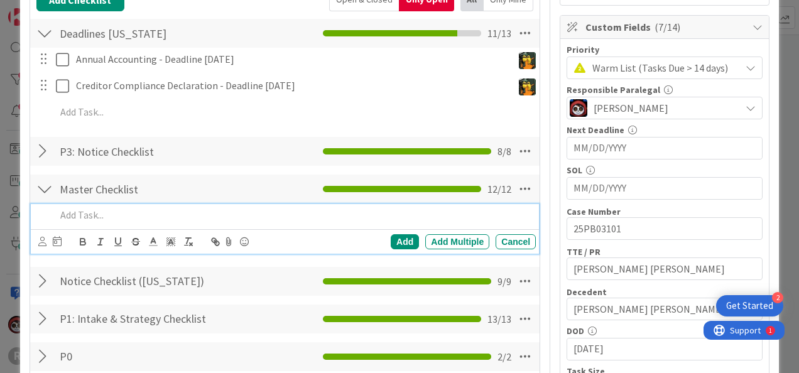
click at [113, 210] on p at bounding box center [293, 215] width 475 height 14
click at [38, 241] on icon at bounding box center [42, 241] width 8 height 9
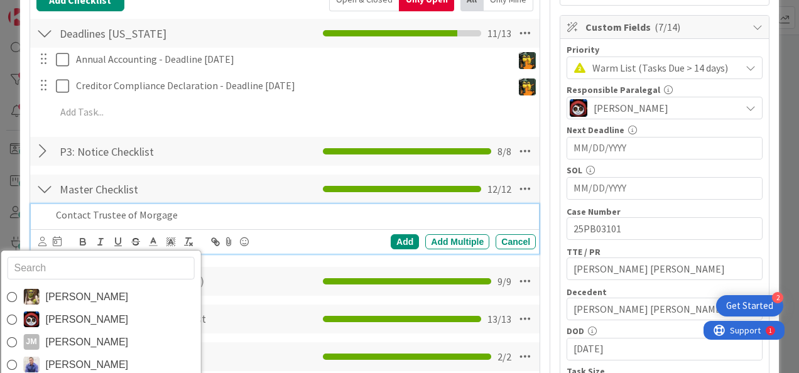
click at [205, 214] on p "Contact Trustee of Morgage" at bounding box center [293, 215] width 475 height 14
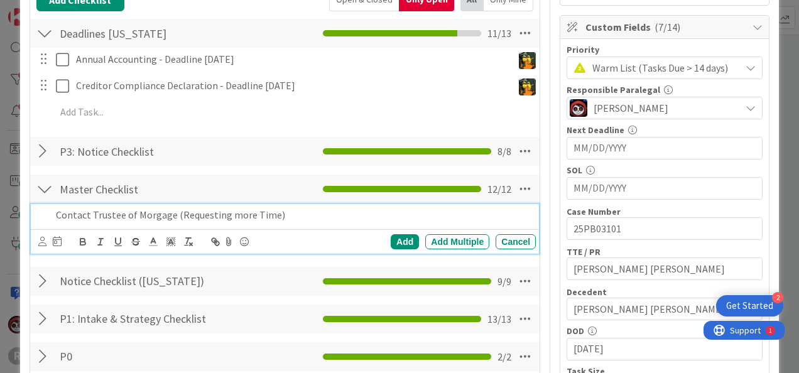
click at [55, 246] on div at bounding box center [57, 241] width 9 height 15
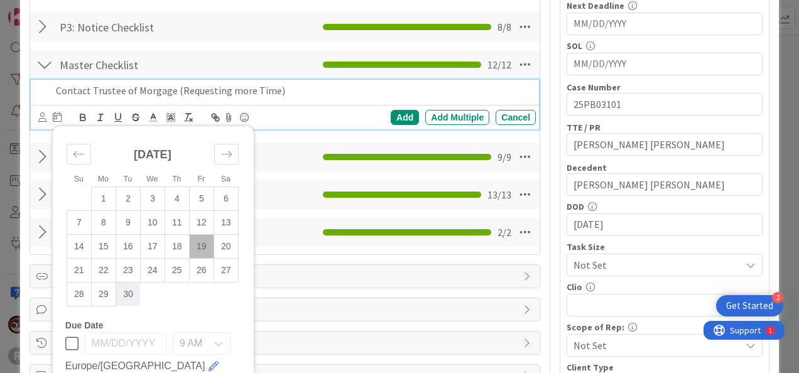
scroll to position [376, 0]
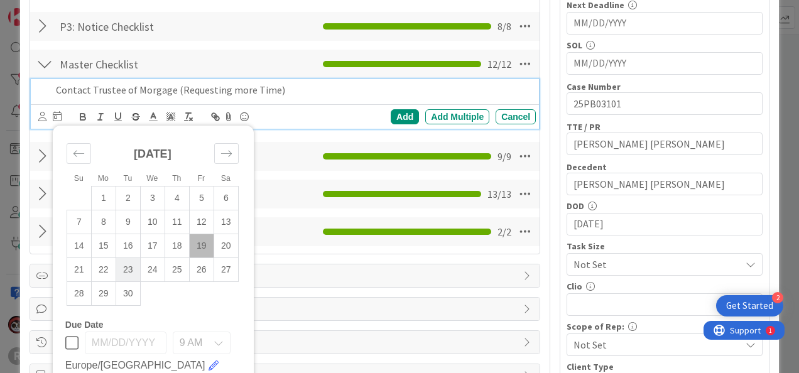
click at [126, 274] on td "23" at bounding box center [128, 270] width 25 height 24
type input "09/23/2025"
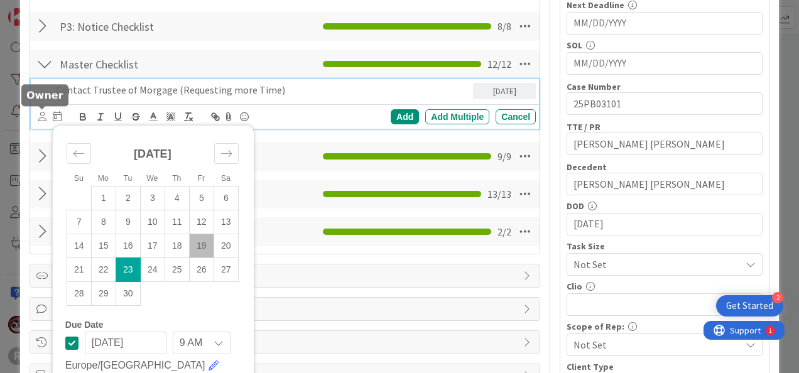
click at [39, 116] on icon at bounding box center [42, 116] width 8 height 9
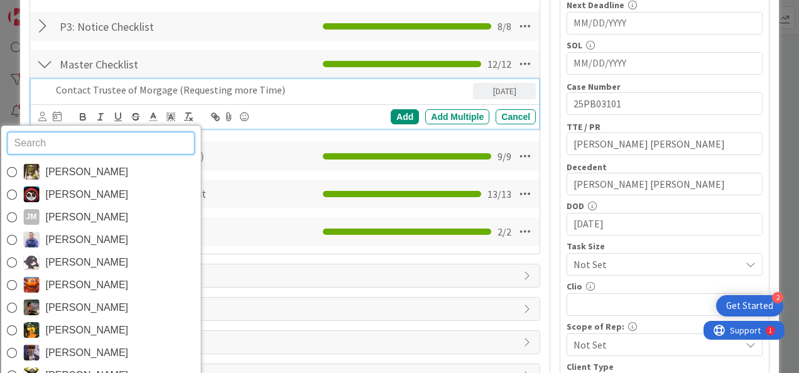
click at [64, 147] on input "text" at bounding box center [100, 143] width 187 height 23
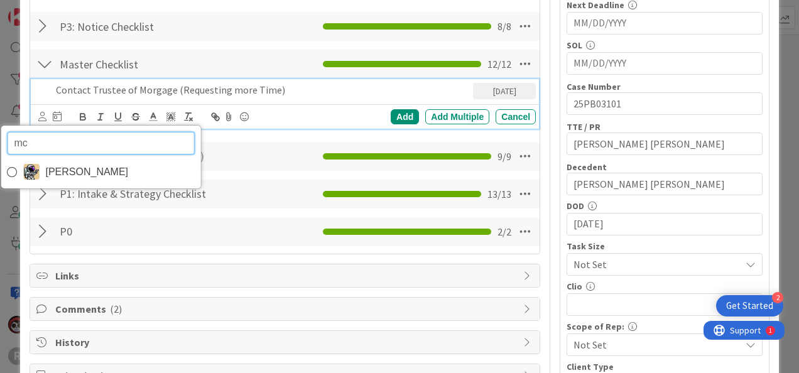
type input "m"
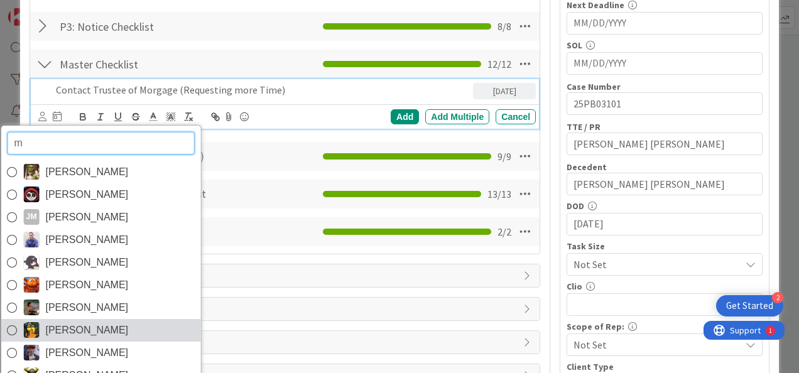
click at [70, 328] on span "Michael Robb" at bounding box center [86, 330] width 83 height 19
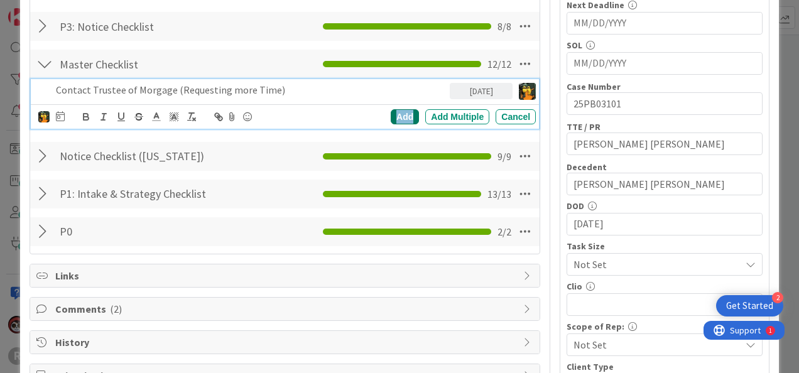
click at [400, 114] on div "Add" at bounding box center [405, 116] width 28 height 15
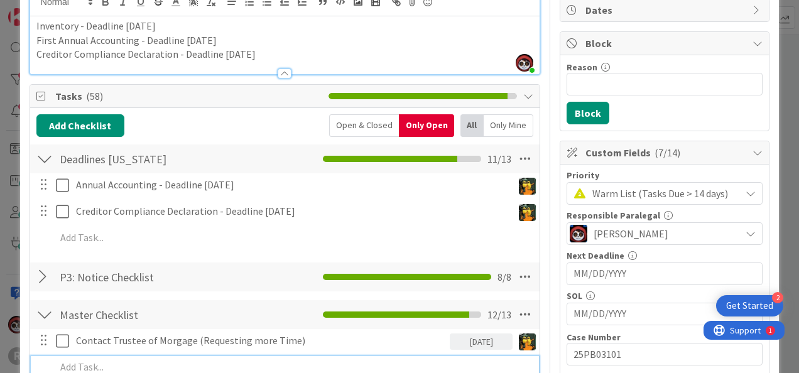
click at [174, 357] on div at bounding box center [293, 367] width 485 height 22
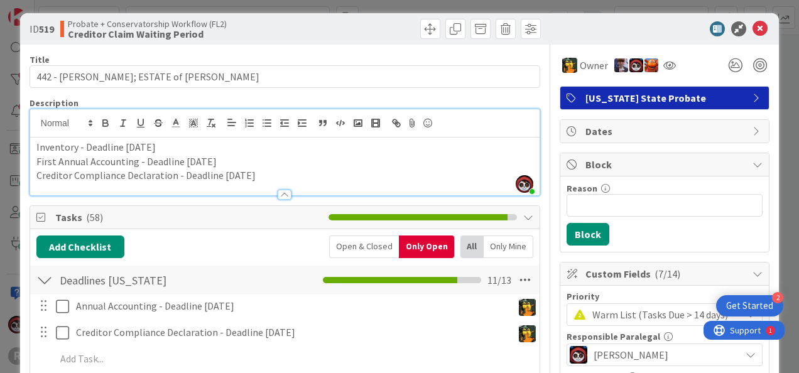
scroll to position [0, 0]
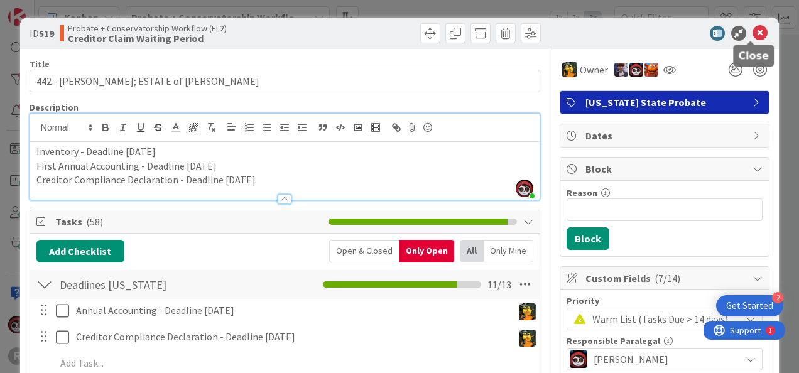
click at [753, 30] on icon at bounding box center [760, 33] width 15 height 15
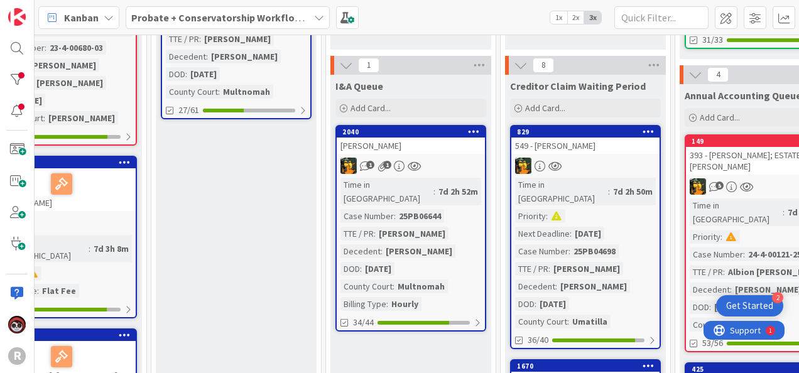
scroll to position [216, 577]
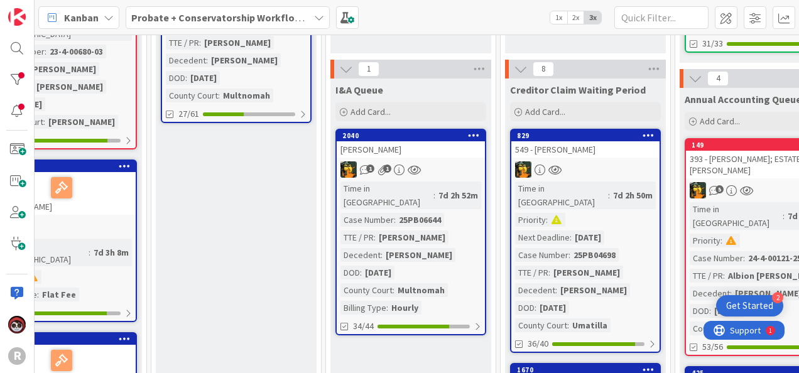
click at [452, 151] on div "LARSON, Elizabeth" at bounding box center [411, 149] width 148 height 16
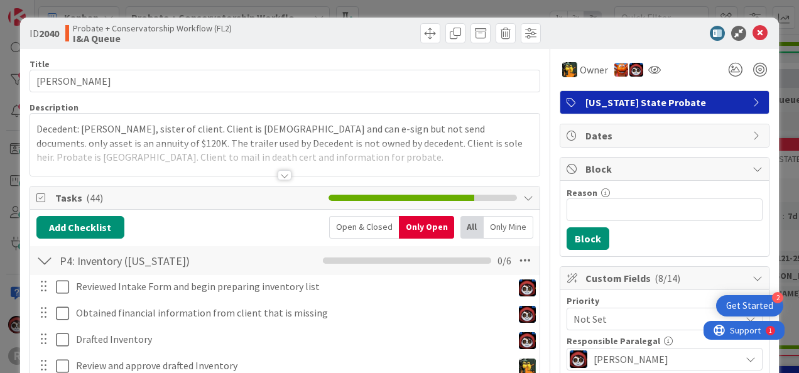
click at [281, 173] on div at bounding box center [285, 175] width 14 height 10
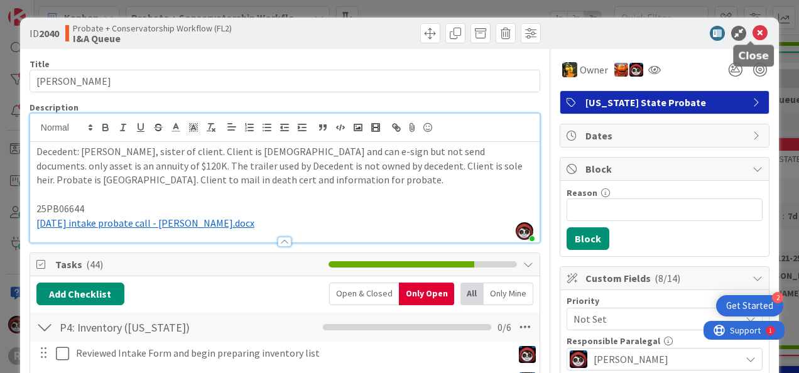
click at [753, 33] on icon at bounding box center [760, 33] width 15 height 15
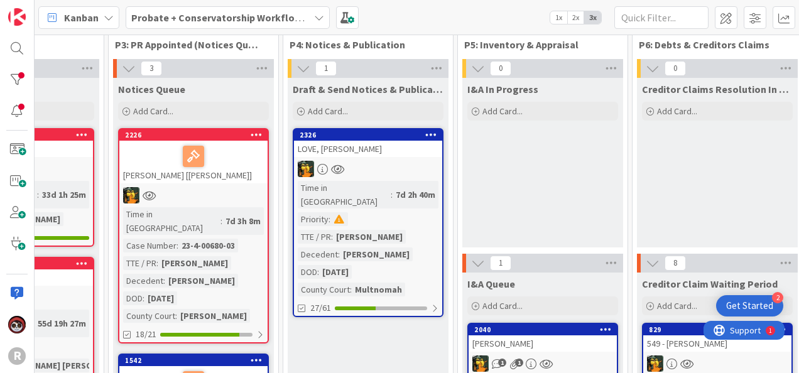
scroll to position [0, 445]
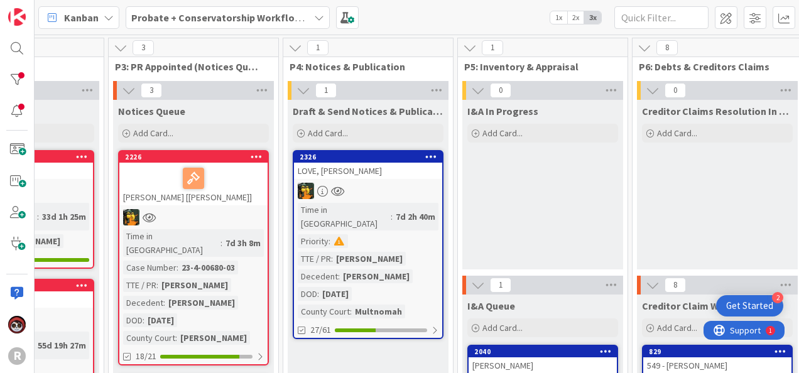
click at [397, 166] on div "LOVE, Forrest" at bounding box center [368, 171] width 148 height 16
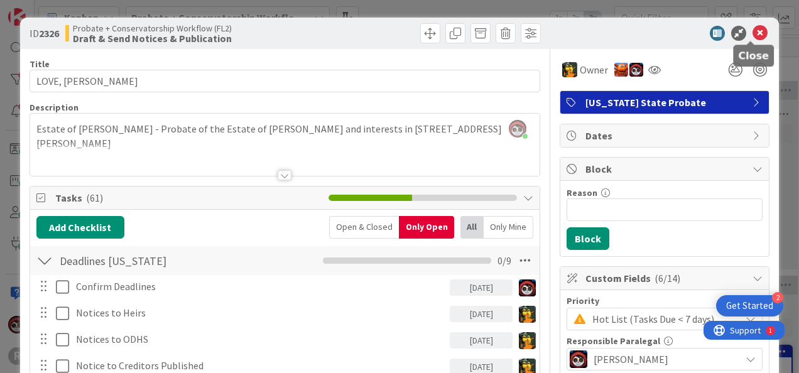
click at [753, 37] on icon at bounding box center [760, 33] width 15 height 15
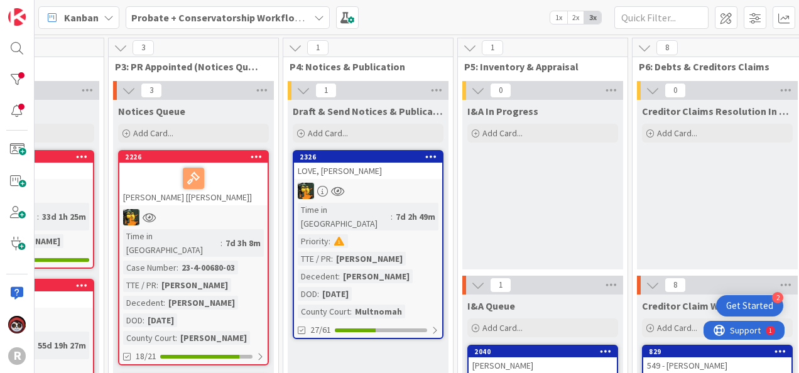
click at [391, 185] on div at bounding box center [368, 191] width 148 height 16
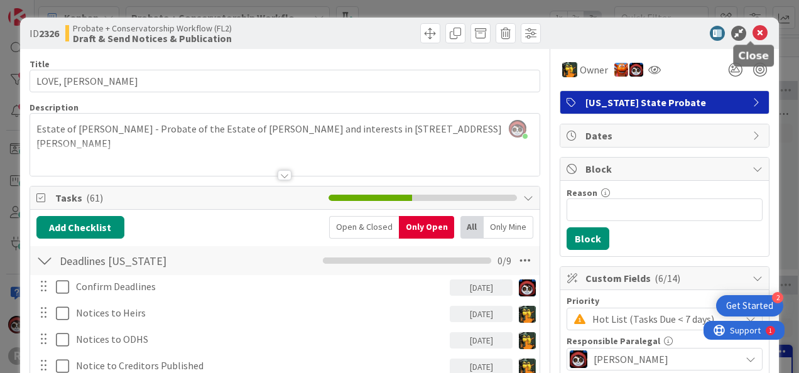
click at [753, 28] on icon at bounding box center [760, 33] width 15 height 15
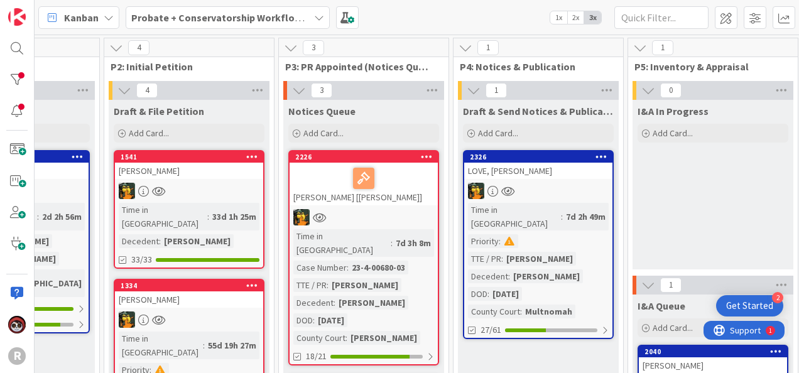
scroll to position [0, 266]
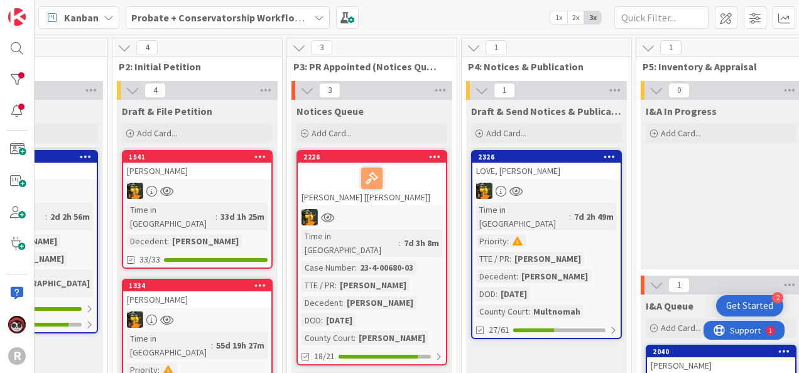
click at [323, 180] on div at bounding box center [372, 178] width 141 height 26
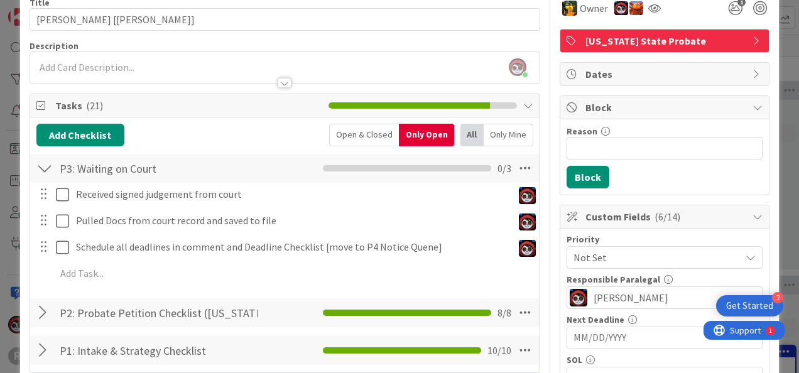
scroll to position [62, 0]
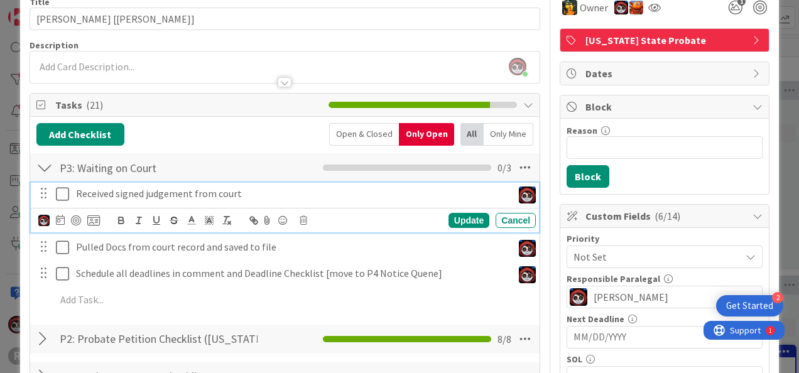
click at [256, 194] on p "Received signed judgement from court" at bounding box center [292, 194] width 432 height 14
click at [59, 217] on icon at bounding box center [60, 220] width 9 height 10
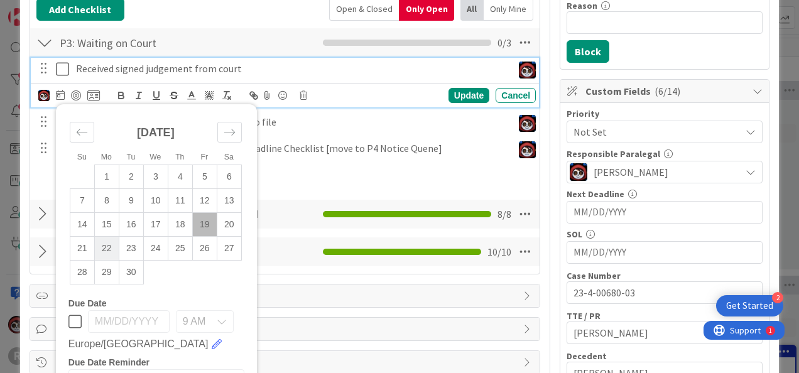
click at [109, 244] on td "22" at bounding box center [106, 248] width 25 height 24
type input "09/22/2025"
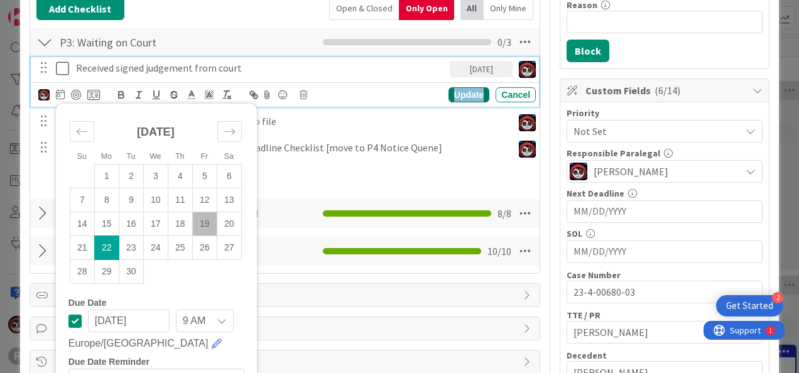
click at [453, 96] on div "Update" at bounding box center [469, 94] width 41 height 15
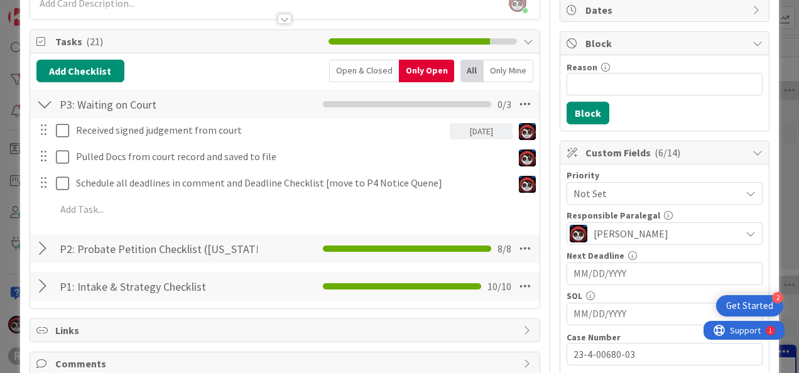
scroll to position [126, 0]
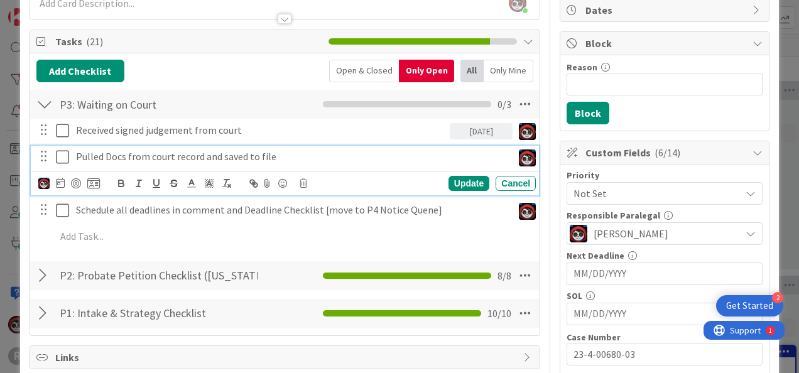
click at [186, 160] on p "Pulled Docs from court record and saved to file" at bounding box center [292, 157] width 432 height 14
click at [63, 183] on icon at bounding box center [60, 183] width 9 height 10
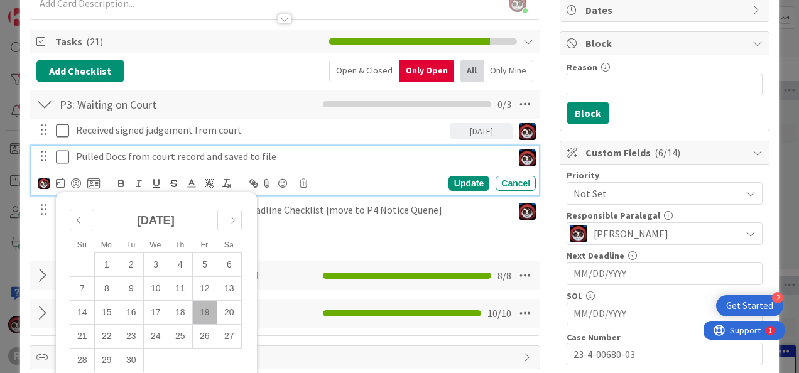
click at [200, 306] on td "19" at bounding box center [204, 312] width 25 height 24
type input "09/19/2025"
click at [459, 189] on div "Su Mo Tu We Th Fr Sa August 2025 1 2 3 4 5 6 7 8 9 10 11 12 13 14 15 16 17 18 1…" at bounding box center [287, 184] width 498 height 18
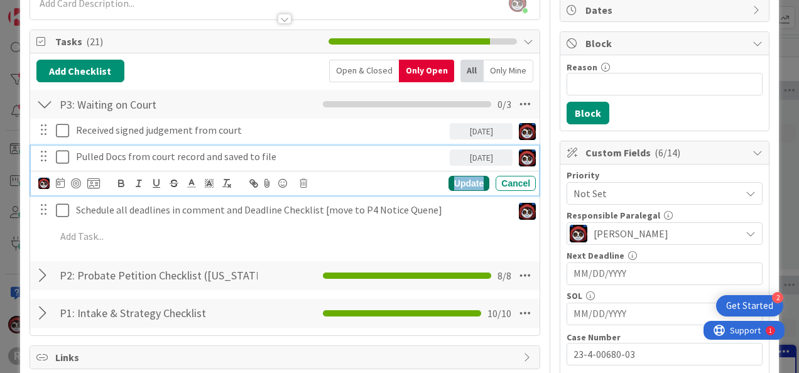
click at [459, 180] on div "Update" at bounding box center [469, 183] width 41 height 15
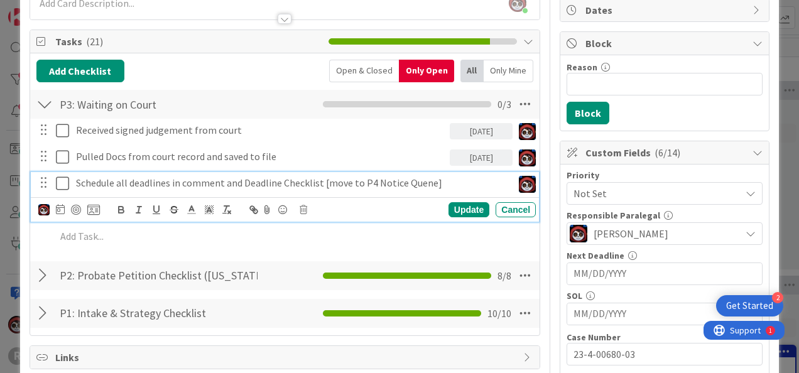
click at [305, 220] on div "Received signed judgement from court 09/22/2025 Su Mo Tu We Th Fr Sa August 202…" at bounding box center [284, 186] width 497 height 134
click at [253, 180] on p "Schedule all deadlines in comment and Deadline Checklist [move to P4 Notice Que…" at bounding box center [292, 183] width 432 height 14
click at [62, 209] on icon at bounding box center [60, 209] width 9 height 10
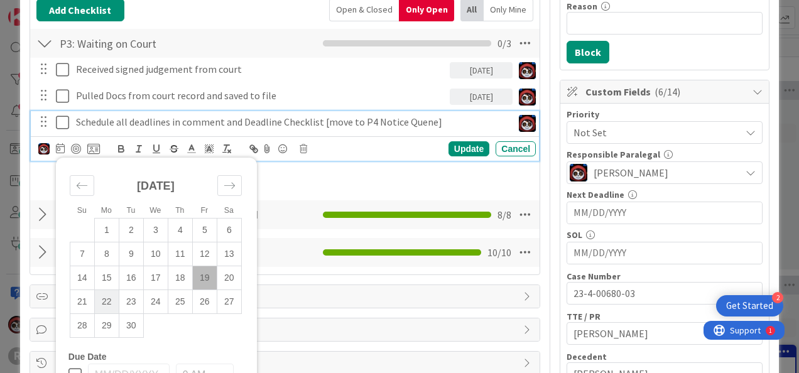
click at [107, 305] on td "22" at bounding box center [106, 302] width 25 height 24
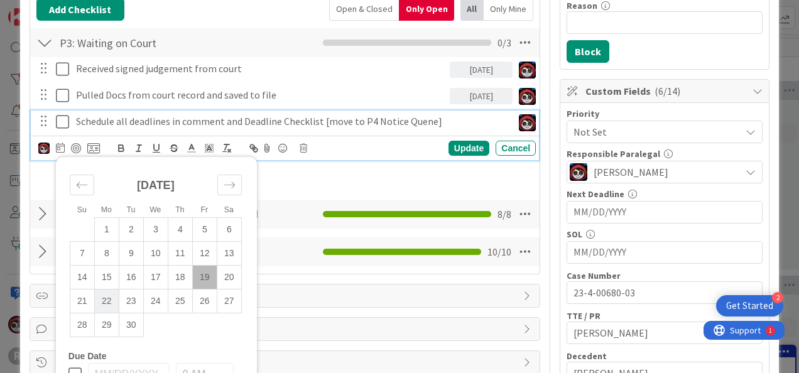
type input "09/22/2025"
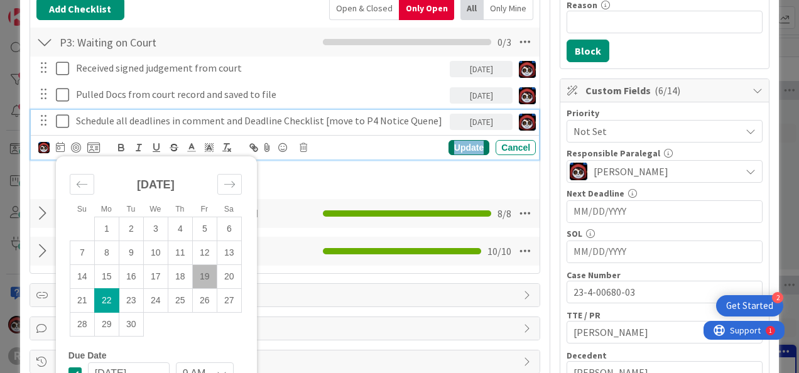
click at [449, 142] on div "Update" at bounding box center [469, 147] width 41 height 15
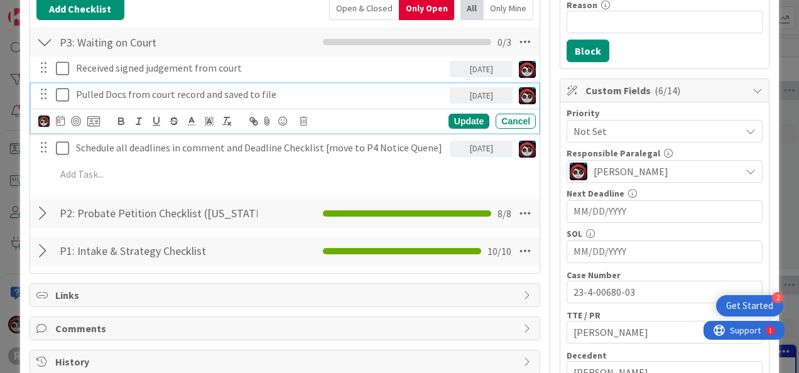
click at [150, 92] on p "Pulled Docs from court record and saved to file" at bounding box center [260, 94] width 369 height 14
click at [60, 119] on icon at bounding box center [60, 121] width 9 height 10
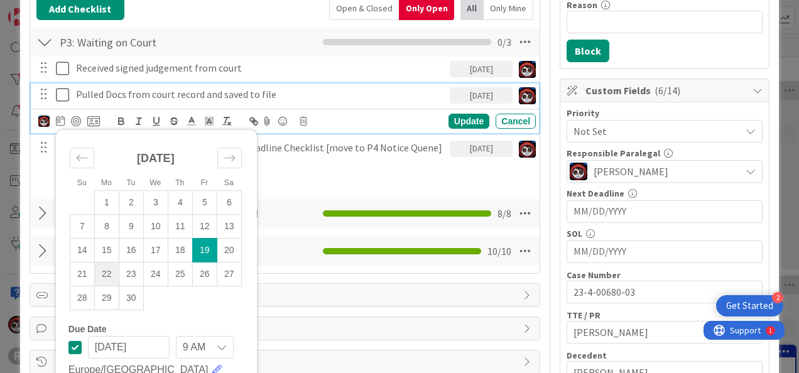
click at [114, 273] on td "22" at bounding box center [106, 274] width 25 height 24
type input "09/22/2025"
click at [471, 114] on div "Update" at bounding box center [469, 121] width 41 height 15
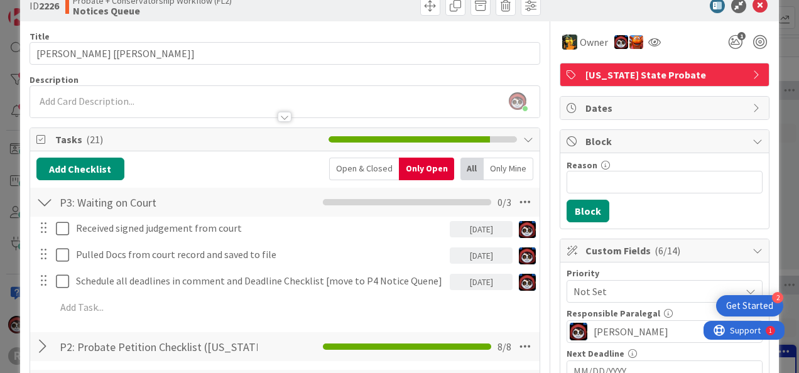
scroll to position [0, 0]
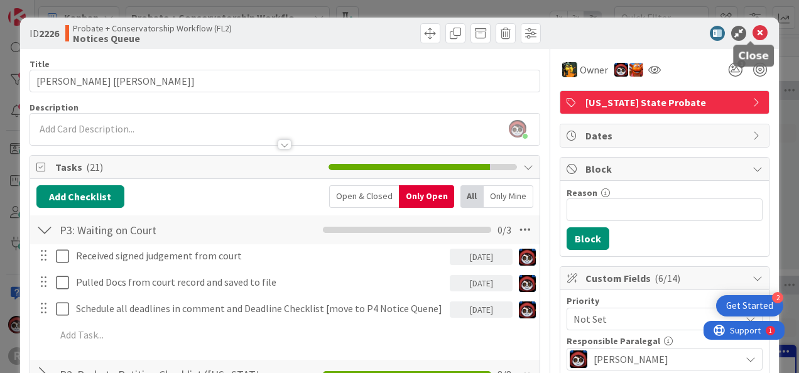
click at [761, 40] on div "ID 2226 Probate + Conservatorship Workflow (FL2) Notices Queue" at bounding box center [399, 33] width 759 height 31
click at [753, 35] on icon at bounding box center [760, 33] width 15 height 15
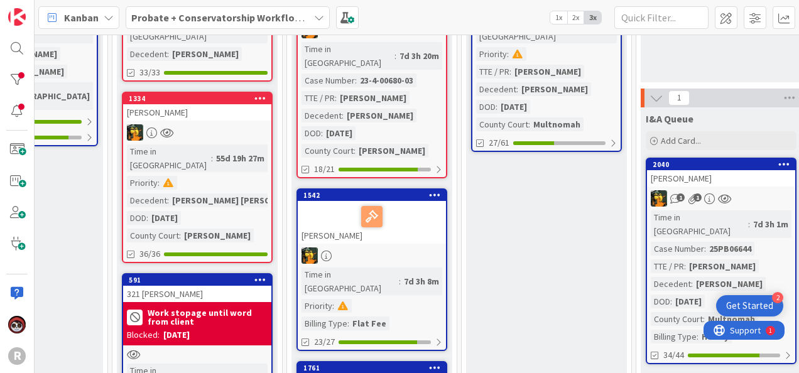
scroll to position [188, 266]
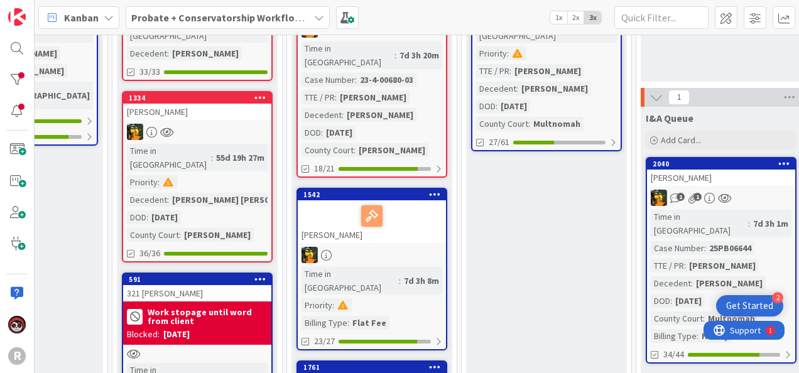
click at [407, 223] on div "BREWER, David" at bounding box center [372, 221] width 148 height 43
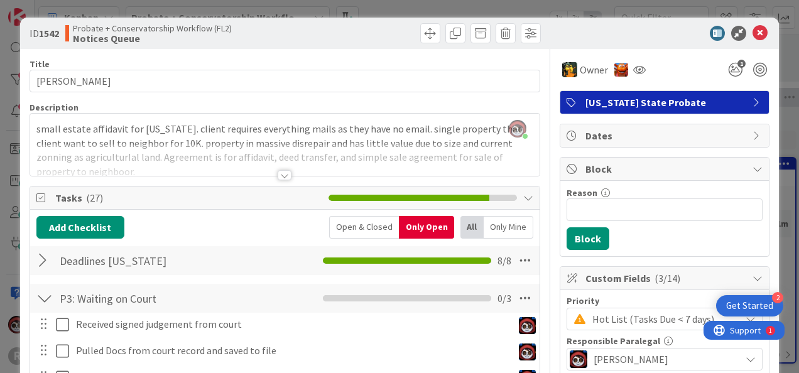
click at [283, 171] on div at bounding box center [285, 175] width 14 height 10
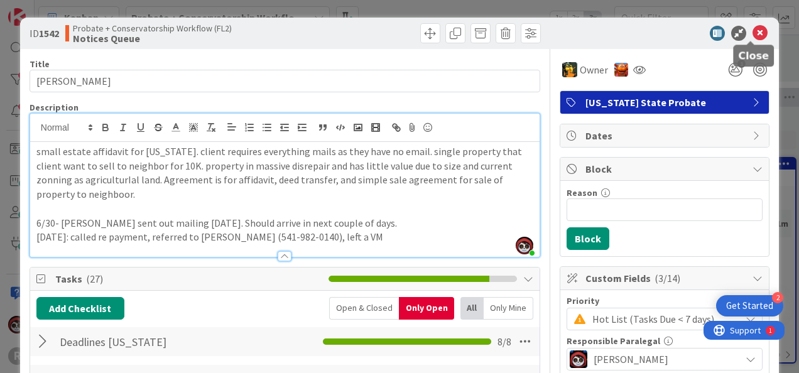
click at [753, 36] on icon at bounding box center [760, 33] width 15 height 15
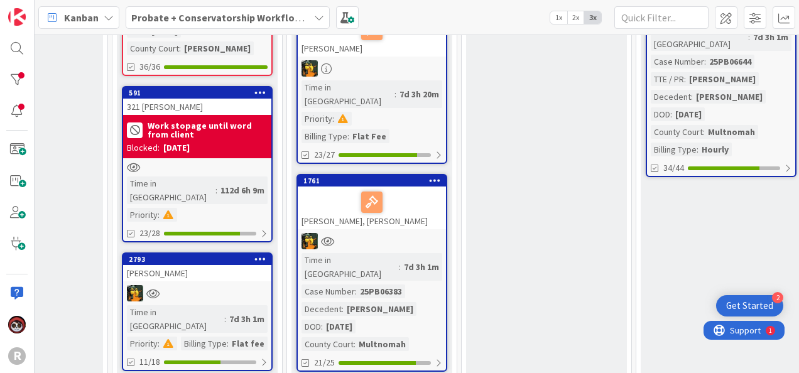
scroll to position [375, 266]
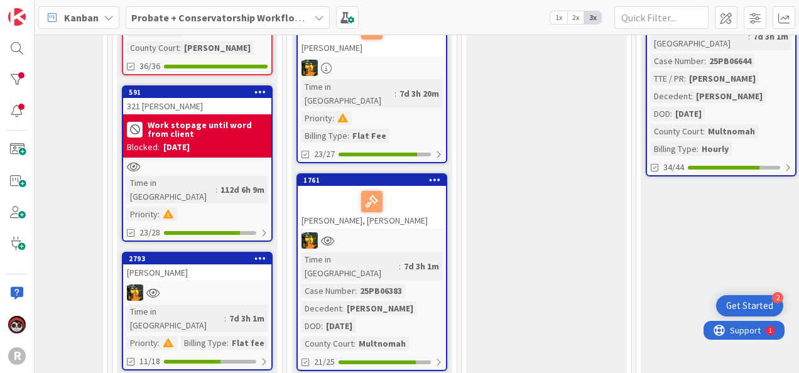
click at [430, 253] on div "Time in Column : 7d 3h 1m Case Number : 25PB06383 Decedent : Jason Edward Olsen…" at bounding box center [372, 302] width 141 height 98
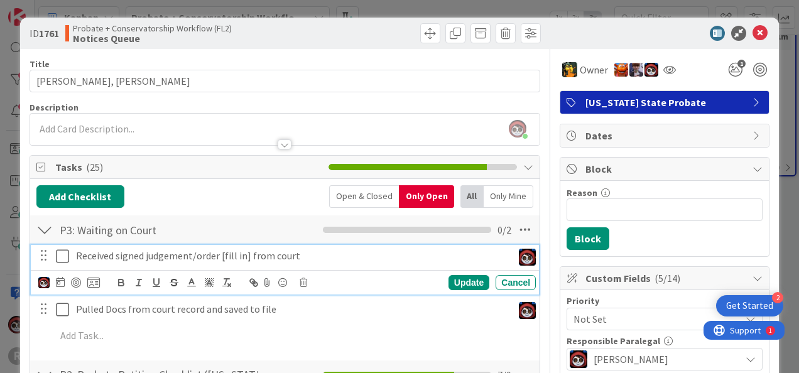
click at [226, 258] on p "Received signed judgement/order [fill in] from court" at bounding box center [292, 256] width 432 height 14
click at [59, 284] on icon at bounding box center [60, 282] width 9 height 10
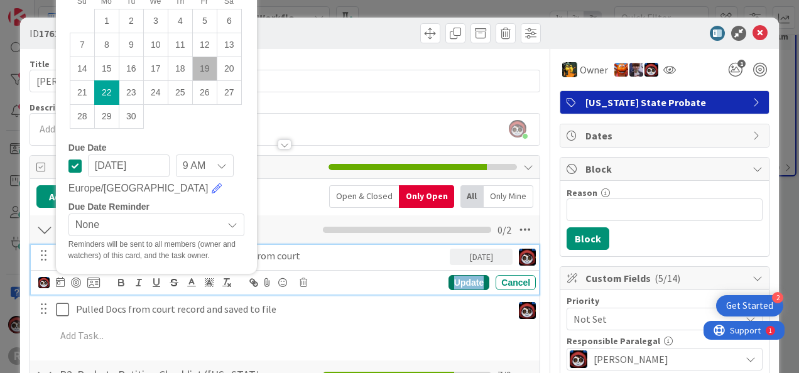
click at [449, 283] on div "Update" at bounding box center [469, 282] width 41 height 15
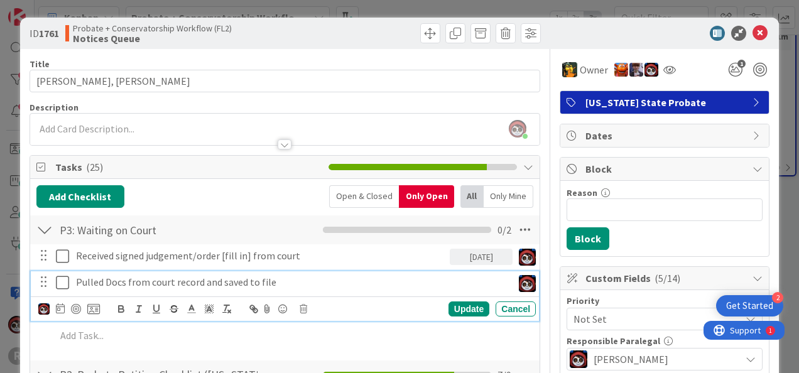
click at [165, 281] on p "Pulled Docs from court record and saved to file" at bounding box center [292, 282] width 432 height 14
click at [65, 310] on div at bounding box center [69, 309] width 62 height 15
click at [62, 305] on icon at bounding box center [60, 308] width 9 height 10
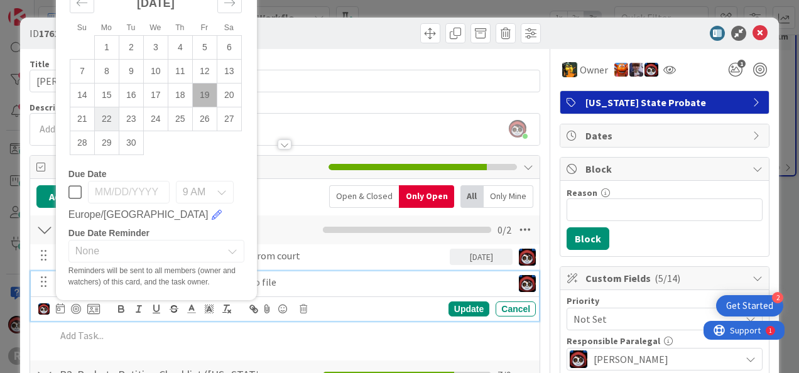
click at [111, 117] on td "22" at bounding box center [106, 119] width 25 height 24
type input "09/22/2025"
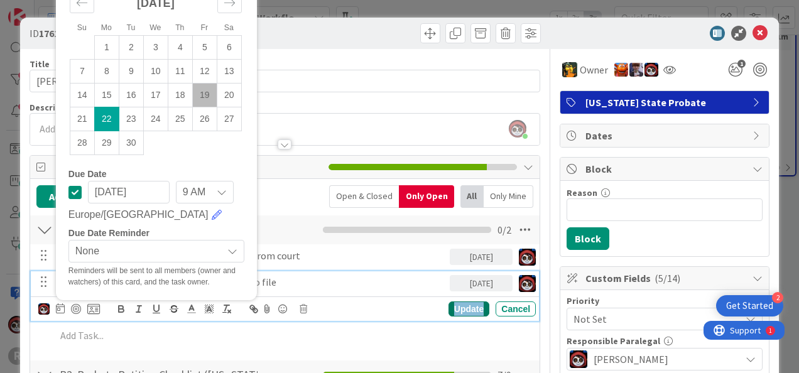
click at [462, 307] on div "Update" at bounding box center [469, 309] width 41 height 15
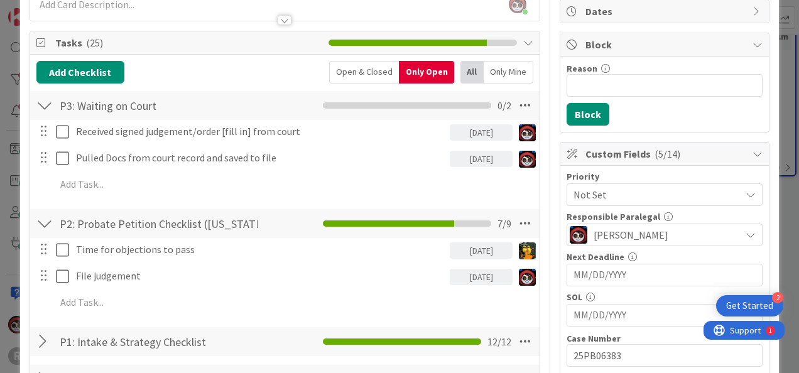
scroll to position [125, 0]
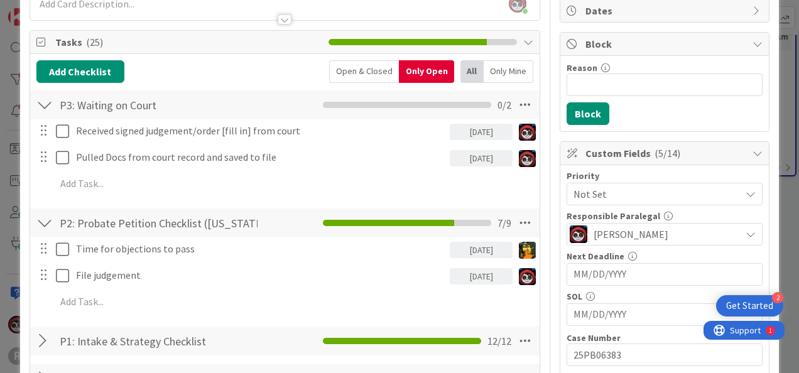
click at [479, 276] on div "09/22/2025" at bounding box center [481, 276] width 63 height 16
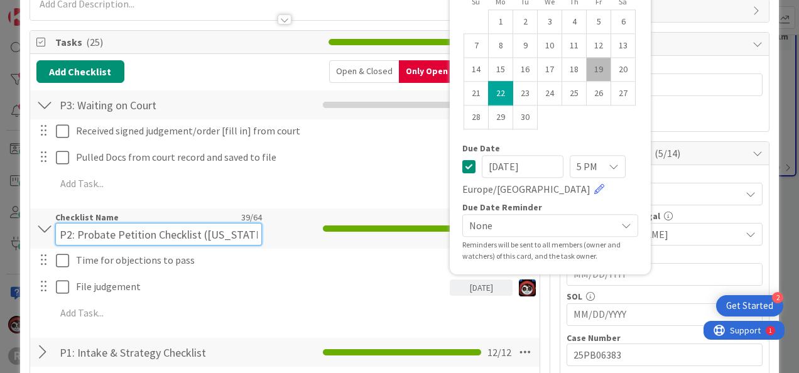
click at [206, 224] on input "P2: Probate Petition Checklist (Oregon)" at bounding box center [158, 234] width 207 height 23
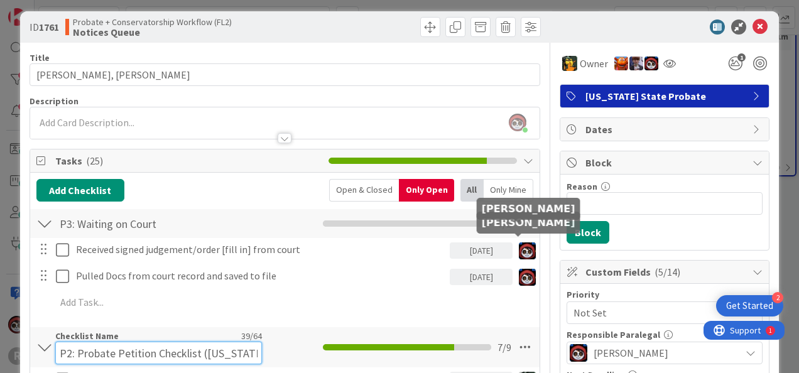
scroll to position [0, 0]
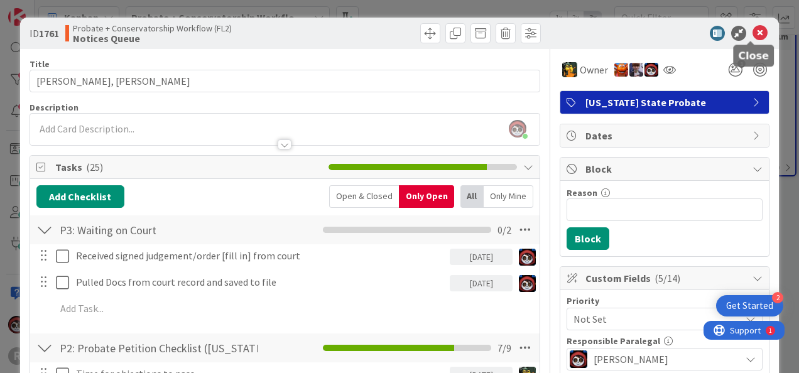
click at [753, 35] on icon at bounding box center [760, 33] width 15 height 15
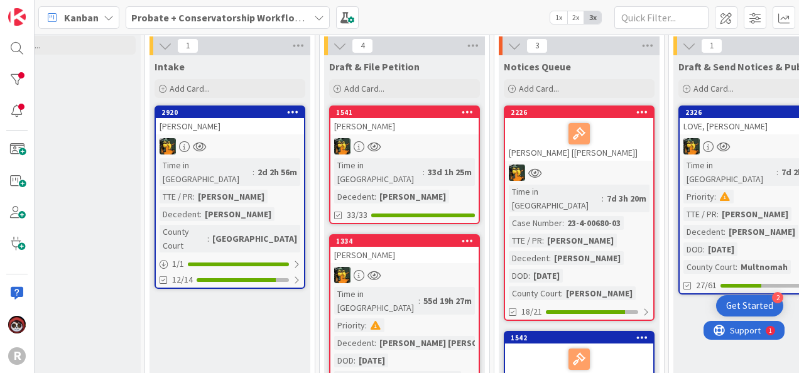
scroll to position [0, 59]
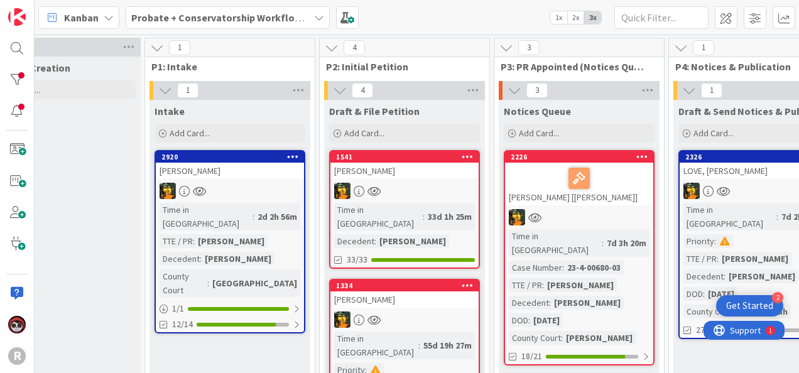
click at [437, 185] on div at bounding box center [404, 191] width 148 height 16
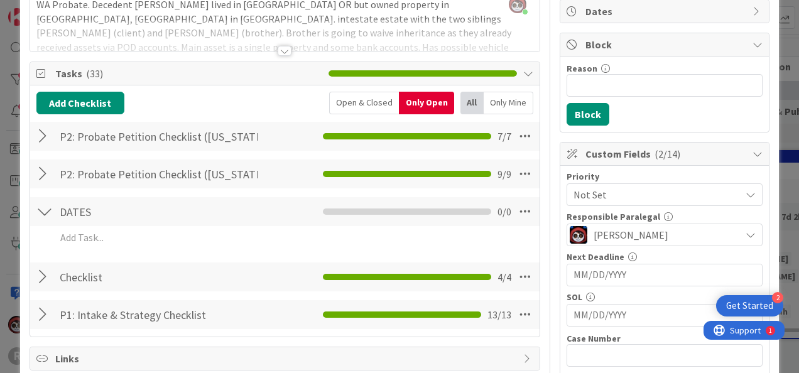
scroll to position [125, 0]
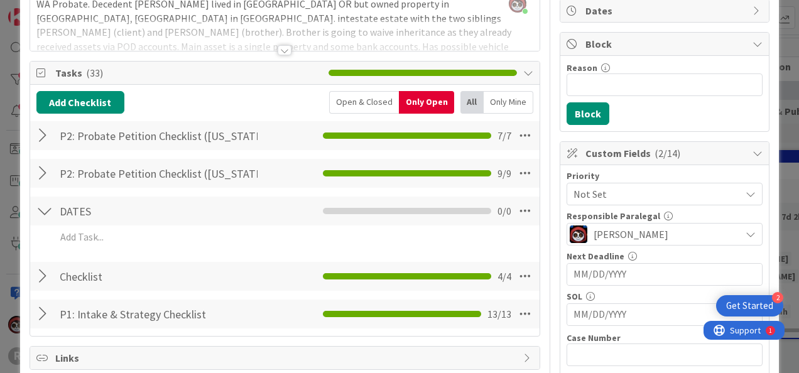
click at [46, 271] on div at bounding box center [44, 276] width 16 height 23
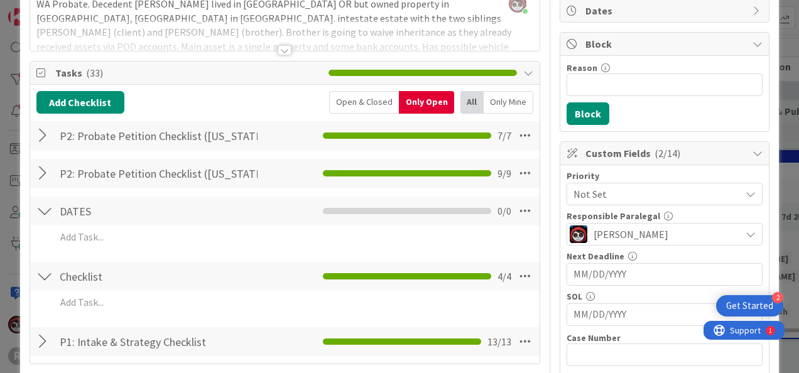
click at [41, 133] on div at bounding box center [44, 135] width 16 height 23
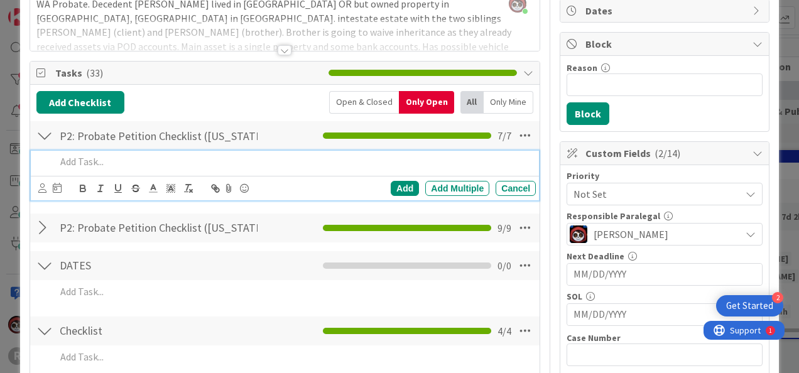
click at [138, 163] on p at bounding box center [293, 162] width 475 height 14
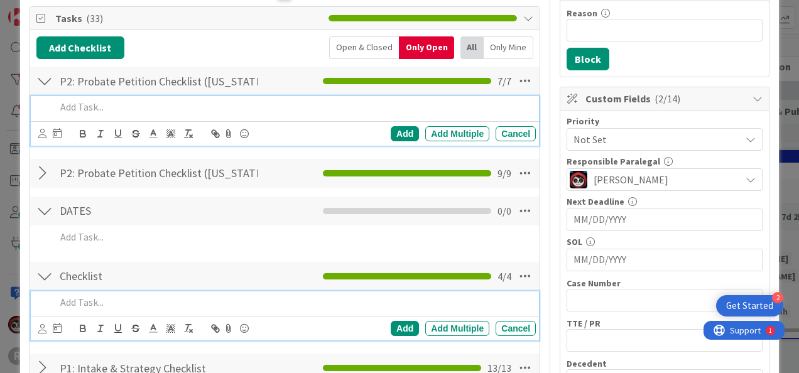
click at [108, 295] on p at bounding box center [293, 302] width 475 height 14
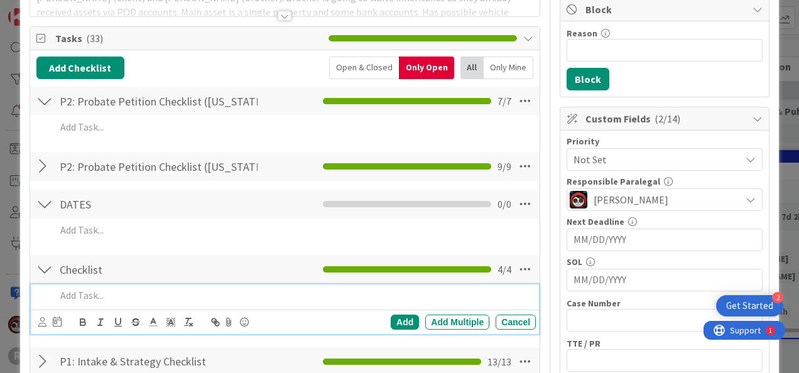
scroll to position [161, 0]
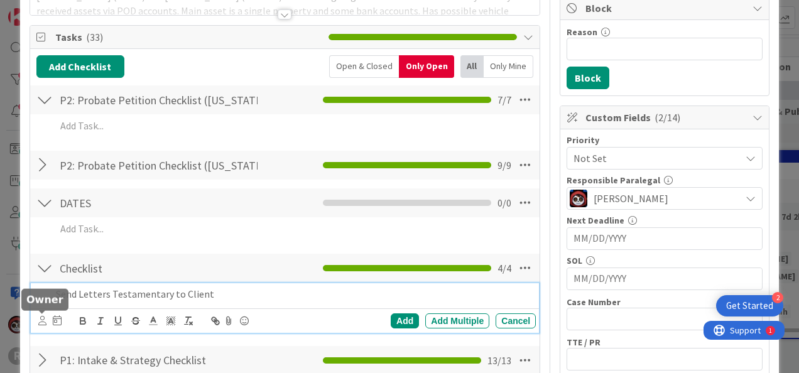
click at [41, 319] on icon at bounding box center [42, 320] width 8 height 9
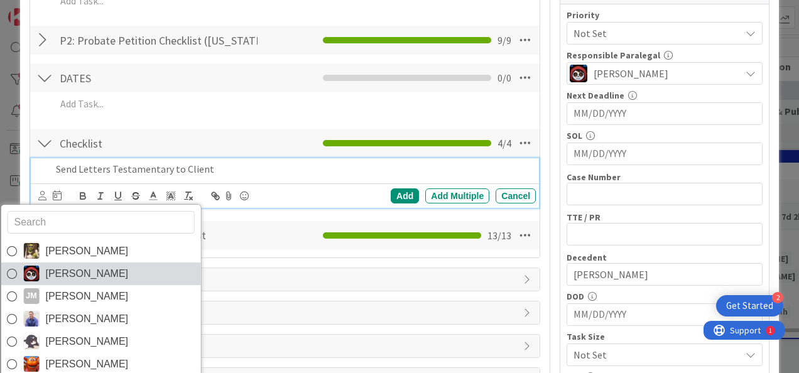
scroll to position [286, 0]
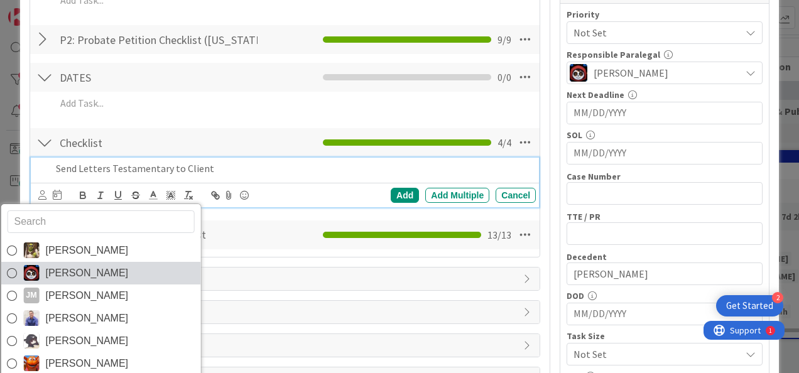
click at [55, 266] on span "Jasmin Sanchez" at bounding box center [86, 273] width 83 height 19
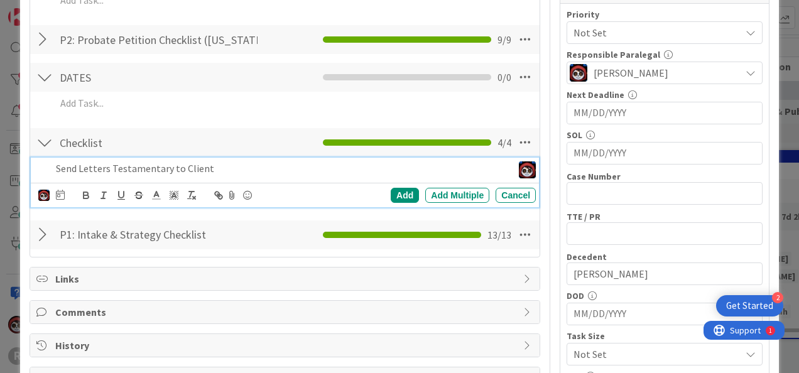
click at [64, 190] on div "Devine Gines Jasmin Sanchez JM Jeff Myers John Grant Kelly Nguyen Kiara Adams M…" at bounding box center [287, 196] width 498 height 18
click at [62, 192] on icon at bounding box center [60, 195] width 9 height 10
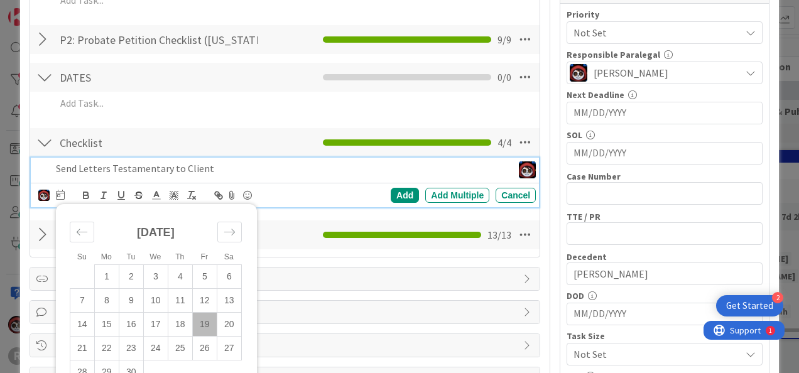
click at [204, 321] on td "19" at bounding box center [204, 324] width 25 height 24
click at [391, 190] on div "Add" at bounding box center [405, 195] width 28 height 15
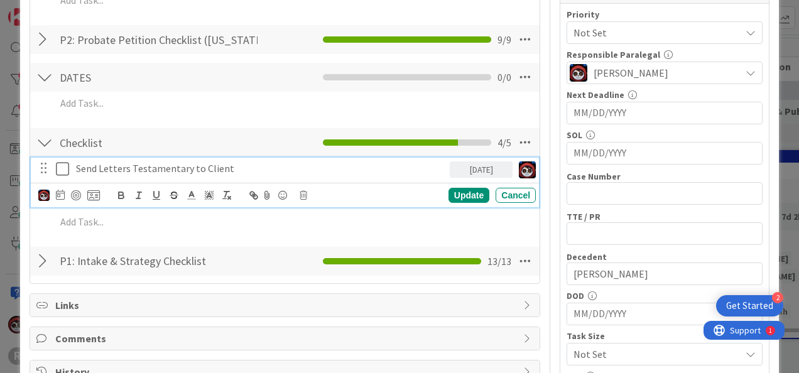
click at [185, 166] on p "Send Letters Testamentary to Client" at bounding box center [260, 168] width 369 height 14
click at [74, 191] on div at bounding box center [76, 195] width 10 height 10
click at [450, 197] on div "Update" at bounding box center [469, 195] width 41 height 15
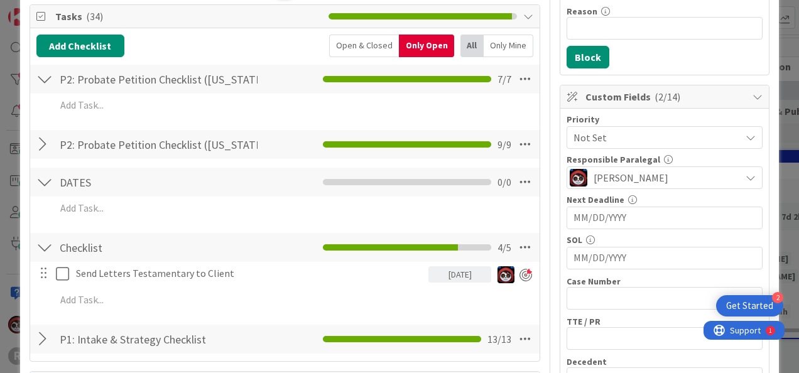
scroll to position [182, 0]
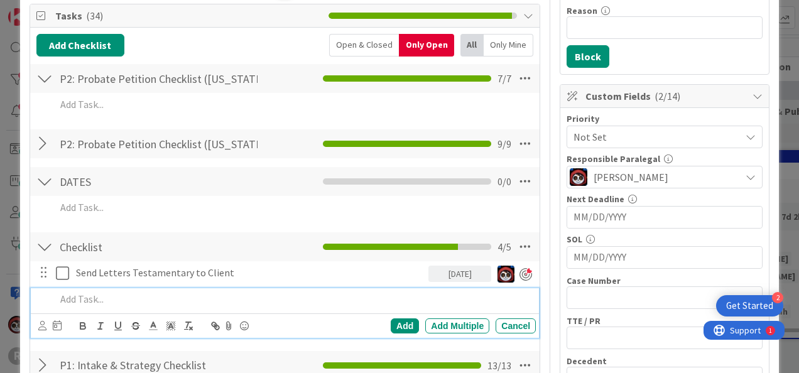
click at [136, 299] on p at bounding box center [293, 299] width 475 height 14
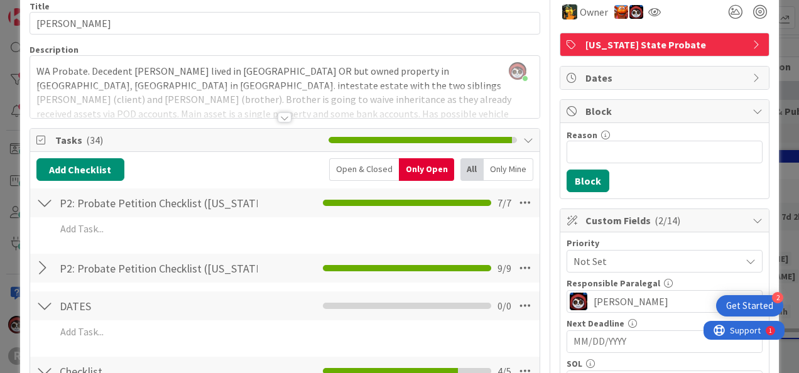
scroll to position [57, 0]
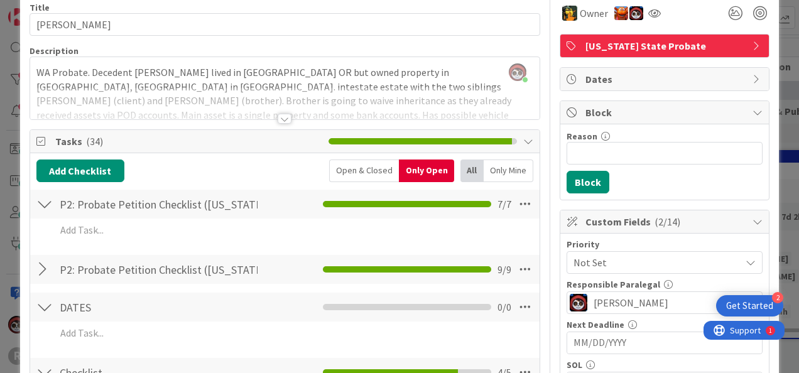
click at [286, 116] on div at bounding box center [285, 119] width 14 height 10
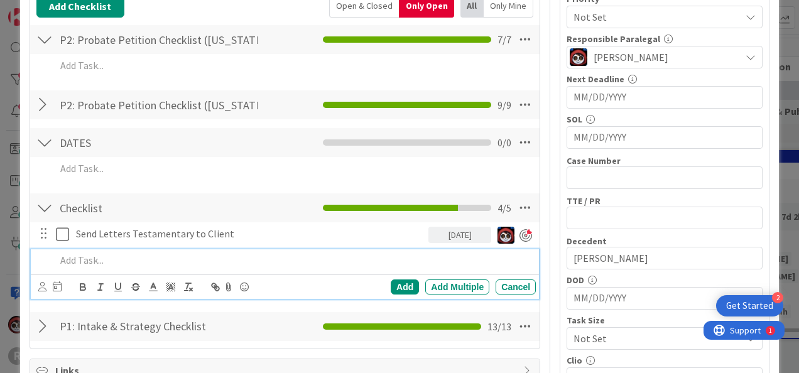
click at [105, 253] on div at bounding box center [293, 260] width 485 height 22
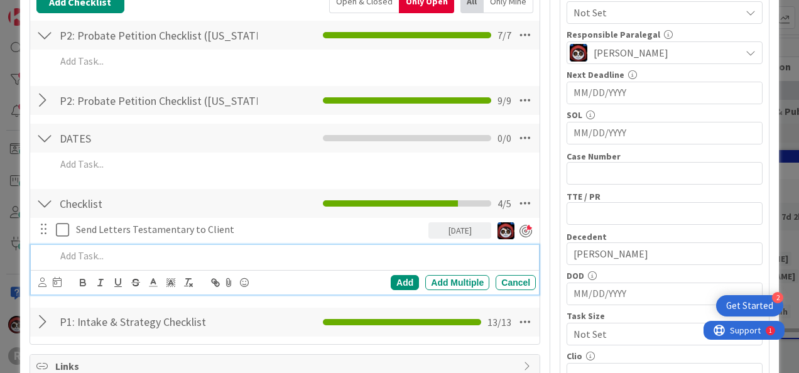
click at [107, 249] on p at bounding box center [293, 256] width 475 height 14
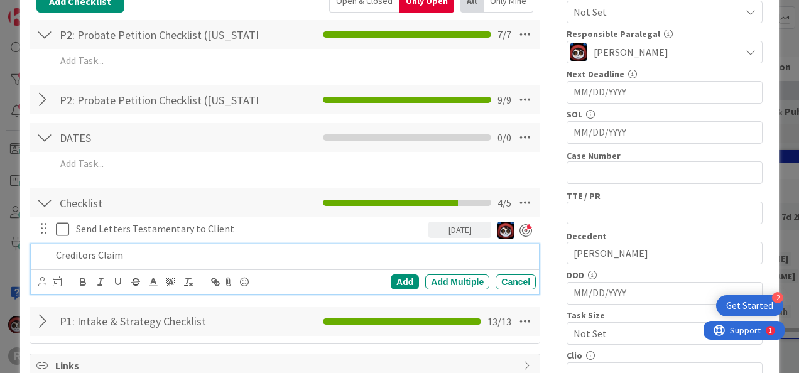
drag, startPoint x: 128, startPoint y: 239, endPoint x: 38, endPoint y: 229, distance: 91.1
click at [38, 244] on div "Creditors Claim" at bounding box center [286, 255] width 500 height 22
click at [43, 277] on icon at bounding box center [42, 281] width 8 height 9
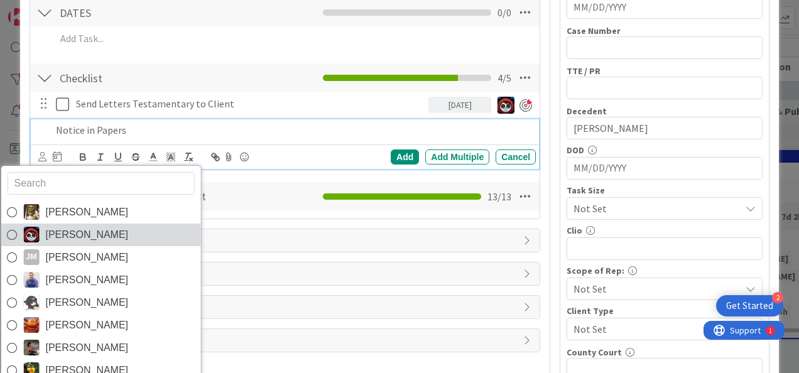
scroll to position [433, 0]
click at [75, 225] on span "Jasmin Sanchez" at bounding box center [86, 234] width 83 height 19
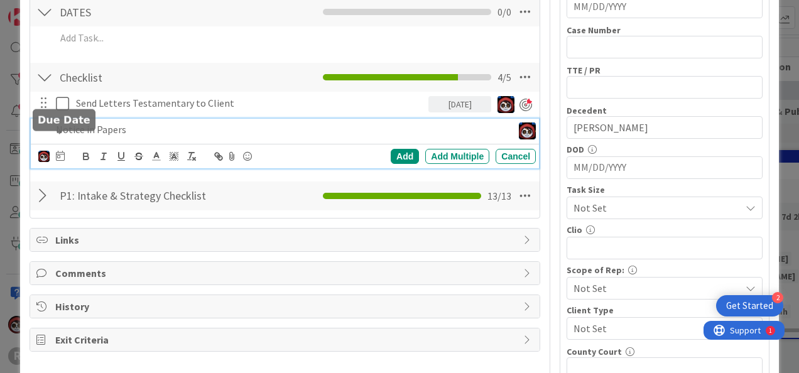
click at [58, 151] on icon at bounding box center [60, 156] width 9 height 10
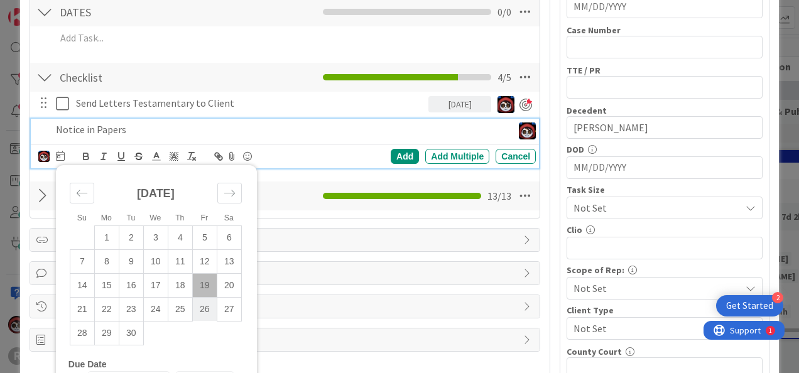
click at [201, 297] on td "26" at bounding box center [204, 309] width 25 height 24
click at [395, 149] on div "Add" at bounding box center [405, 156] width 28 height 15
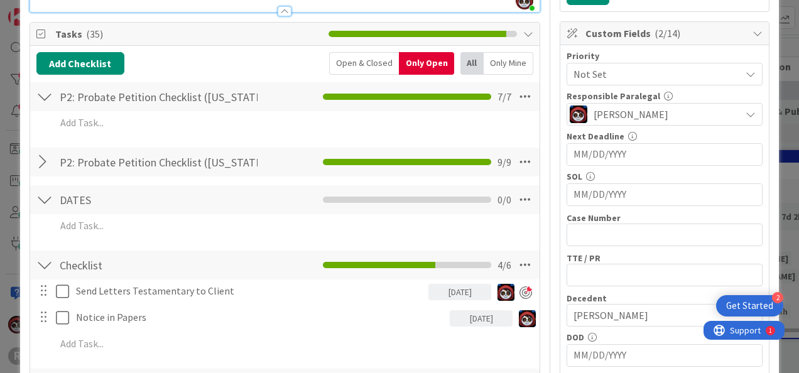
scroll to position [245, 0]
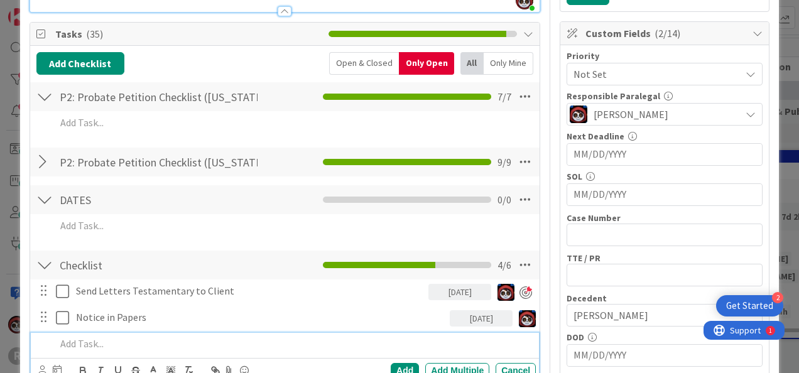
click at [119, 337] on p at bounding box center [293, 344] width 475 height 14
click at [83, 337] on p "Check Deadlines f" at bounding box center [293, 344] width 475 height 14
click at [185, 337] on p "Check Probate Deadlines f" at bounding box center [293, 344] width 475 height 14
click at [57, 365] on icon at bounding box center [57, 370] width 9 height 10
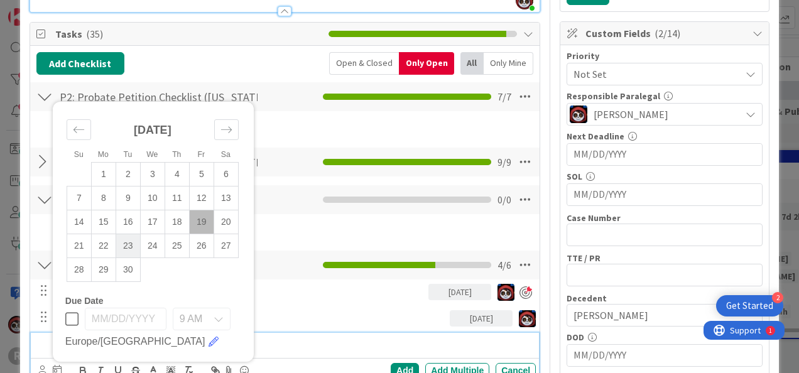
click at [126, 234] on td "23" at bounding box center [128, 246] width 25 height 24
type input "09/23/2025"
click at [280, 337] on p "Check Probate Deadlines for Washington" at bounding box center [262, 344] width 412 height 14
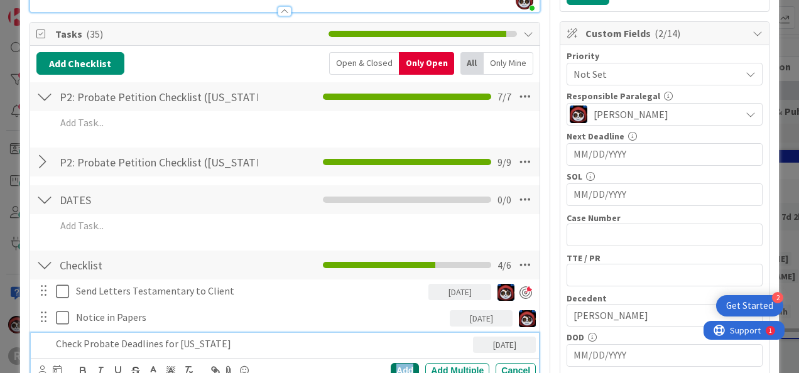
click at [393, 363] on div "Add" at bounding box center [405, 370] width 28 height 15
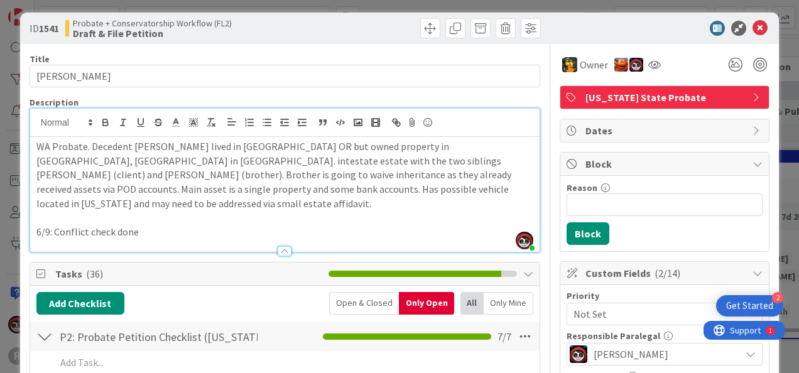
scroll to position [0, 0]
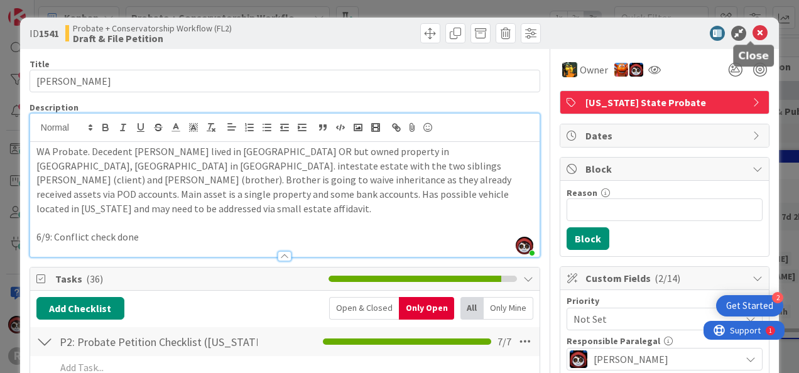
click at [753, 29] on icon at bounding box center [760, 33] width 15 height 15
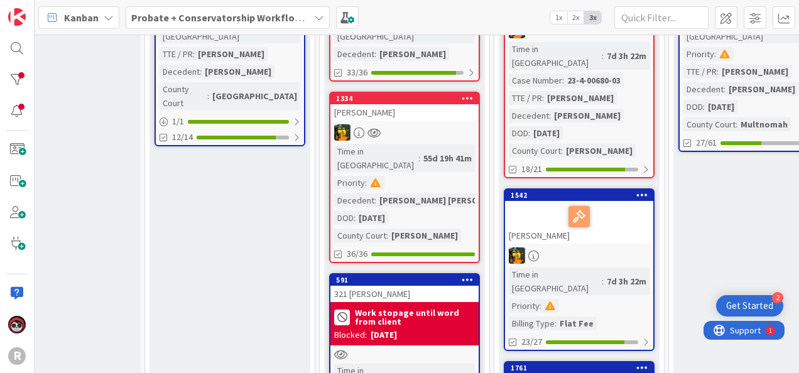
click at [428, 124] on div at bounding box center [404, 132] width 148 height 16
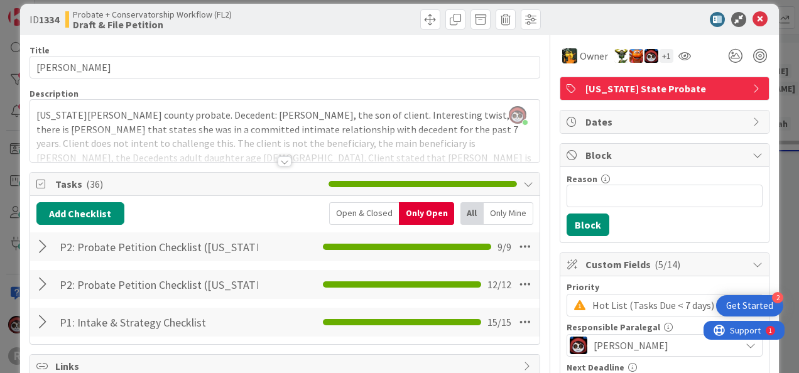
scroll to position [14, 0]
click at [47, 241] on div at bounding box center [44, 247] width 16 height 23
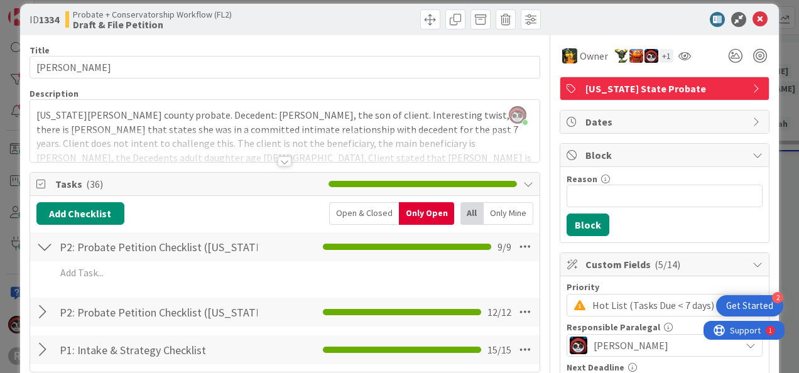
click at [278, 162] on div at bounding box center [285, 161] width 14 height 10
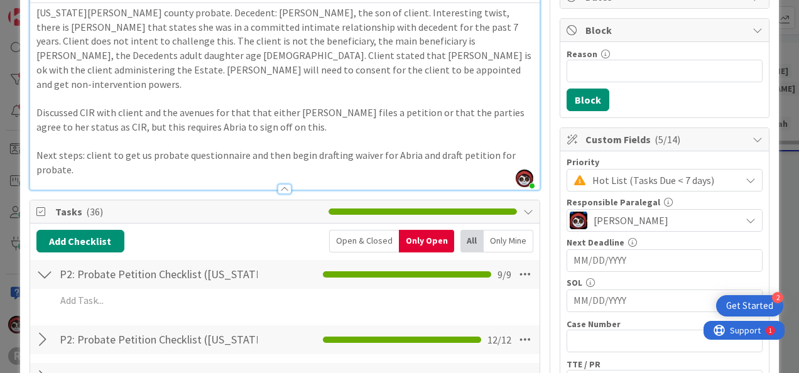
scroll to position [139, 0]
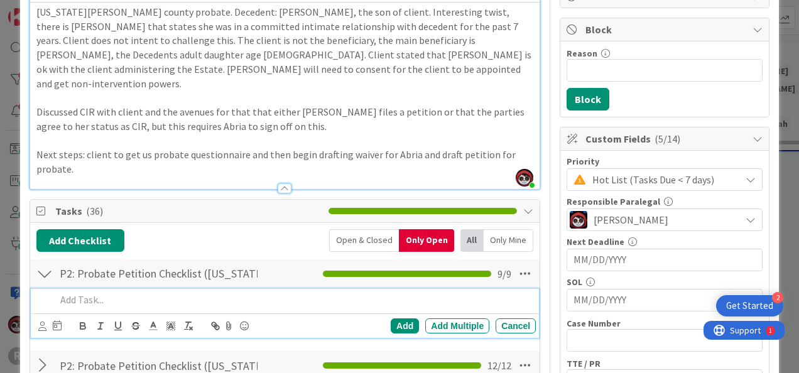
click at [116, 293] on p at bounding box center [293, 300] width 475 height 14
click at [50, 319] on div at bounding box center [49, 326] width 23 height 15
click at [53, 320] on icon at bounding box center [57, 325] width 9 height 10
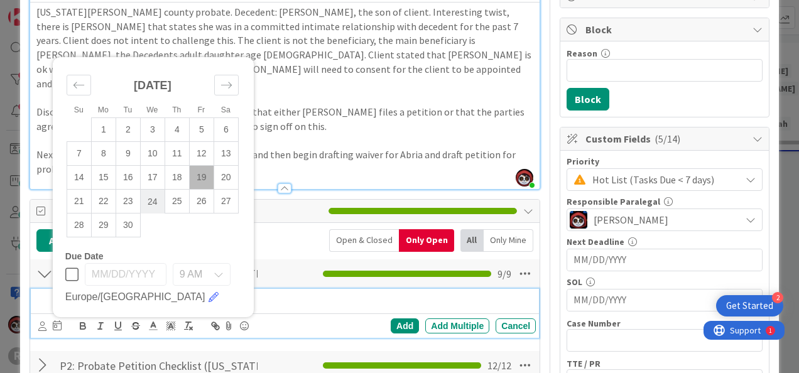
click at [158, 190] on td "24" at bounding box center [152, 202] width 25 height 24
type input "09/24/2025"
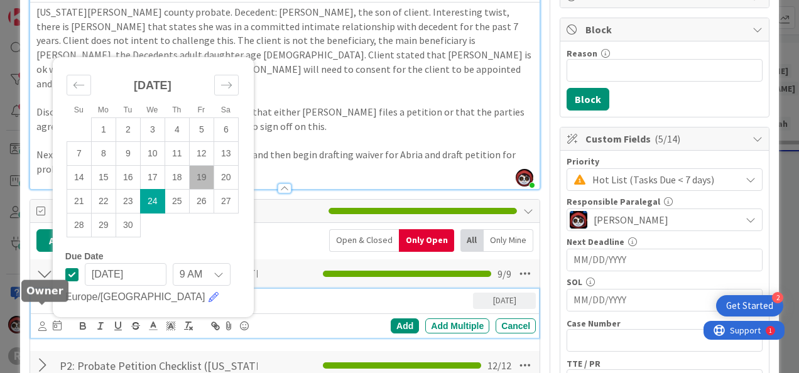
click at [41, 322] on icon at bounding box center [42, 326] width 8 height 9
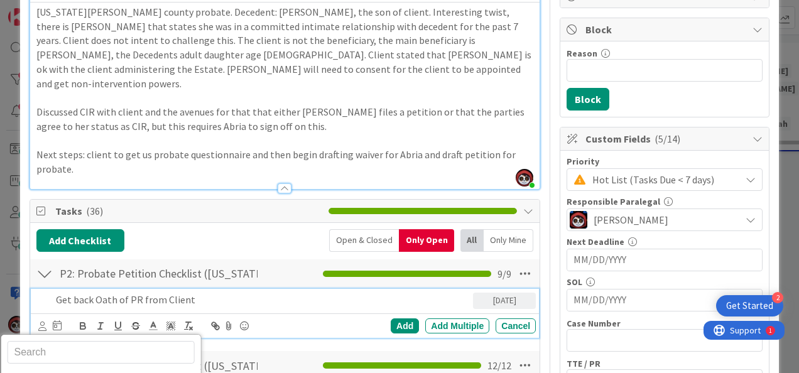
click at [92, 341] on input "text" at bounding box center [100, 352] width 187 height 23
type input "mich"
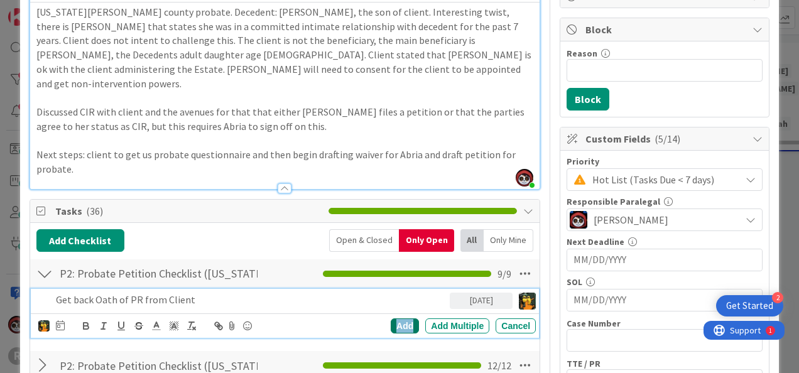
click at [391, 319] on div "Add" at bounding box center [405, 326] width 28 height 15
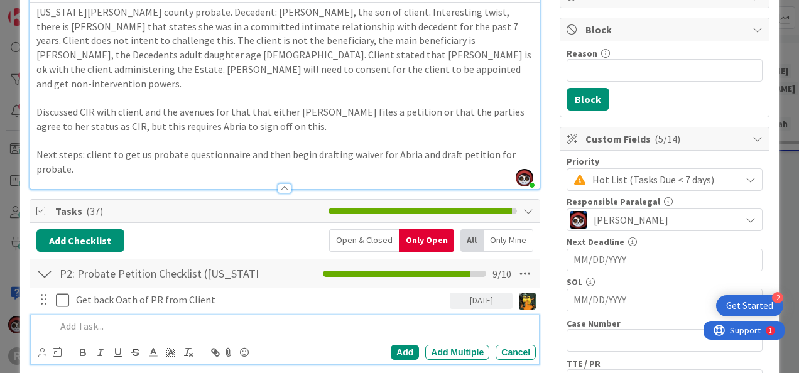
click at [232, 319] on p at bounding box center [293, 326] width 475 height 14
click at [499, 345] on div "Cancel" at bounding box center [516, 352] width 40 height 15
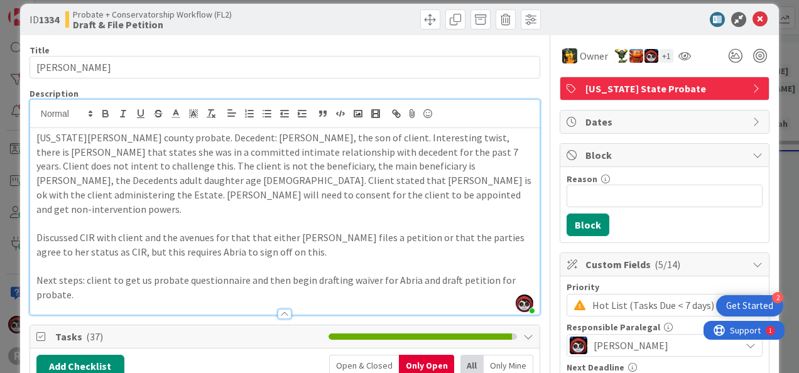
scroll to position [0, 0]
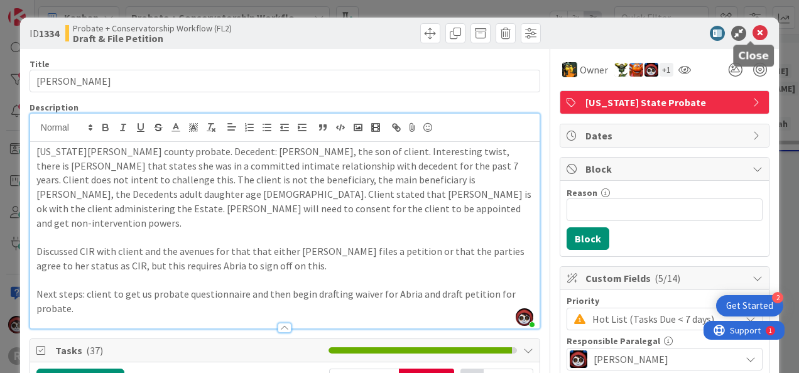
click at [753, 30] on icon at bounding box center [760, 33] width 15 height 15
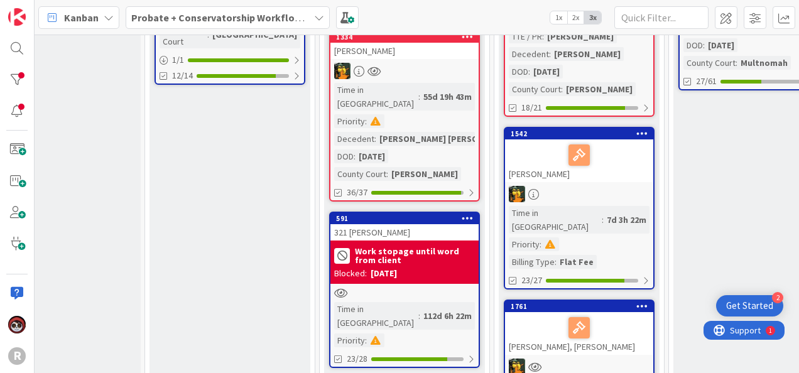
scroll to position [249, 59]
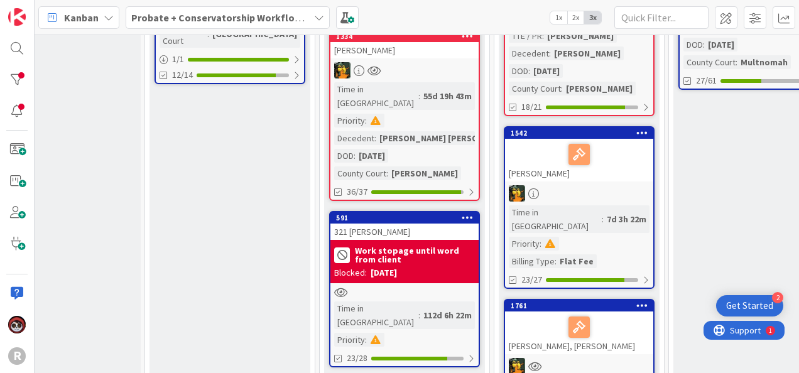
click at [447, 287] on div at bounding box center [404, 292] width 148 height 11
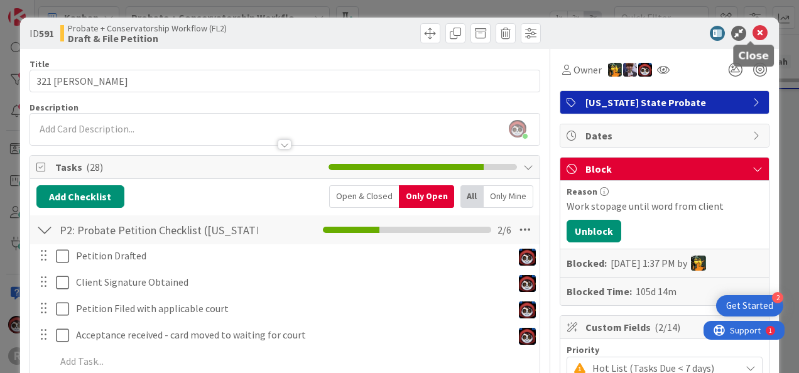
click at [753, 34] on icon at bounding box center [760, 33] width 15 height 15
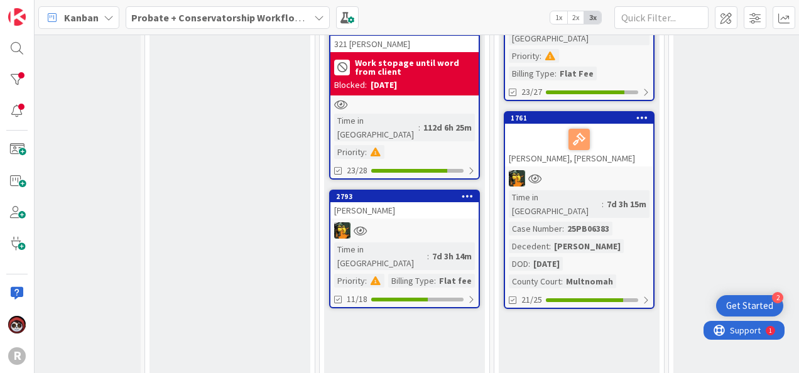
scroll to position [438, 59]
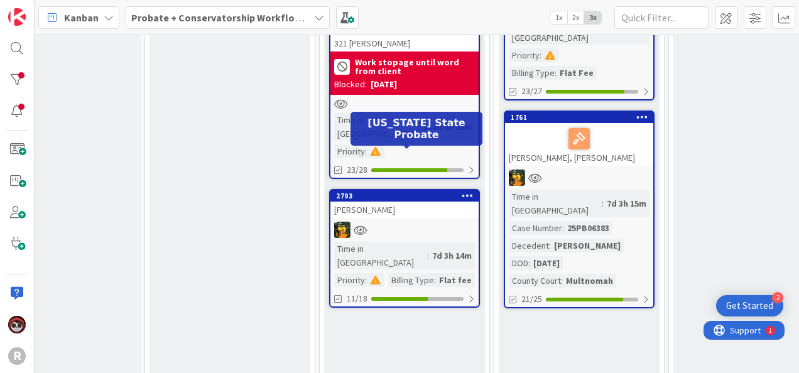
click at [423, 192] on div "2793" at bounding box center [407, 196] width 143 height 9
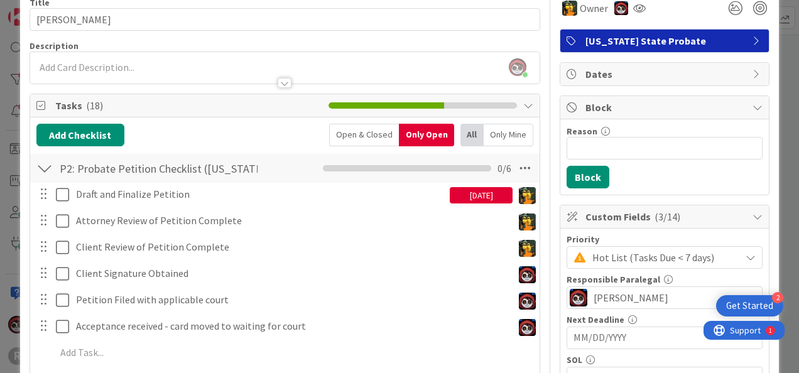
scroll to position [62, 0]
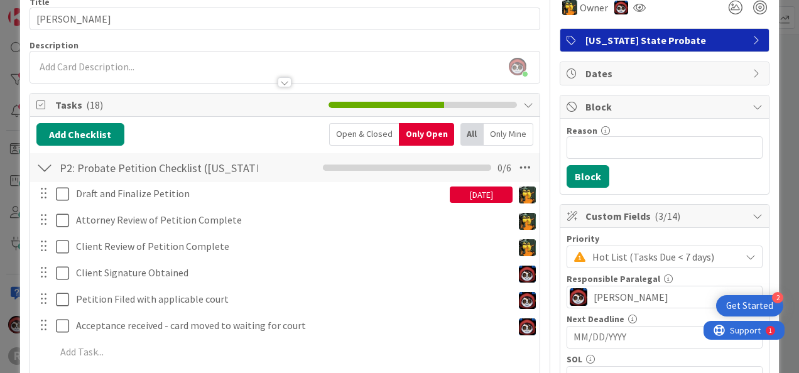
click at [467, 193] on div "09/17/2025" at bounding box center [481, 195] width 63 height 16
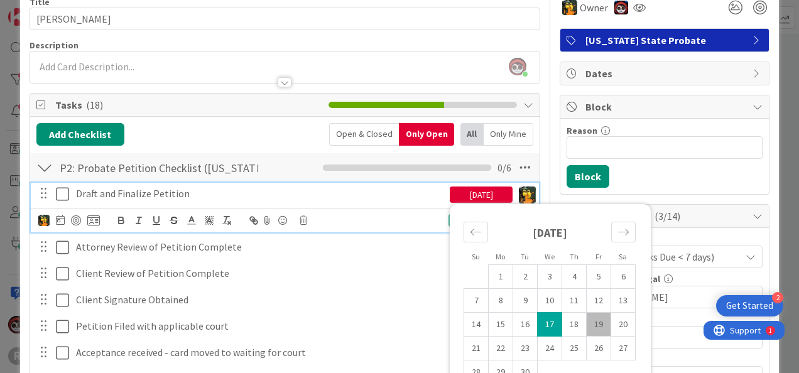
click at [197, 199] on div "Draft and Finalize Petition" at bounding box center [260, 194] width 379 height 22
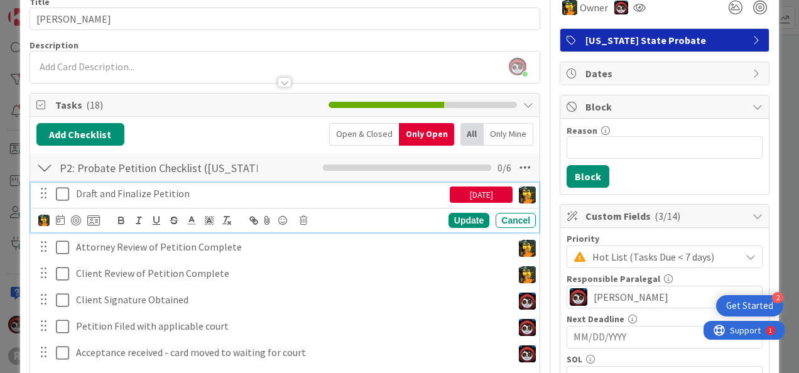
click at [480, 198] on div "09/17/2025" at bounding box center [481, 195] width 63 height 16
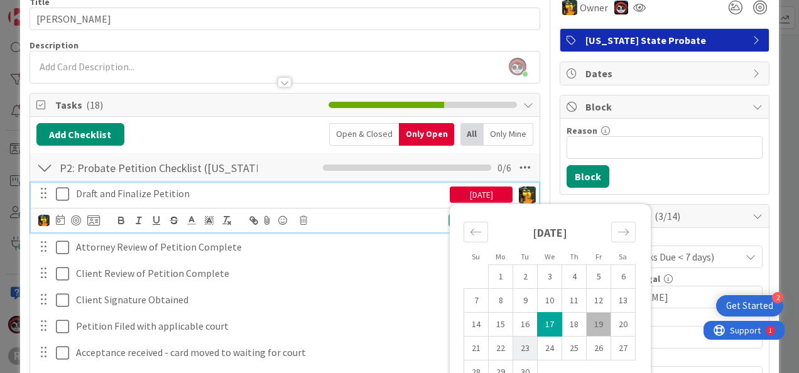
click at [521, 348] on td "23" at bounding box center [525, 349] width 25 height 24
type input "09/23/2025"
click at [416, 215] on div "Update Cancel" at bounding box center [461, 220] width 149 height 15
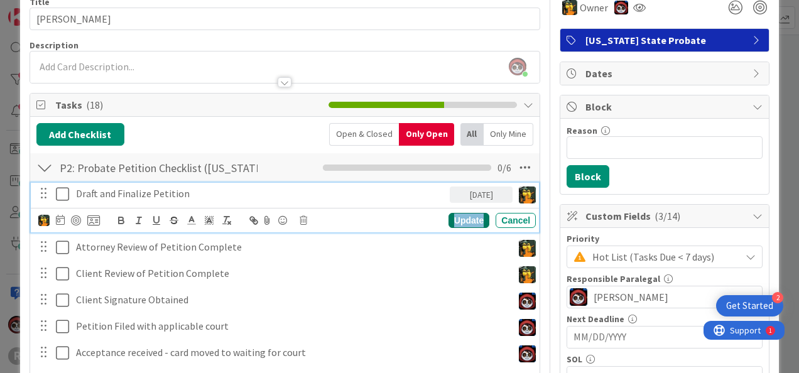
click at [461, 219] on div "Update" at bounding box center [469, 220] width 41 height 15
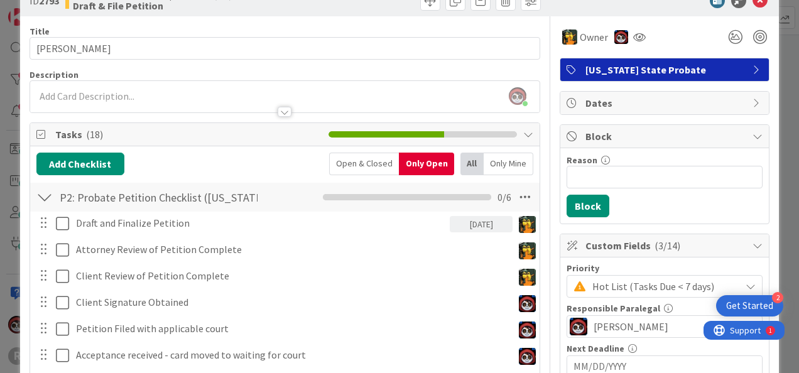
scroll to position [0, 0]
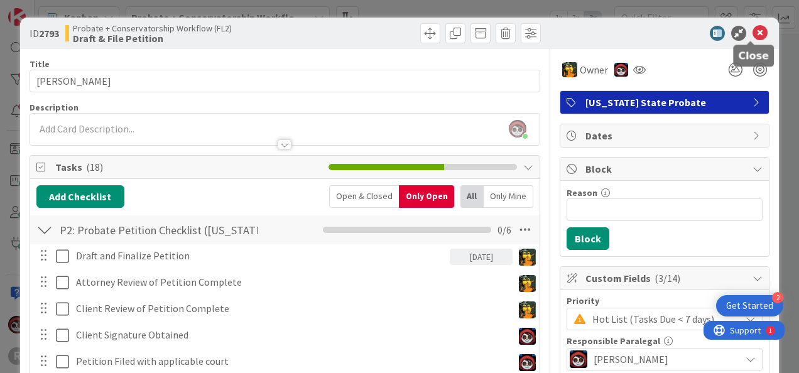
click at [756, 35] on icon at bounding box center [760, 33] width 15 height 15
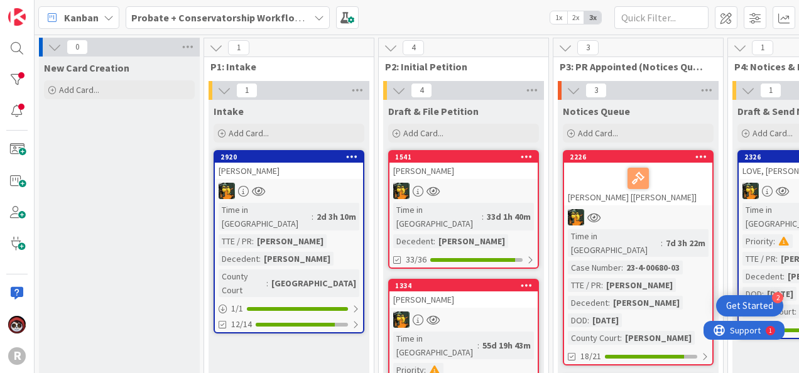
click at [313, 178] on div "BERRYMAN, Dana" at bounding box center [289, 171] width 148 height 16
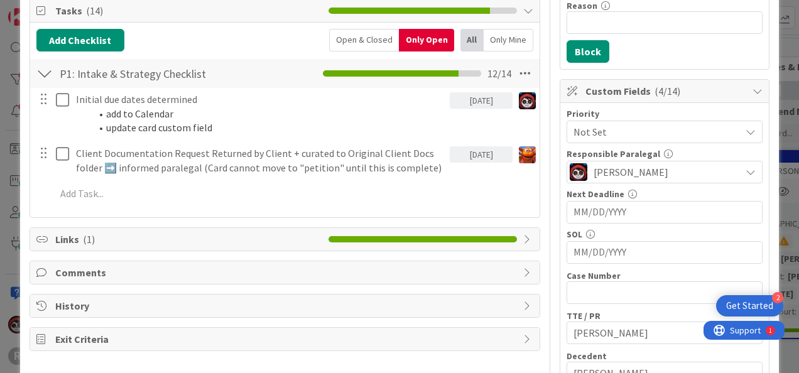
scroll to position [188, 0]
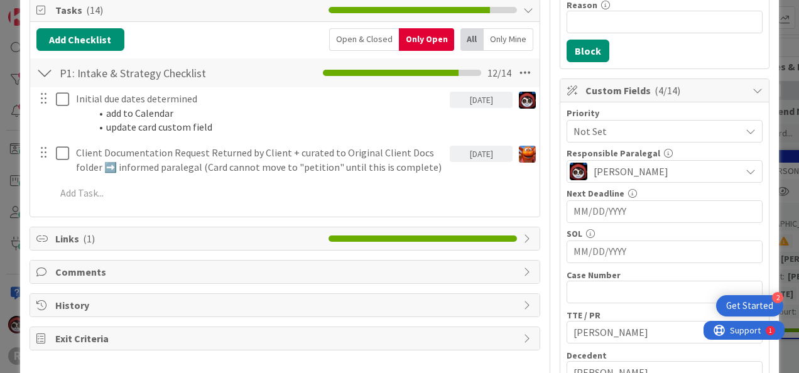
click at [155, 202] on div "Add Add Multiple Cancel" at bounding box center [285, 193] width 508 height 23
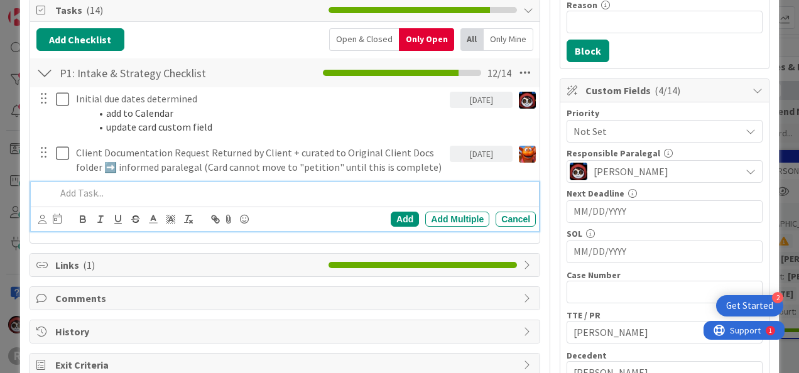
click at [93, 190] on p at bounding box center [293, 193] width 475 height 14
click at [41, 217] on icon at bounding box center [42, 219] width 8 height 9
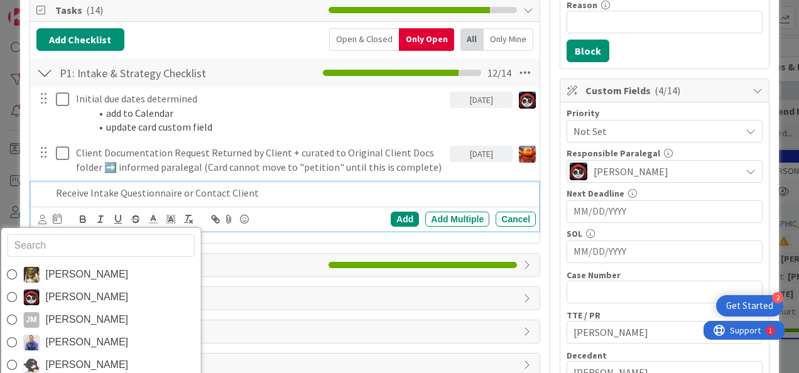
click at [65, 249] on input "text" at bounding box center [100, 245] width 187 height 23
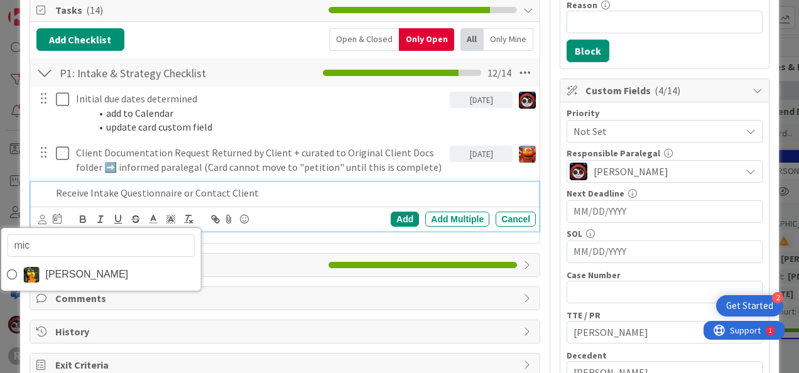
type input "mich"
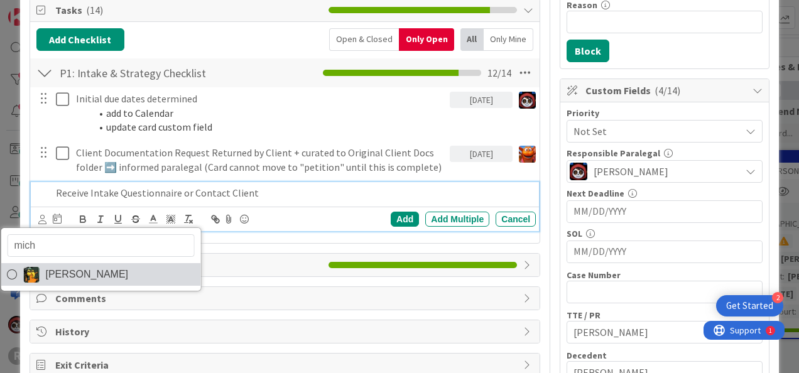
click at [61, 265] on span "Michael Robb" at bounding box center [86, 274] width 83 height 19
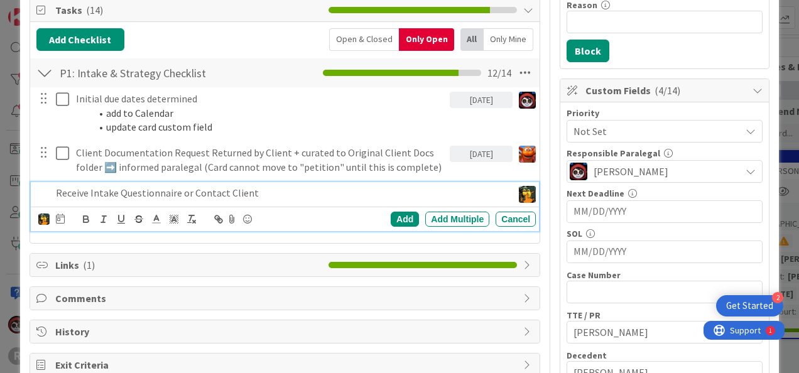
click at [60, 212] on div at bounding box center [60, 219] width 9 height 15
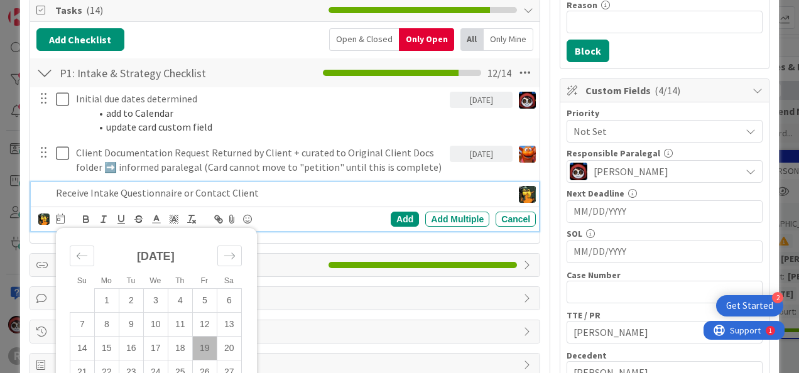
click at [60, 212] on div at bounding box center [60, 219] width 9 height 15
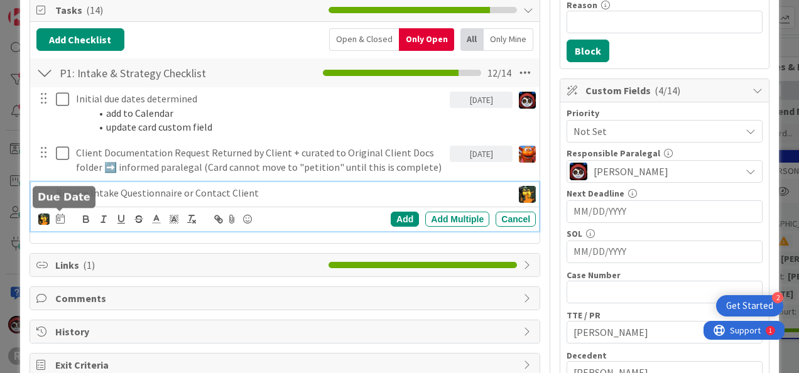
click at [60, 216] on icon at bounding box center [60, 219] width 9 height 10
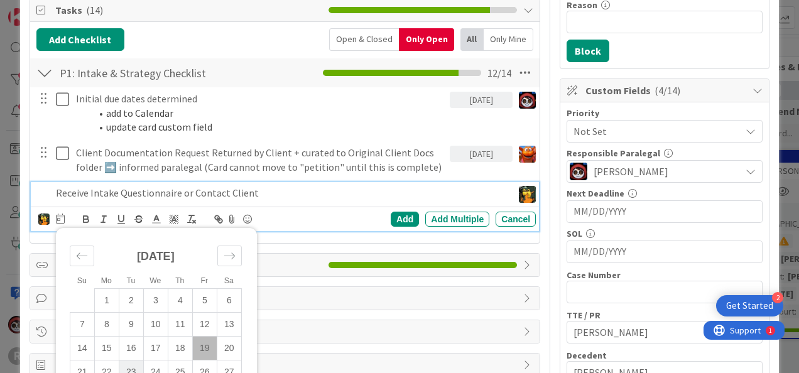
click at [130, 365] on td "23" at bounding box center [131, 373] width 25 height 24
type input "09/23/2025"
click at [391, 215] on div "Add" at bounding box center [405, 219] width 28 height 15
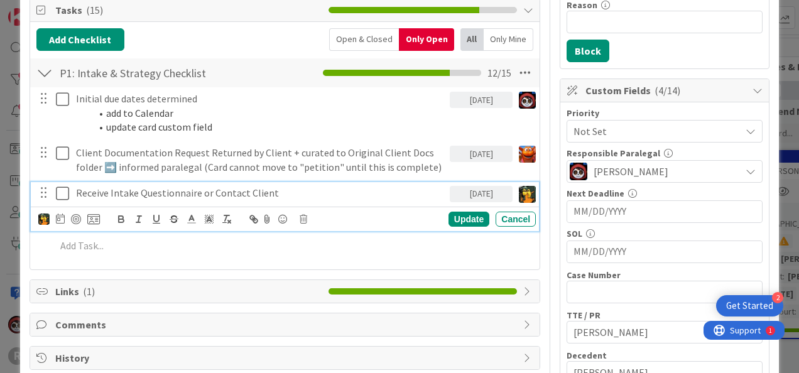
click at [214, 190] on p "Receive Intake Questionnaire or Contact Client" at bounding box center [260, 193] width 369 height 14
click at [459, 217] on div "Update" at bounding box center [469, 219] width 41 height 15
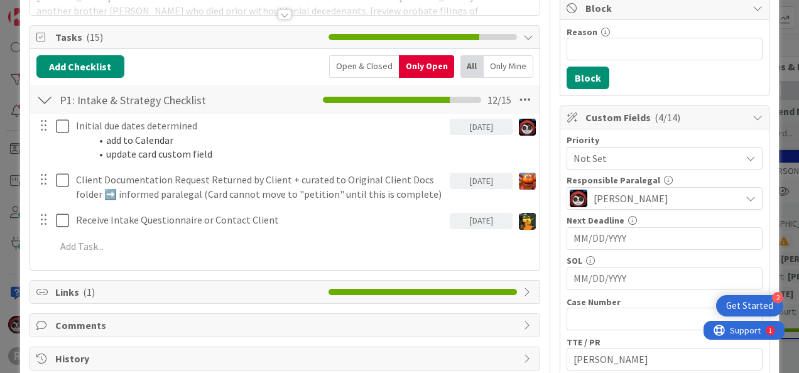
scroll to position [0, 0]
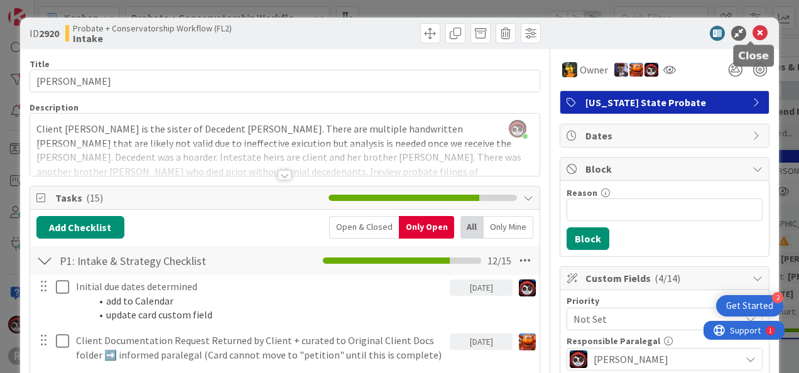
click at [753, 33] on icon at bounding box center [760, 33] width 15 height 15
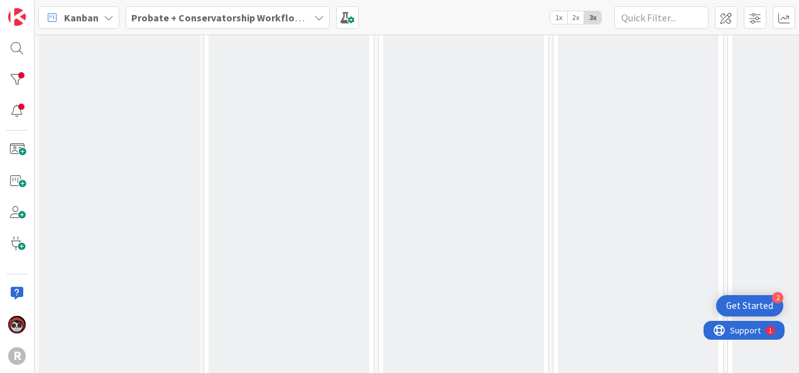
scroll to position [744, 0]
